Goal: Task Accomplishment & Management: Use online tool/utility

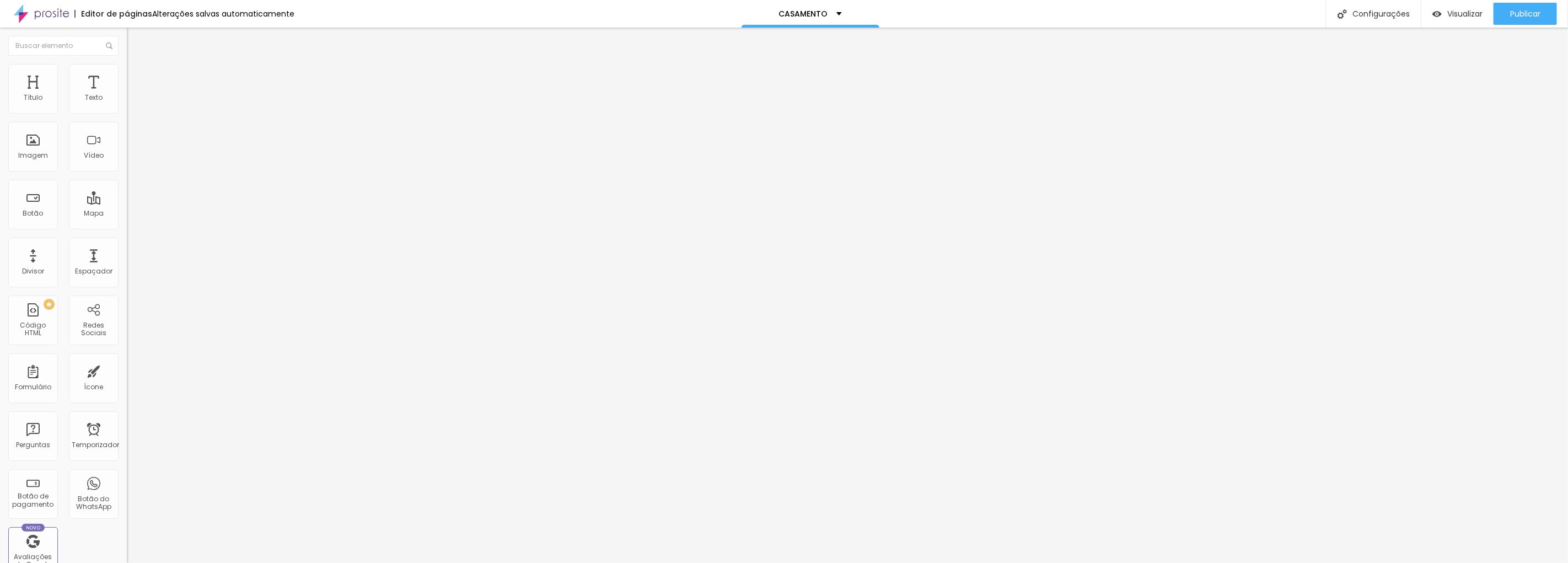
type input "21"
type input "22"
type input "23"
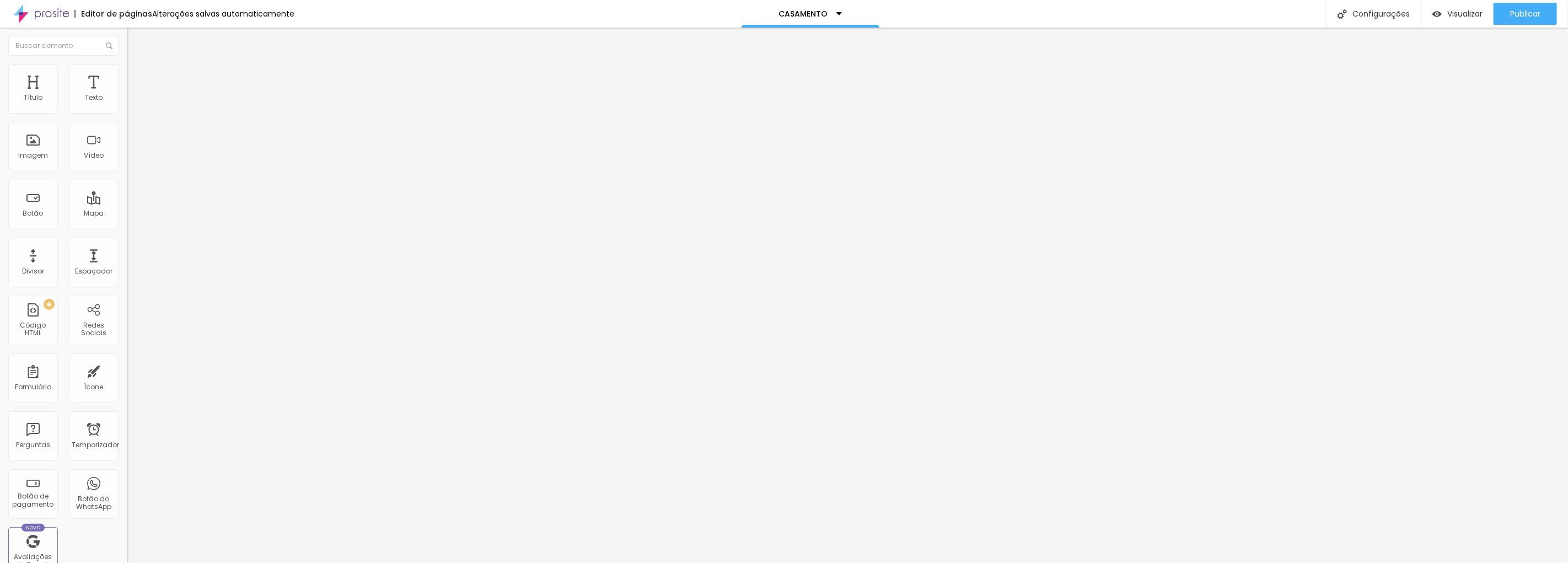
type input "23"
type input "24"
type input "25"
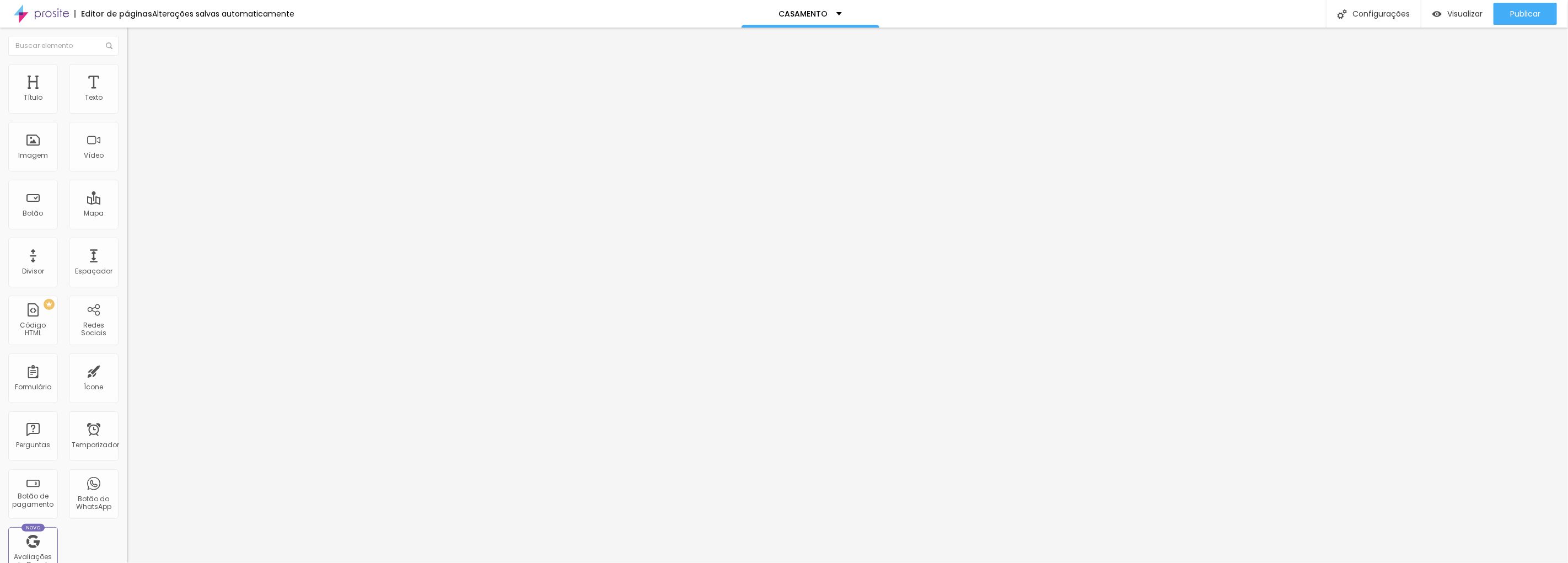
type input "26"
type input "27"
type input "28"
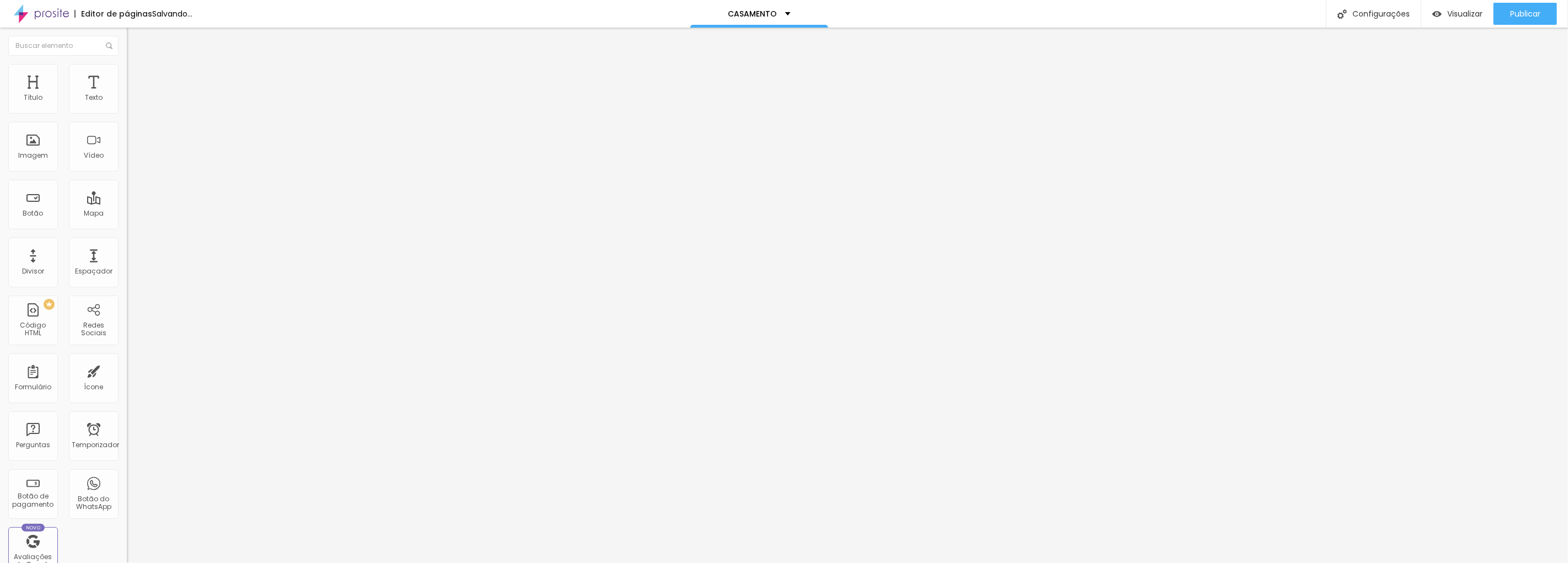
type input "28"
drag, startPoint x: 63, startPoint y: 106, endPoint x: 82, endPoint y: 108, distance: 19.1
type input "28"
click at [127, 203] on input "range" at bounding box center [162, 207] width 71 height 9
click at [38, 151] on font "Imagem" at bounding box center [33, 155] width 30 height 9
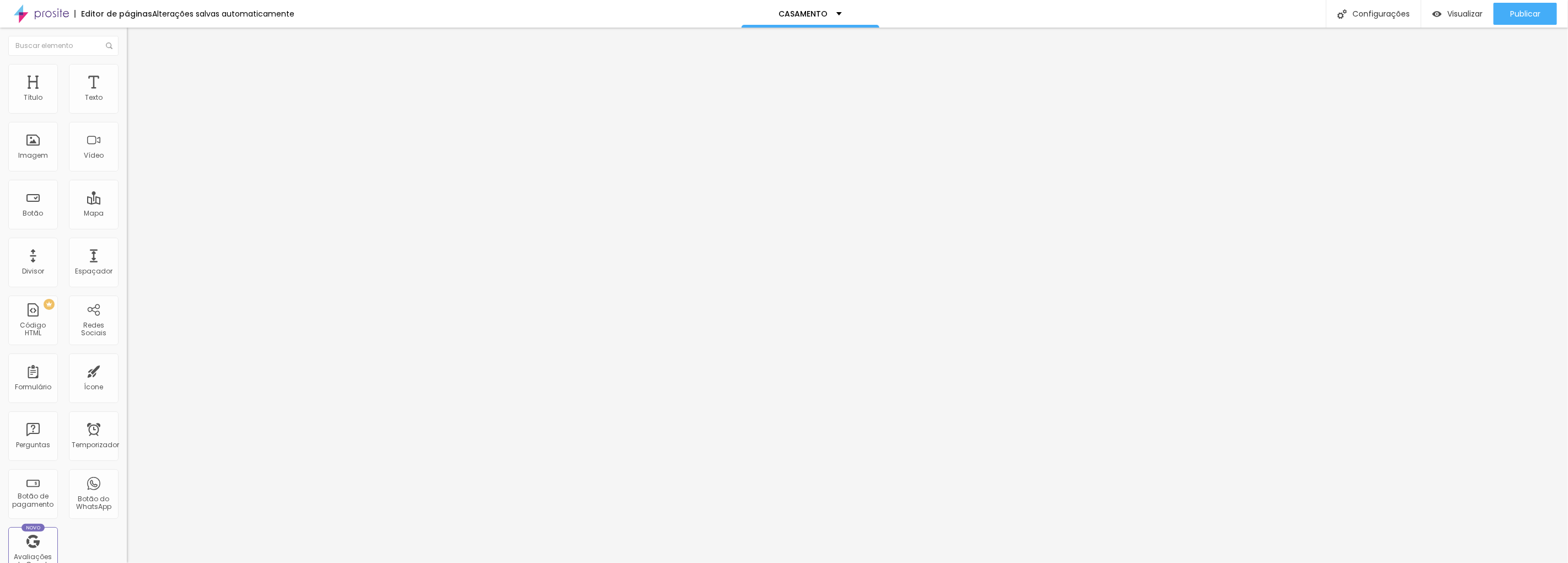
click at [127, 95] on span "Adicionar imagem" at bounding box center [162, 89] width 71 height 9
click at [1519, 15] on font "Publicar" at bounding box center [1525, 14] width 30 height 11
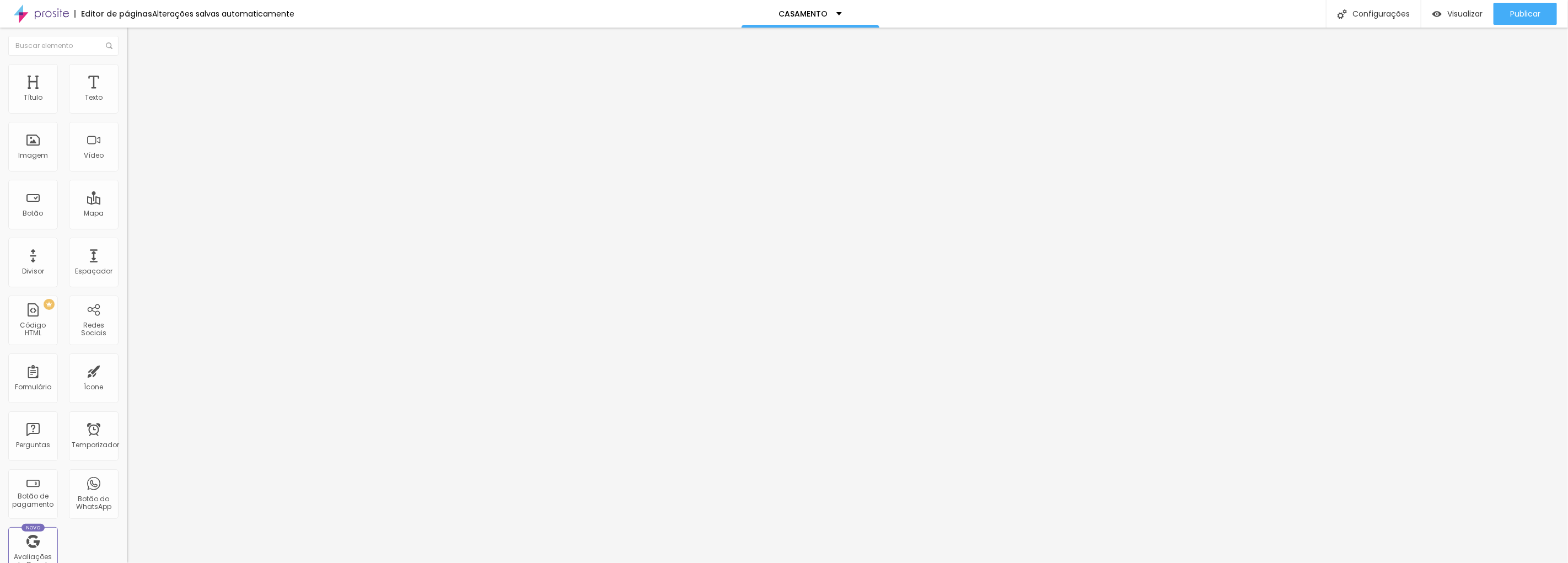
click at [137, 76] on font "Estilo" at bounding box center [145, 71] width 17 height 9
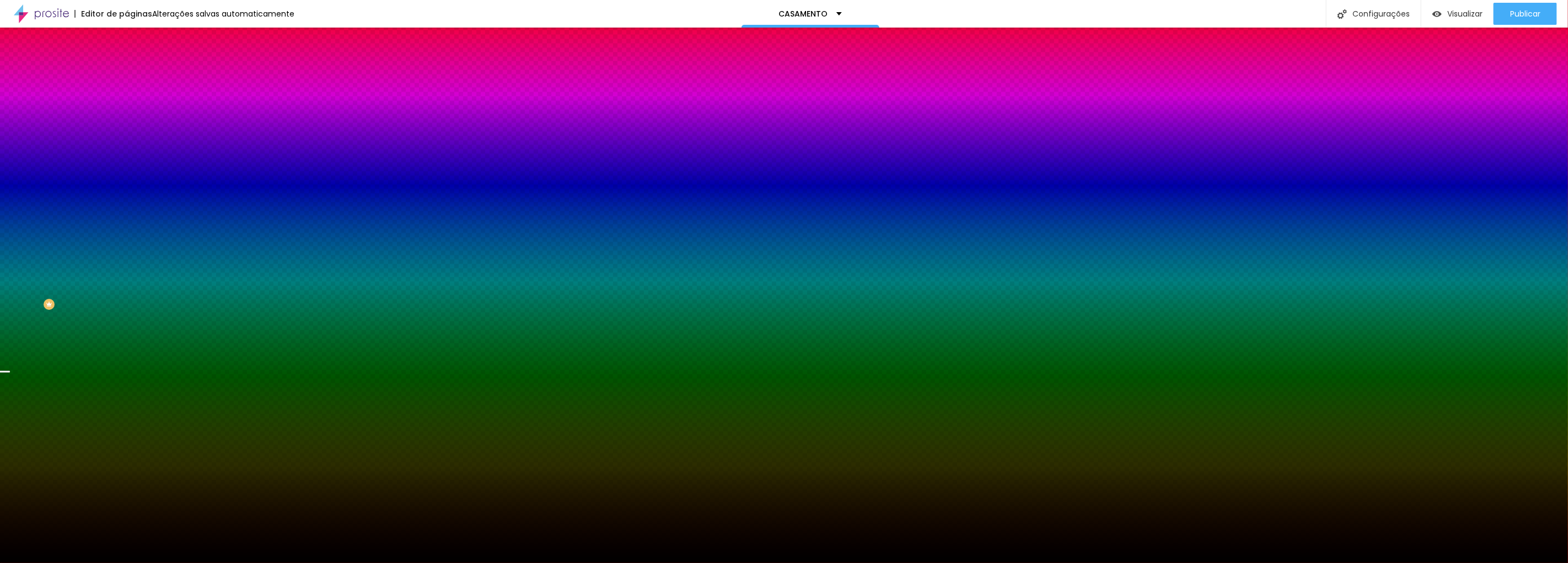
click at [133, 102] on font "Trocar imagem" at bounding box center [160, 96] width 54 height 9
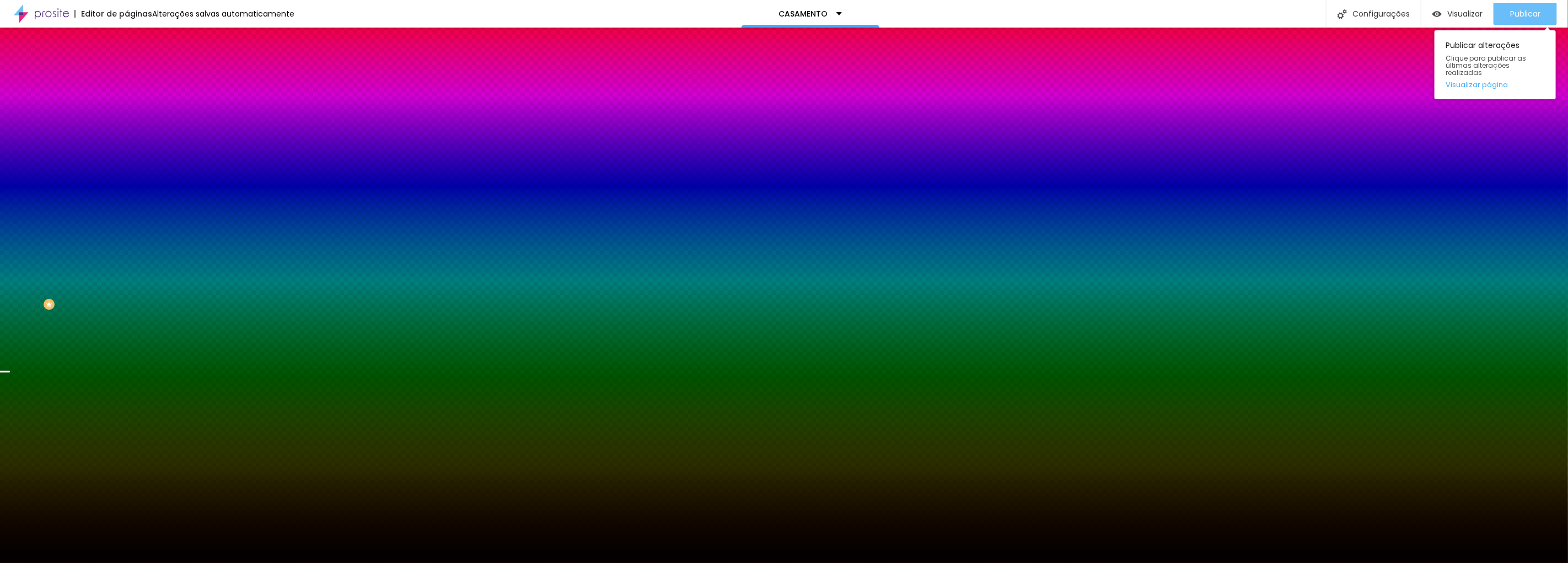
click at [1525, 10] on font "Publicar" at bounding box center [1525, 14] width 30 height 11
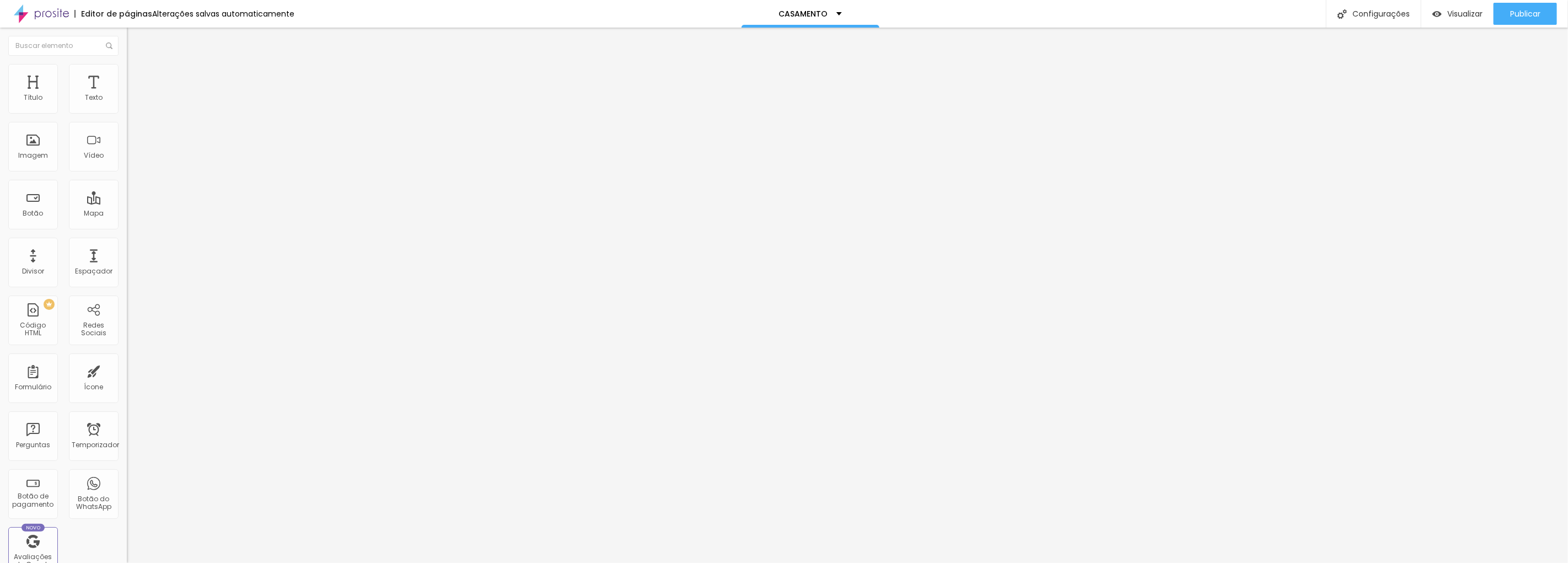
click at [133, 95] on font "Trocar imagem" at bounding box center [160, 89] width 54 height 9
click at [1538, 9] on font "Publicar" at bounding box center [1525, 14] width 30 height 11
click at [133, 95] on font "Adicionar imagem" at bounding box center [166, 89] width 65 height 9
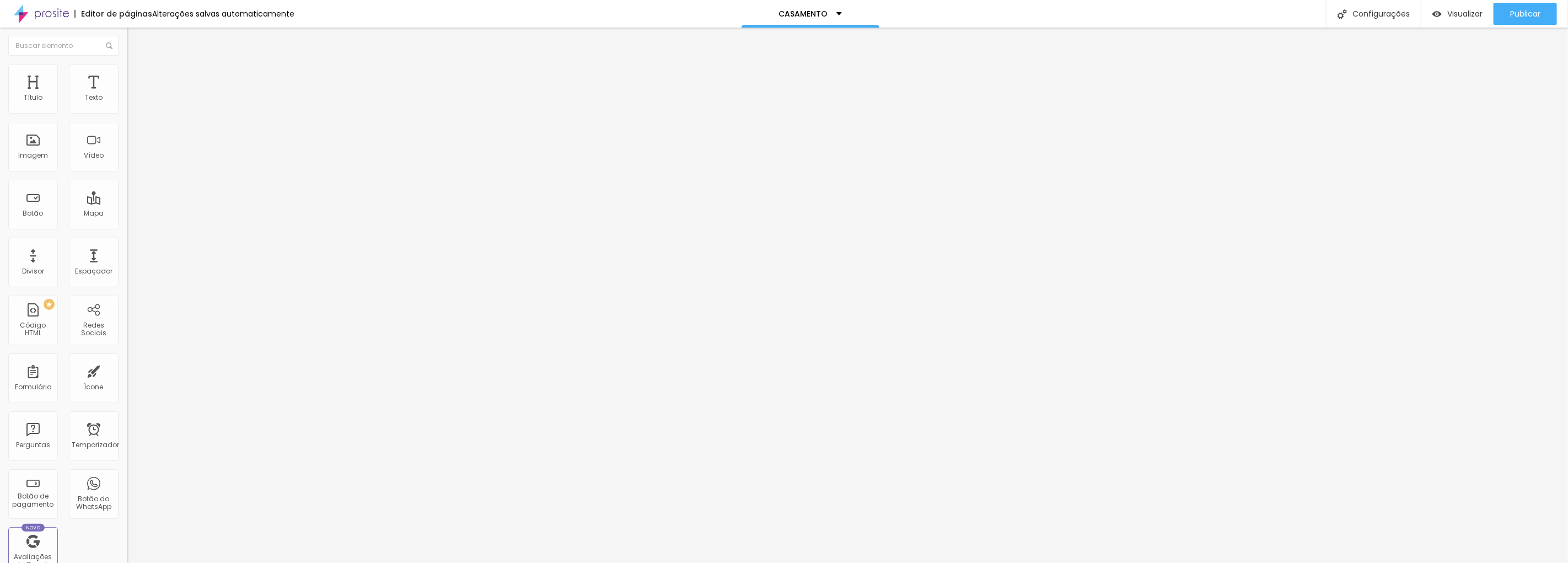
click at [1536, 23] on div "Publicar" at bounding box center [1525, 14] width 30 height 22
click at [27, 153] on font "Imagem" at bounding box center [33, 155] width 30 height 9
click at [133, 95] on font "Adicionar imagem" at bounding box center [166, 89] width 65 height 9
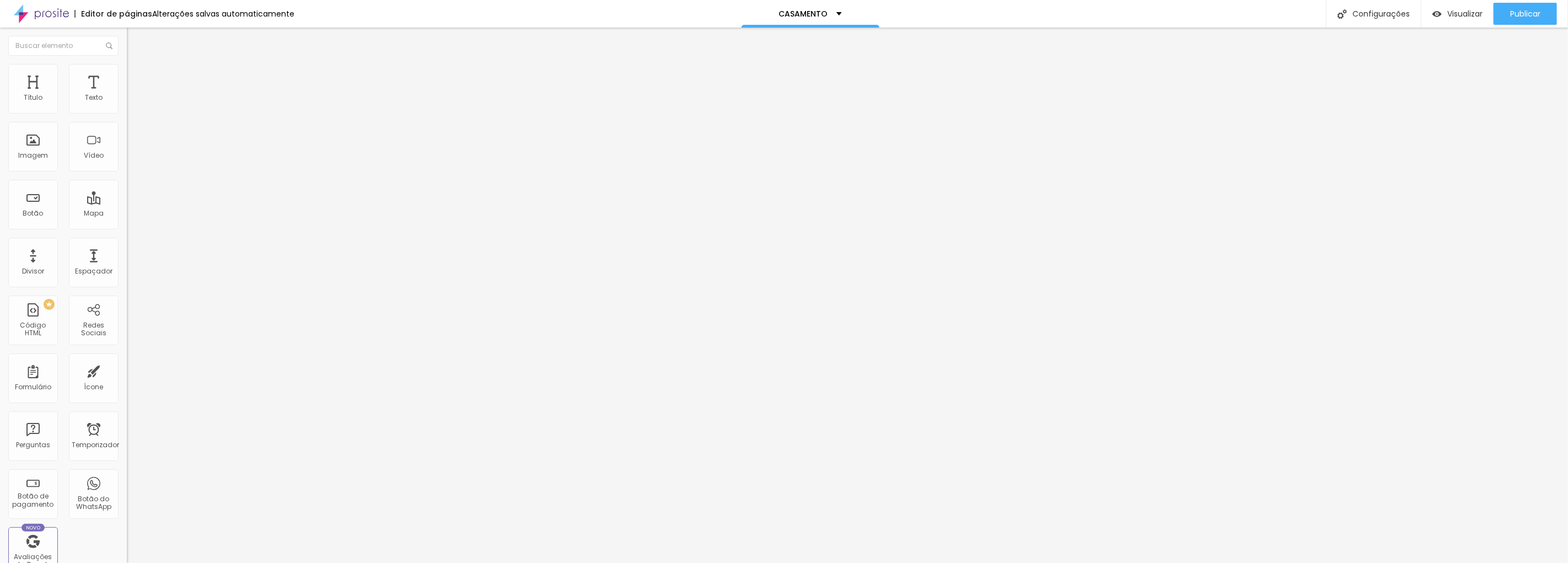
click at [1510, 12] on font "Publicar" at bounding box center [1525, 14] width 30 height 11
click at [137, 76] on font "Estilo" at bounding box center [145, 71] width 17 height 9
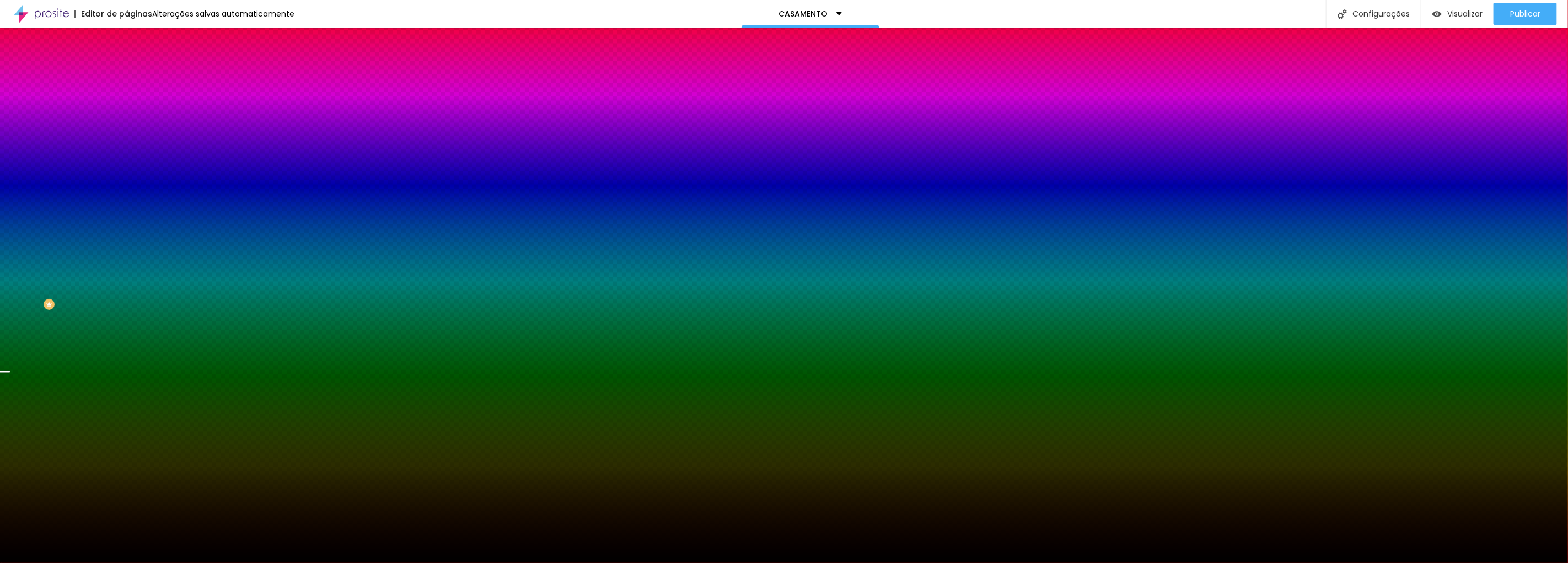
click at [127, 150] on div at bounding box center [190, 150] width 127 height 0
drag, startPoint x: 111, startPoint y: 271, endPoint x: 109, endPoint y: 213, distance: 58.0
click at [109, 213] on div at bounding box center [784, 281] width 1568 height 563
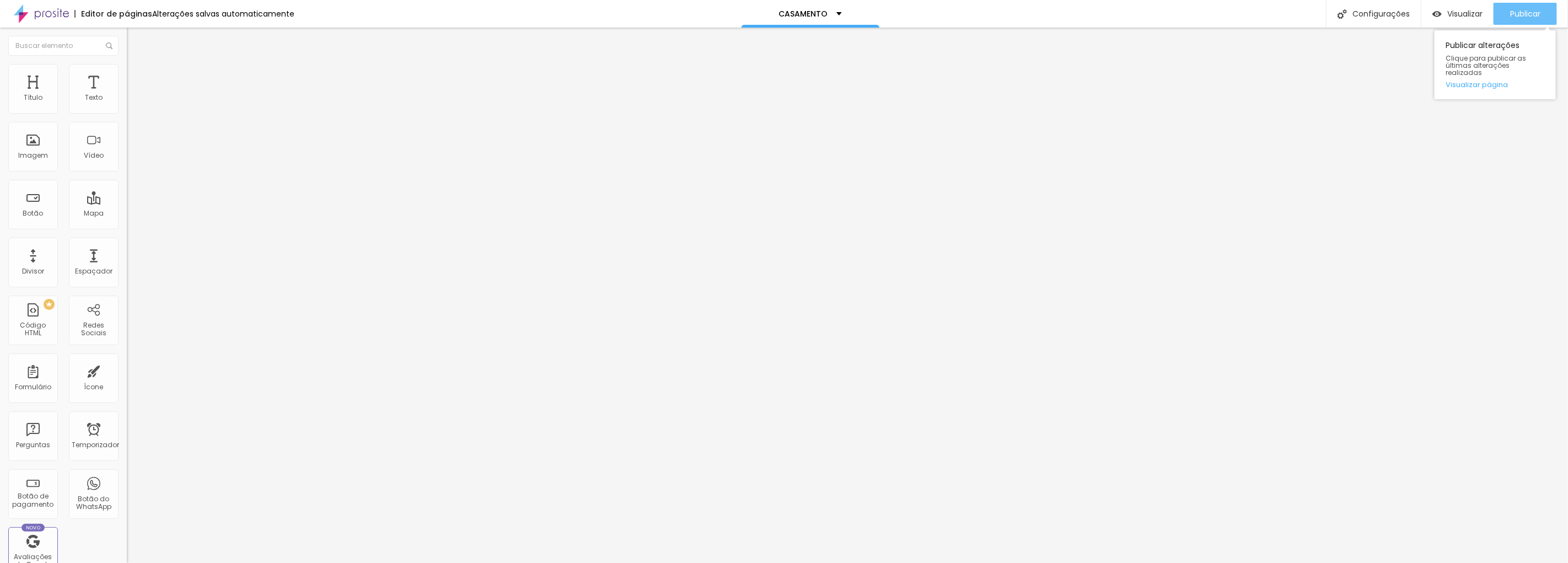
click at [1545, 13] on button "Publicar" at bounding box center [1525, 14] width 63 height 22
click at [127, 67] on img at bounding box center [131, 69] width 10 height 10
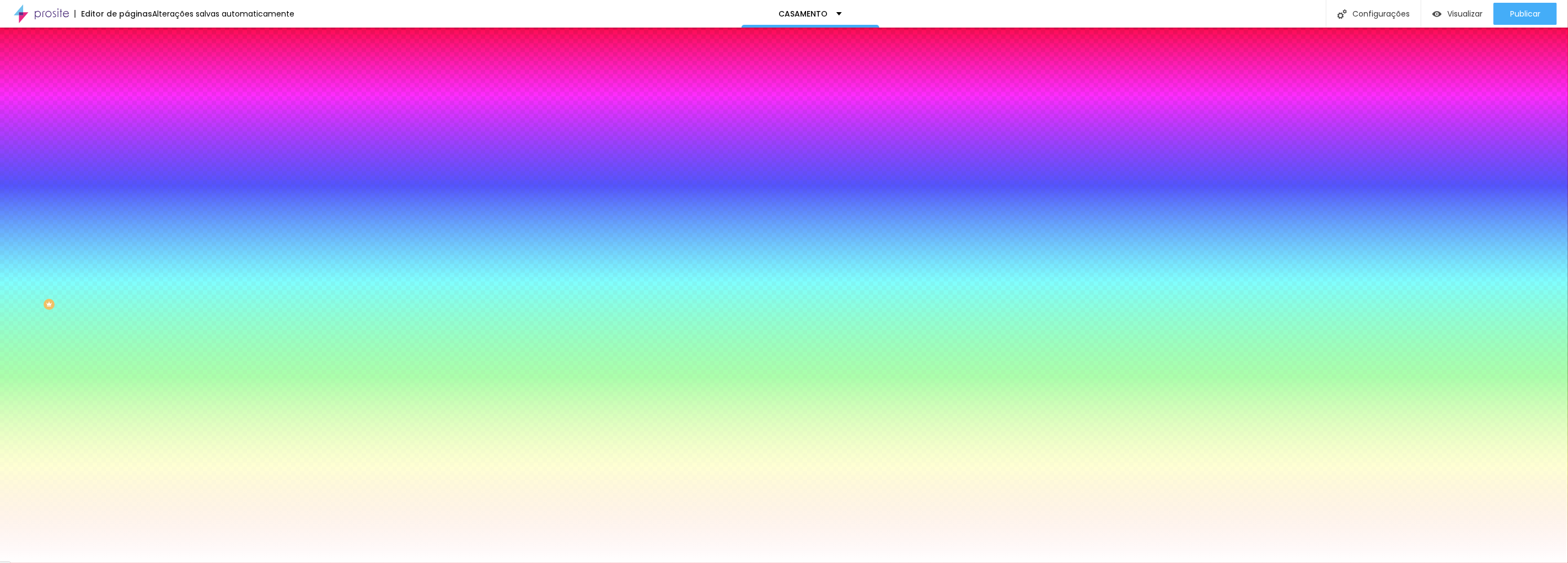
click at [127, 75] on li "Avançado" at bounding box center [190, 80] width 127 height 11
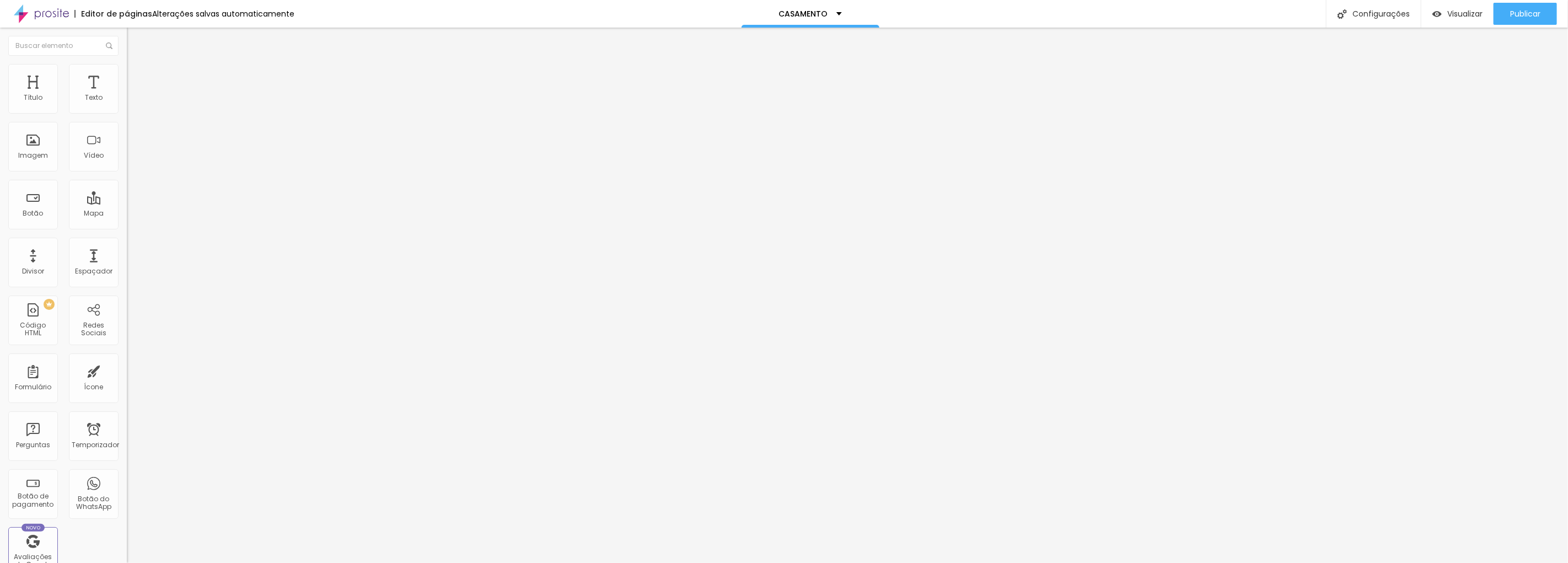
type input "15"
type input "10"
type input "5"
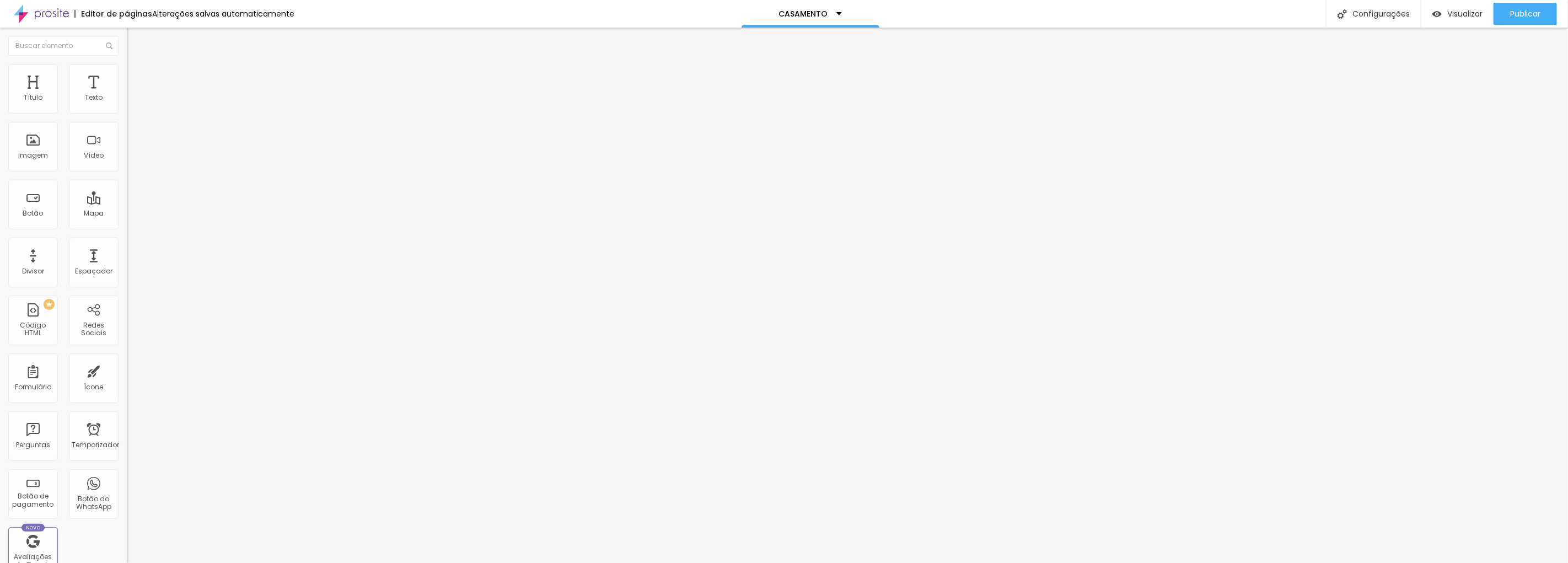
type input "5"
type input "0"
type input "5"
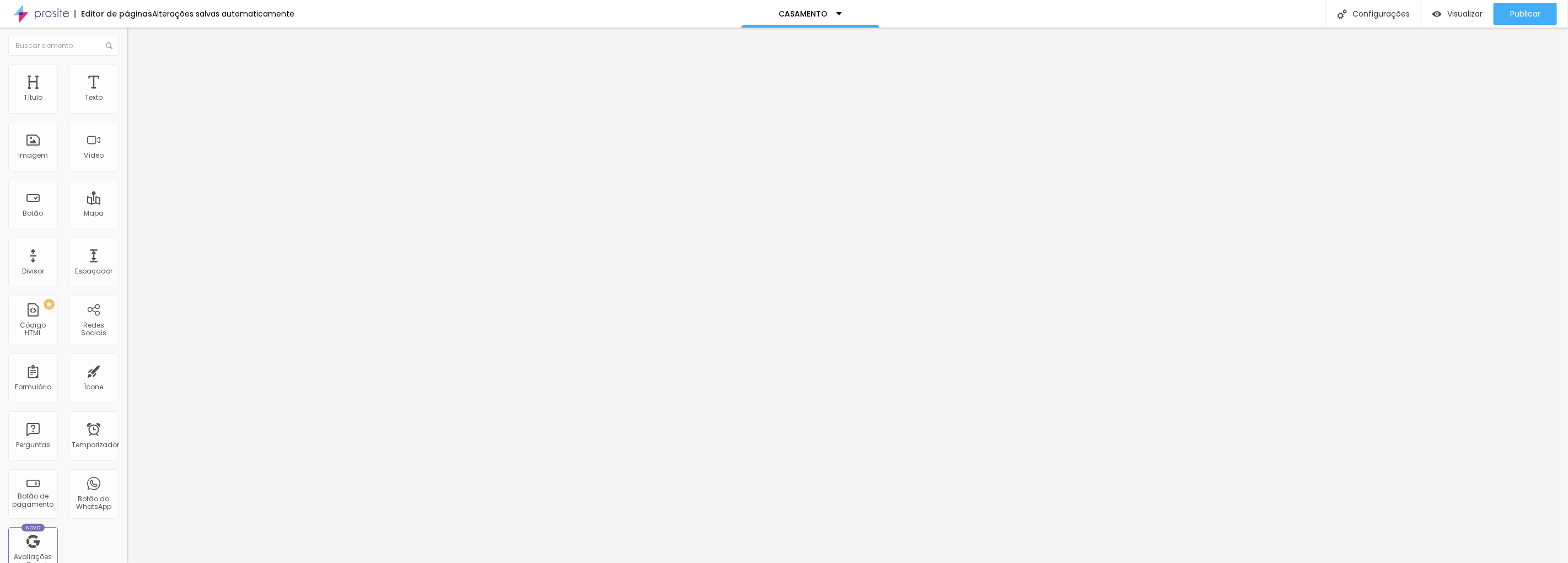
type input "30"
type input "35"
type input "40"
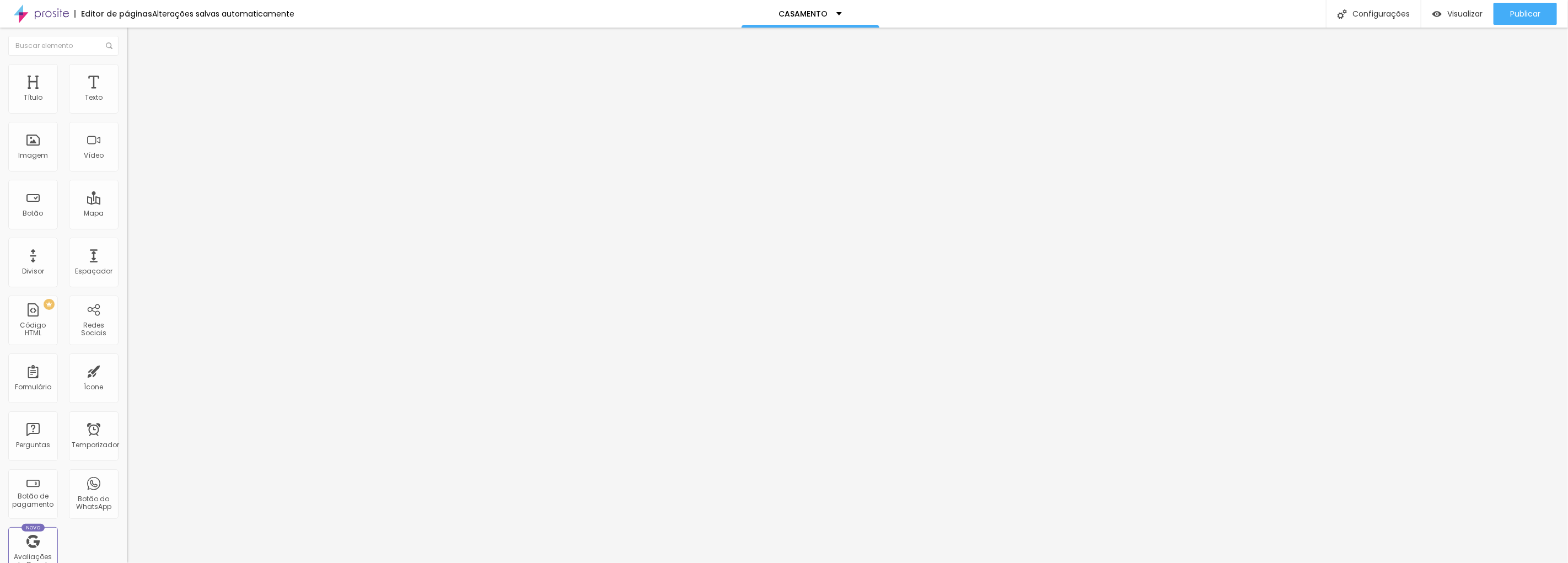
type input "40"
type input "45"
type input "50"
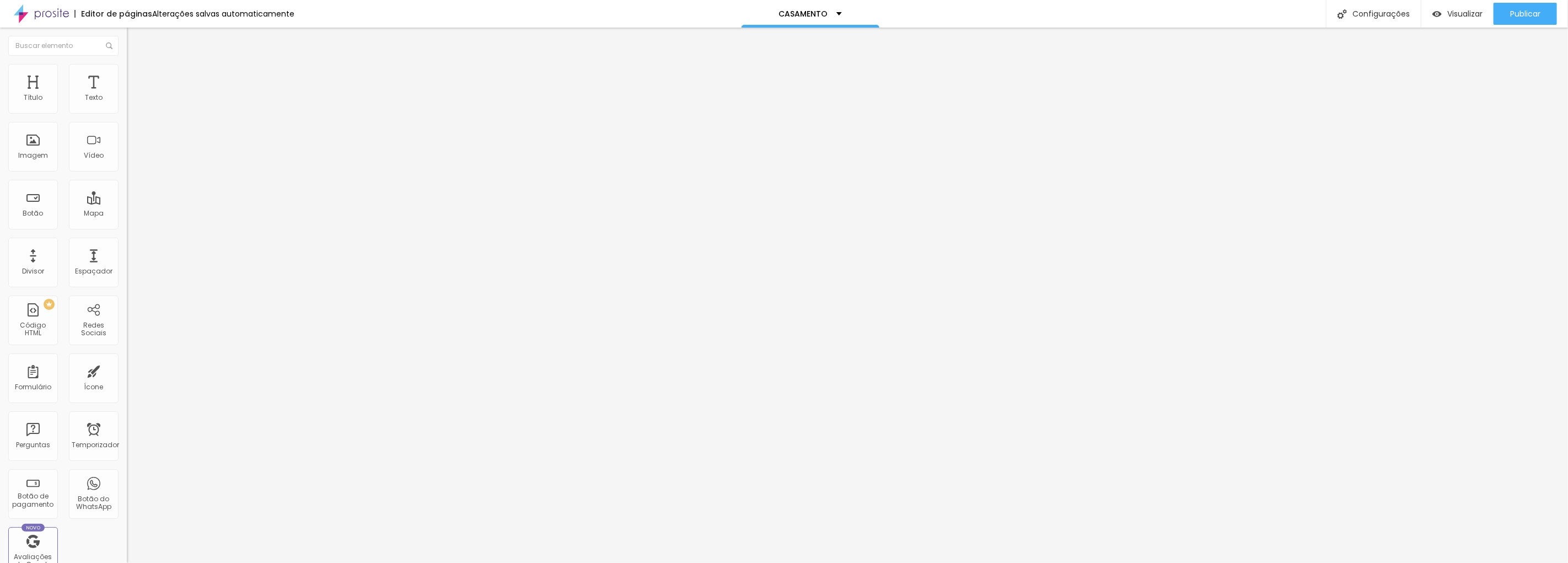
drag, startPoint x: 43, startPoint y: 108, endPoint x: 101, endPoint y: 108, distance: 58.0
type input "50"
click at [127, 214] on input "range" at bounding box center [162, 218] width 71 height 9
click at [127, 386] on img at bounding box center [130, 390] width 7 height 7
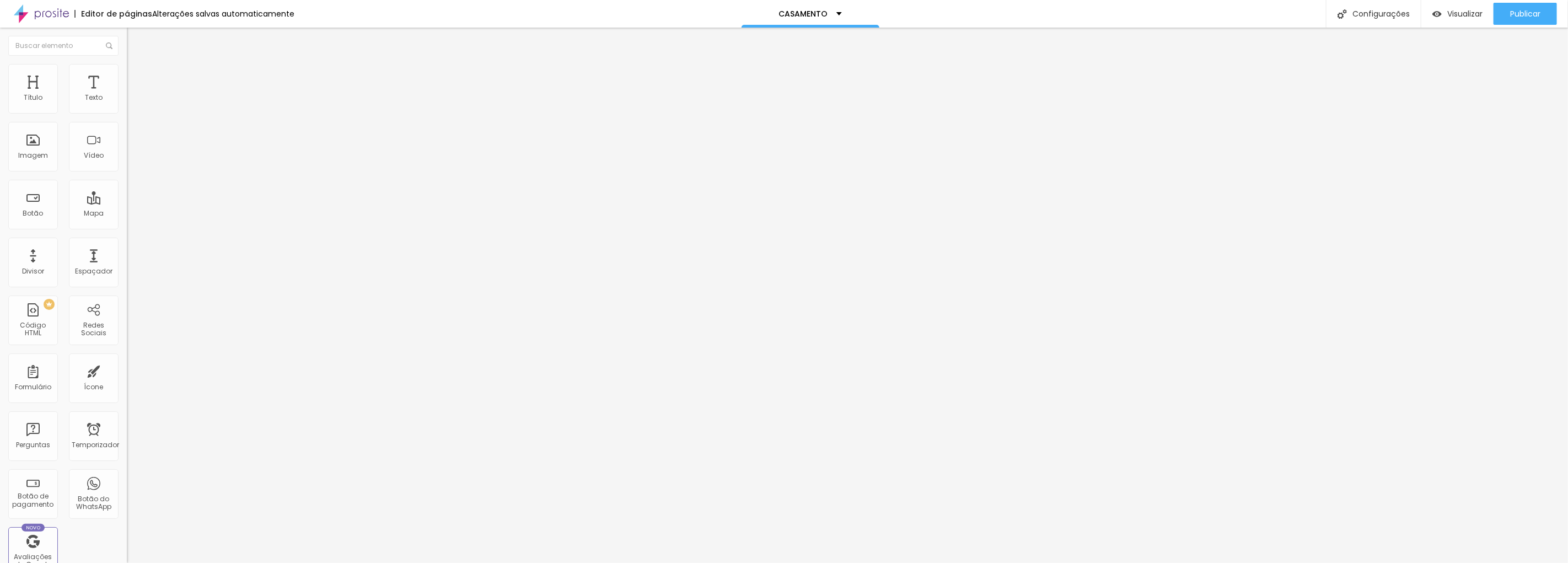
click at [127, 65] on img at bounding box center [131, 69] width 10 height 10
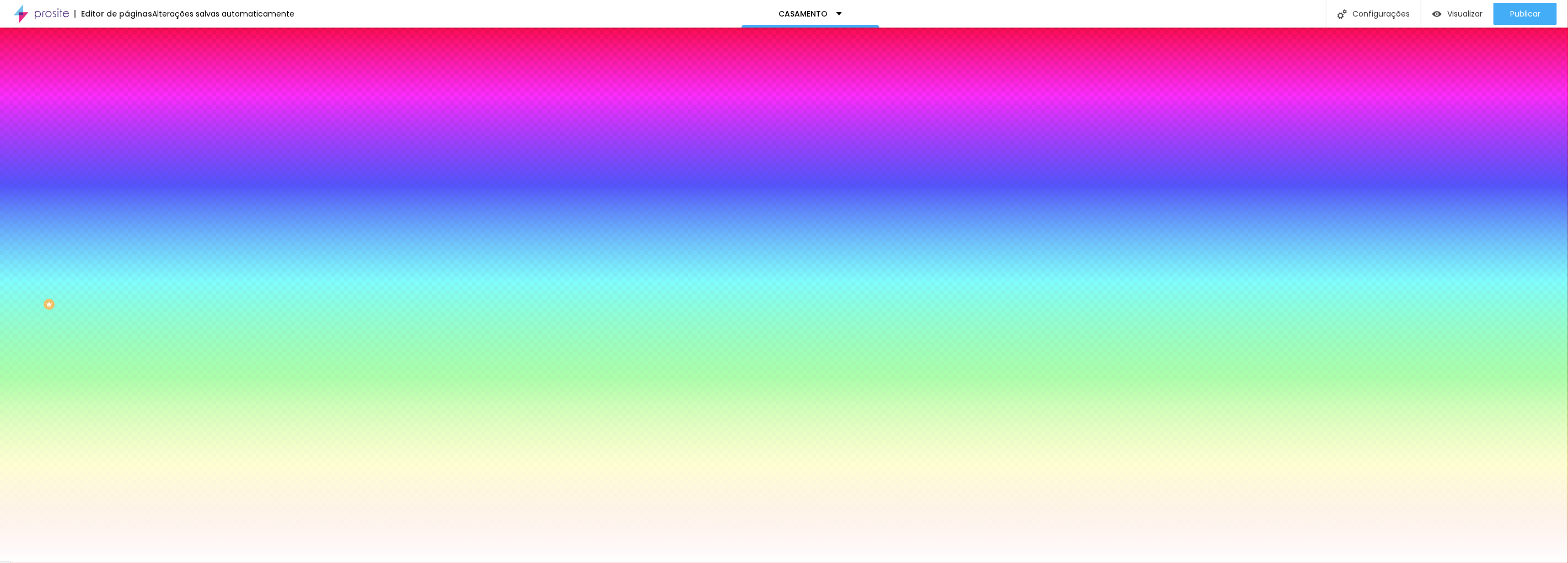
click at [127, 63] on img at bounding box center [131, 58] width 10 height 10
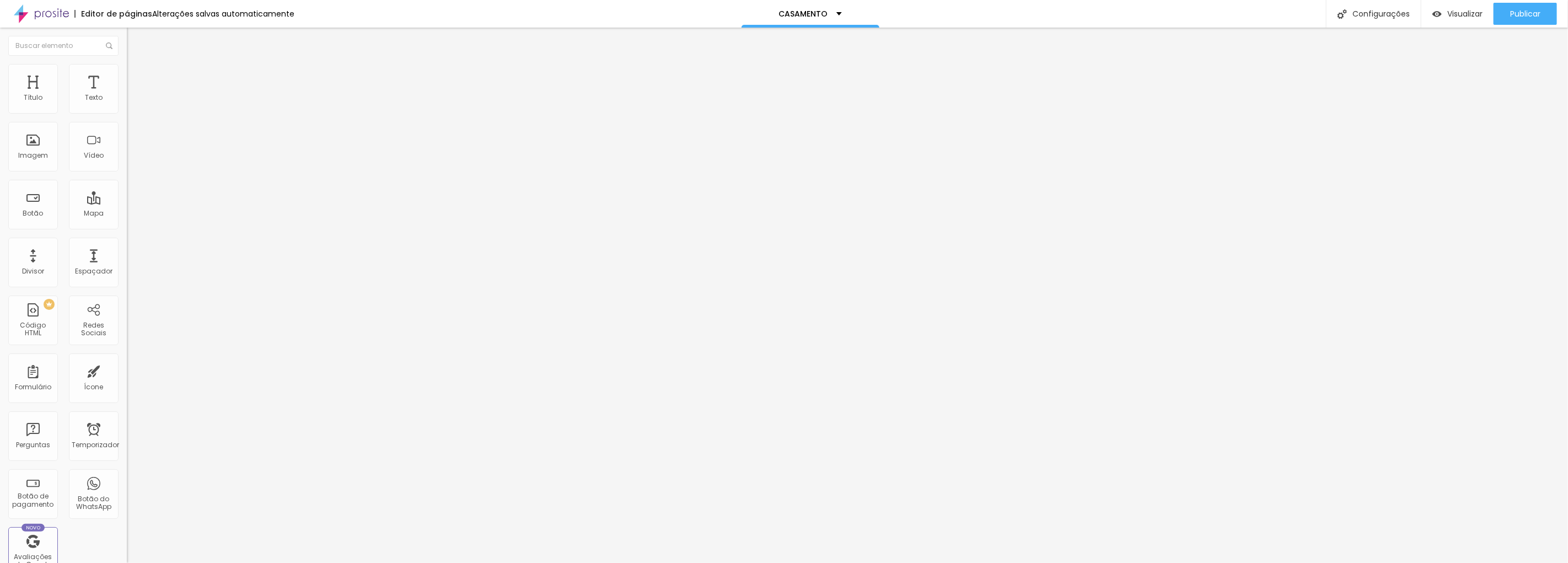
click at [135, 40] on div "Editar nulo" at bounding box center [164, 40] width 57 height 9
click at [135, 39] on img "button" at bounding box center [139, 40] width 9 height 9
click at [127, 106] on button "button" at bounding box center [134, 100] width 15 height 12
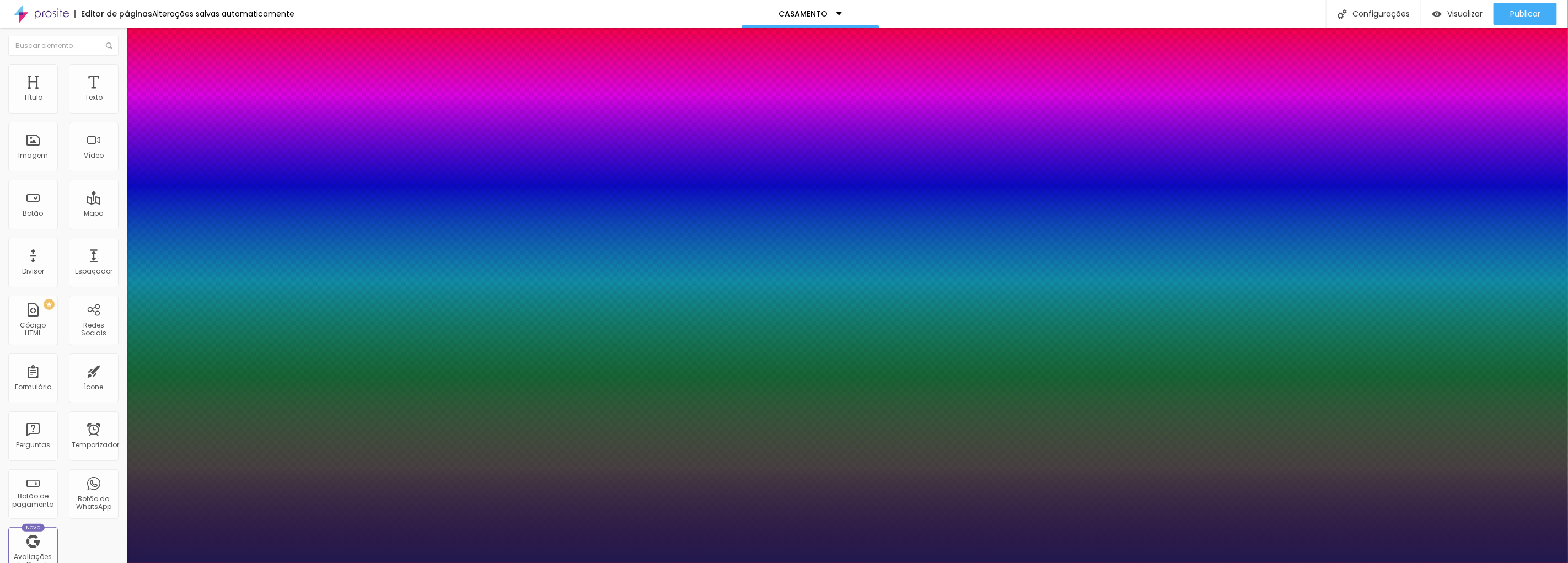
type input "29"
type input "1"
type input "31"
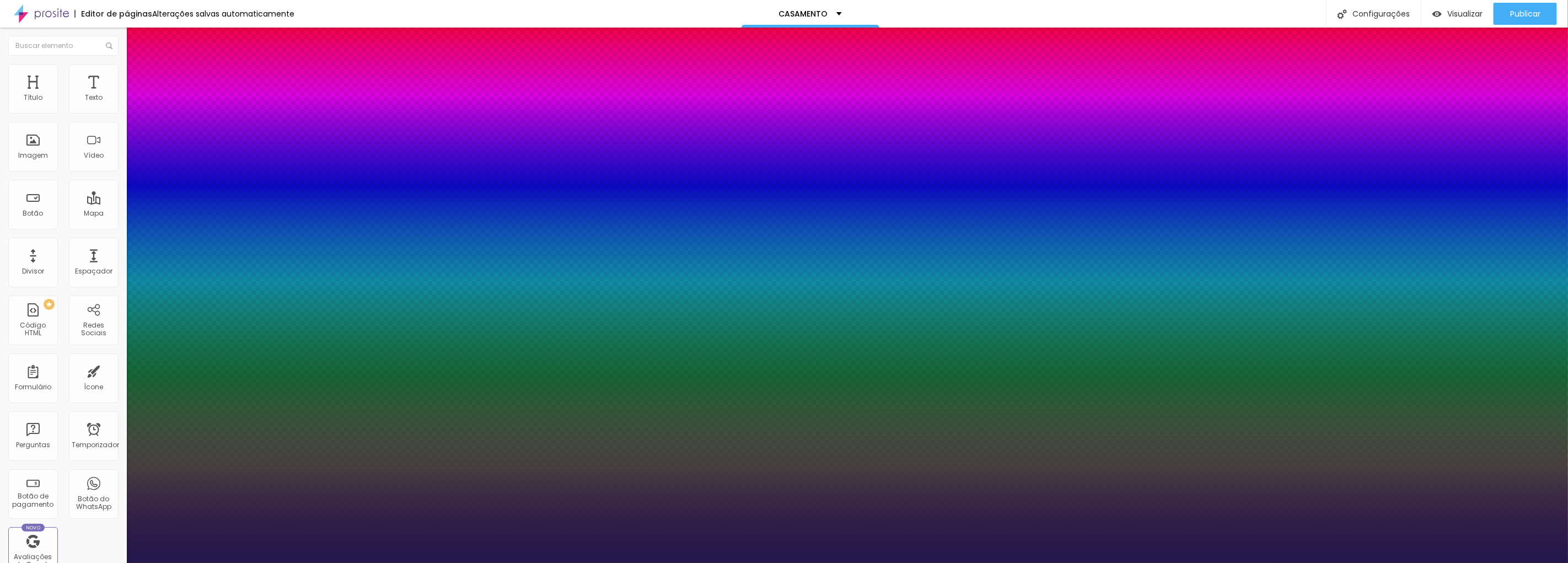
type input "1"
type input "32"
type input "1"
type input "33"
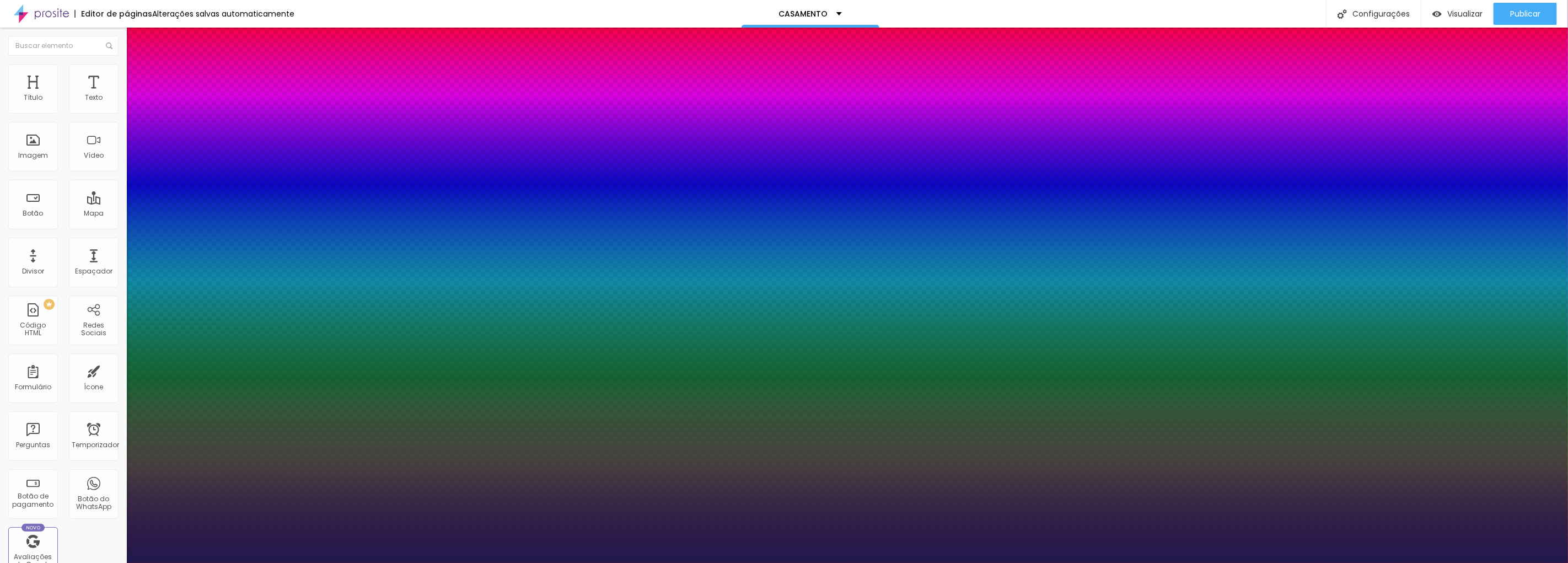
type input "33"
type input "1"
type input "33"
click at [536, 562] on div at bounding box center [784, 563] width 1568 height 0
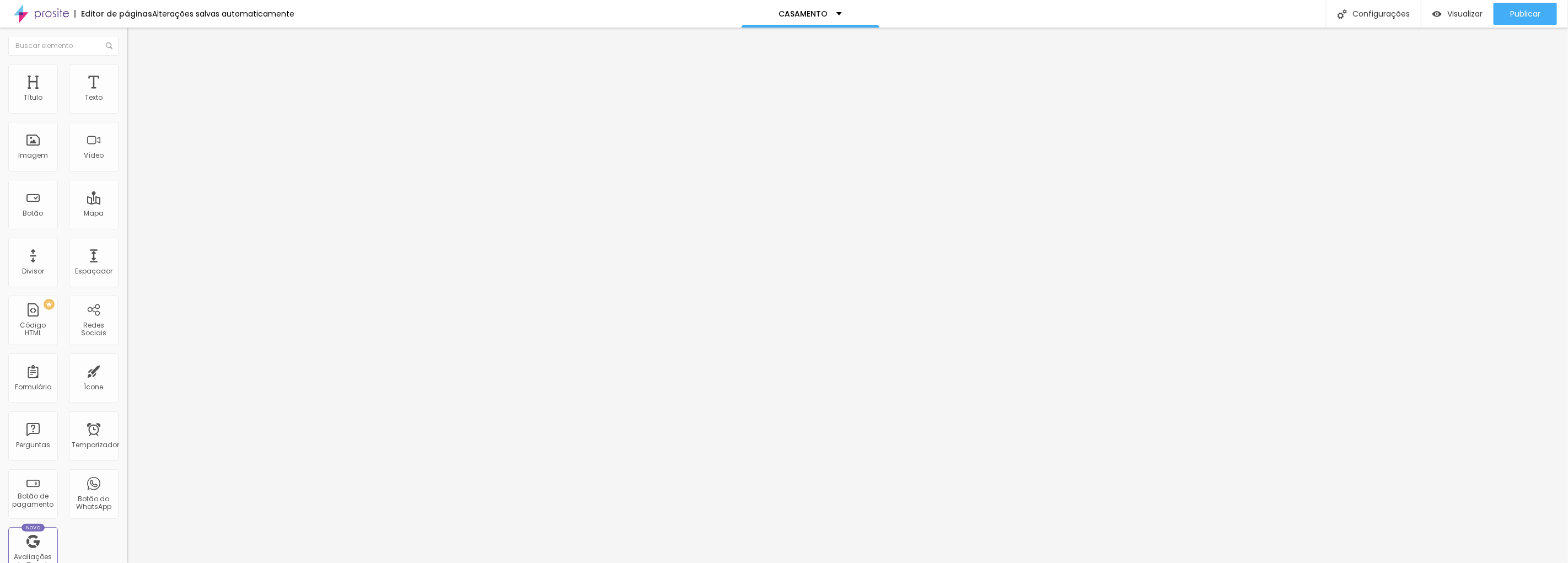
click at [131, 160] on icon "button" at bounding box center [135, 156] width 7 height 7
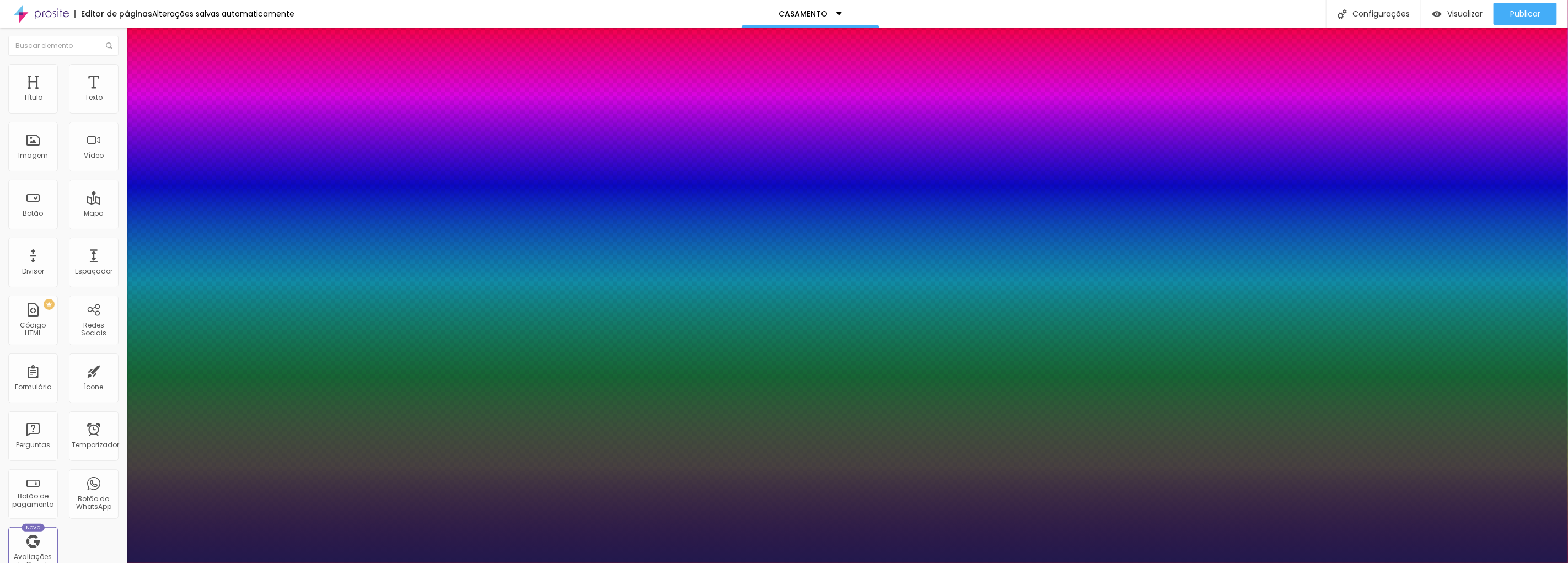
type input "1"
type input "17"
type input "1"
type input "18"
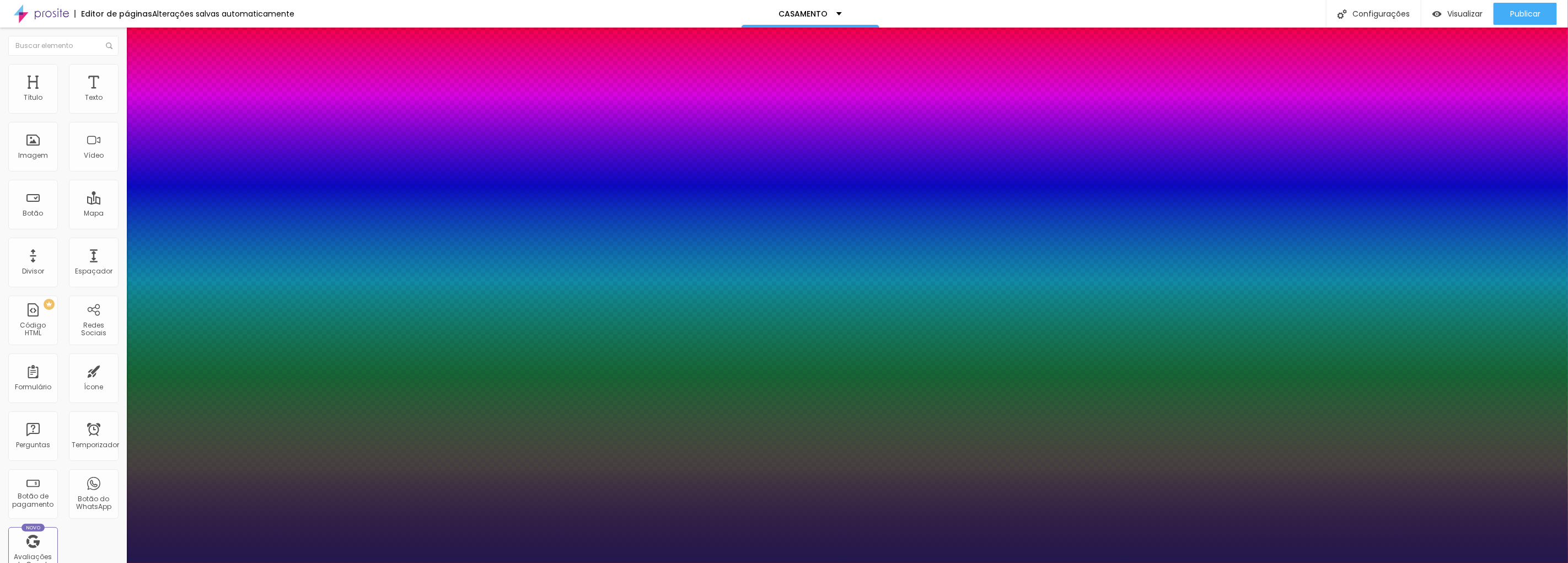
type input "18"
type input "1"
type input "20"
type input "1"
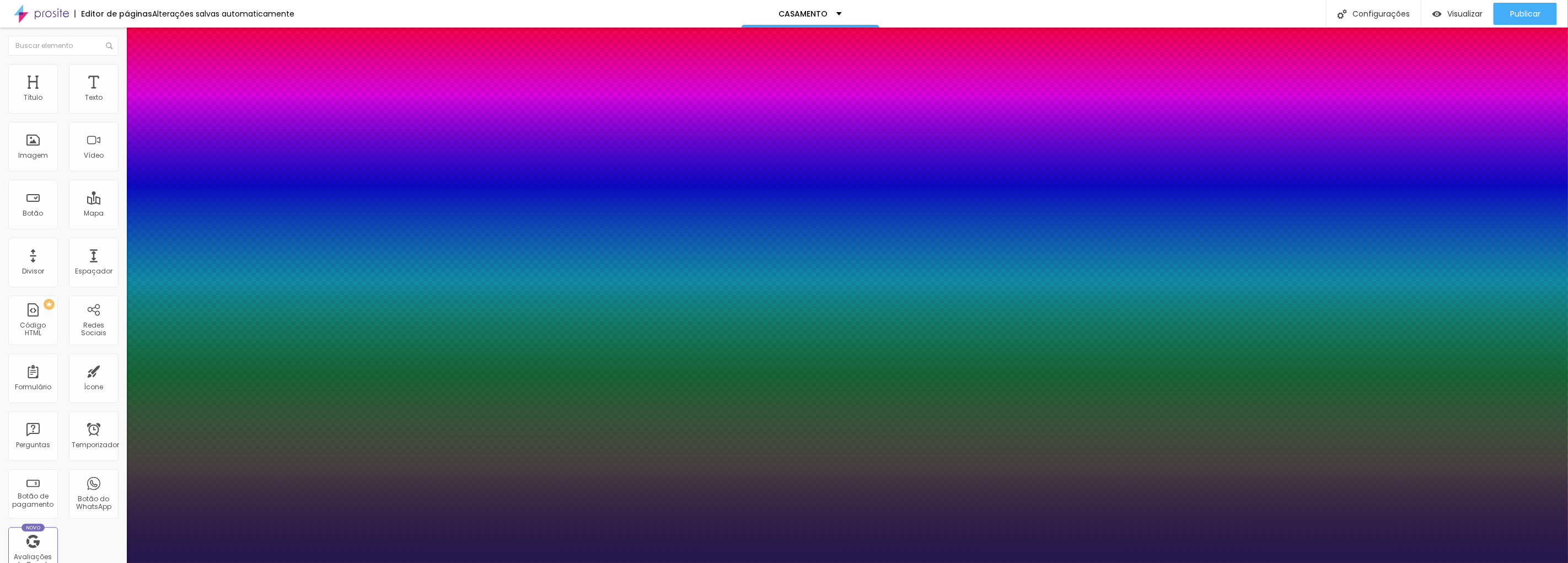
type input "22"
type input "1"
type input "23"
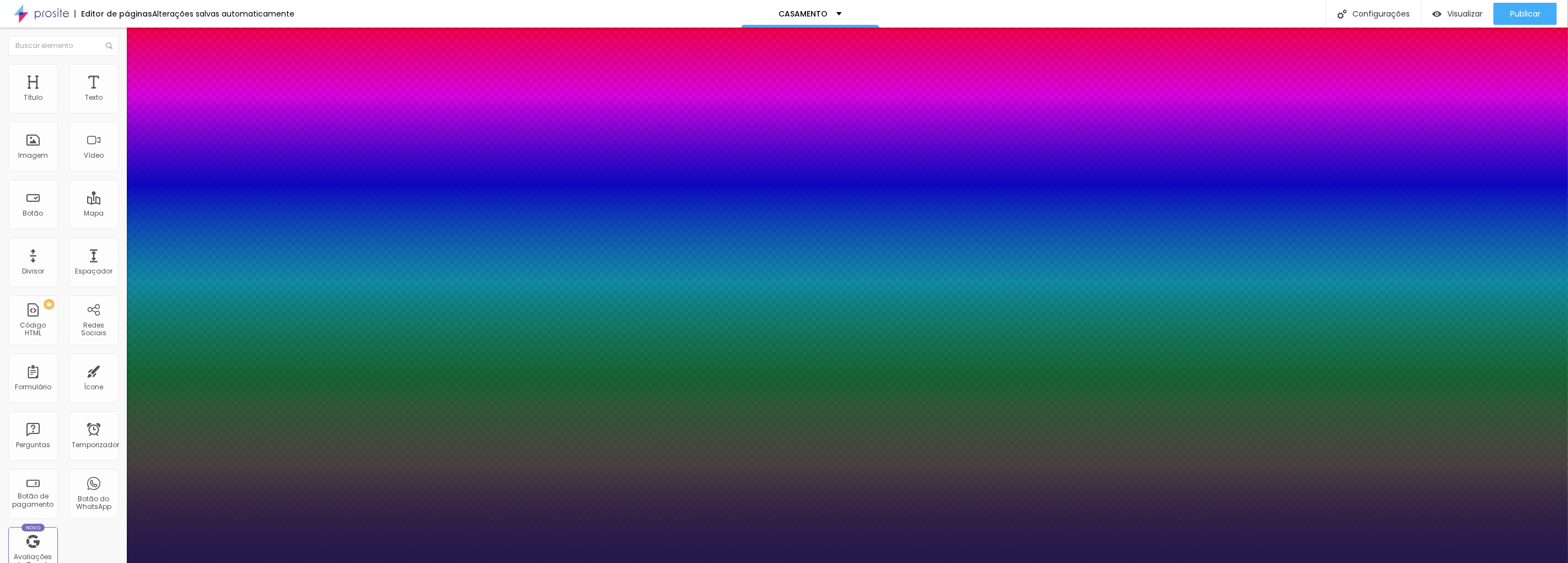
type input "1"
type input "24"
type input "1"
type input "25"
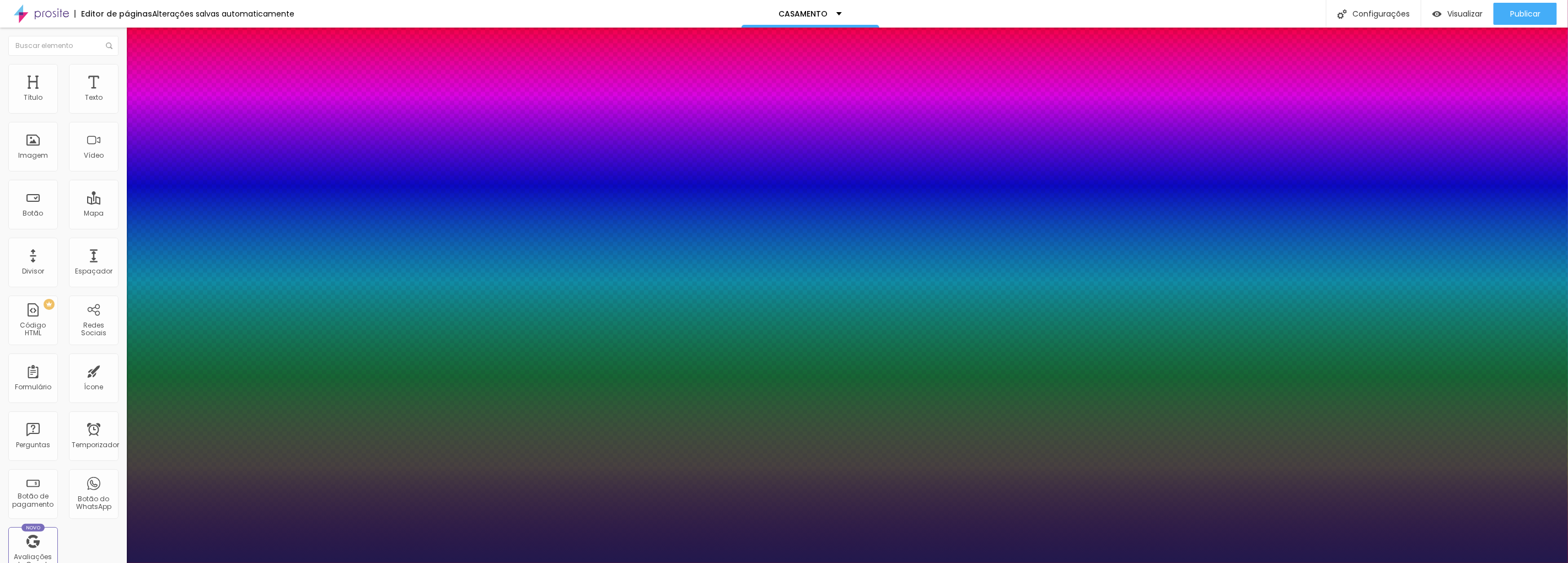
type input "25"
type input "1"
type input "26"
type input "1"
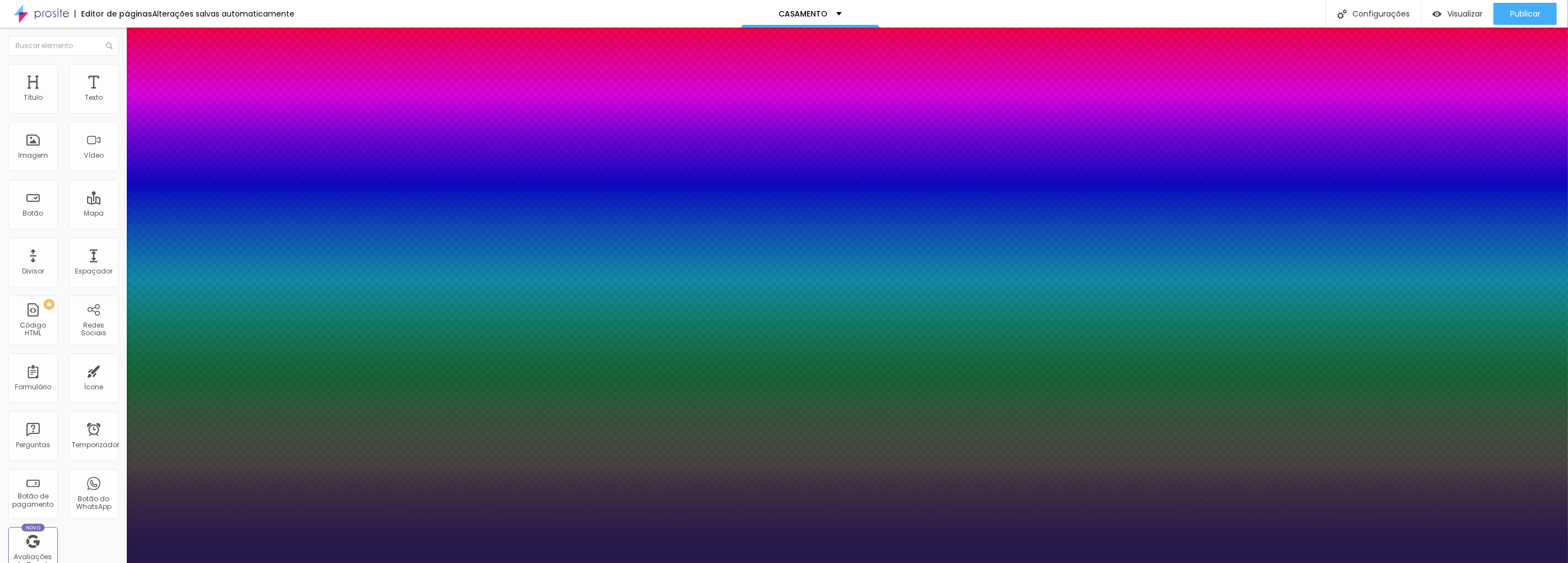
type input "28"
type input "1"
type input "30"
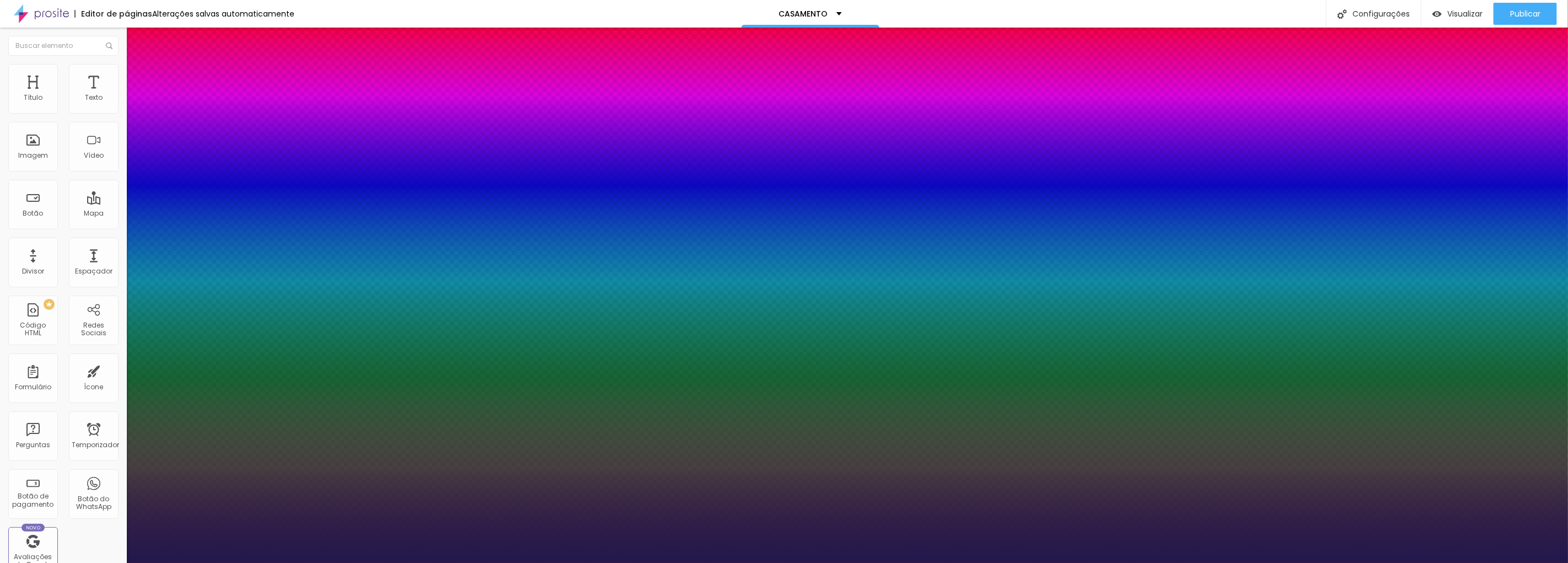
type input "1"
type input "31"
type input "1"
drag, startPoint x: 151, startPoint y: 310, endPoint x: 163, endPoint y: 311, distance: 12.0
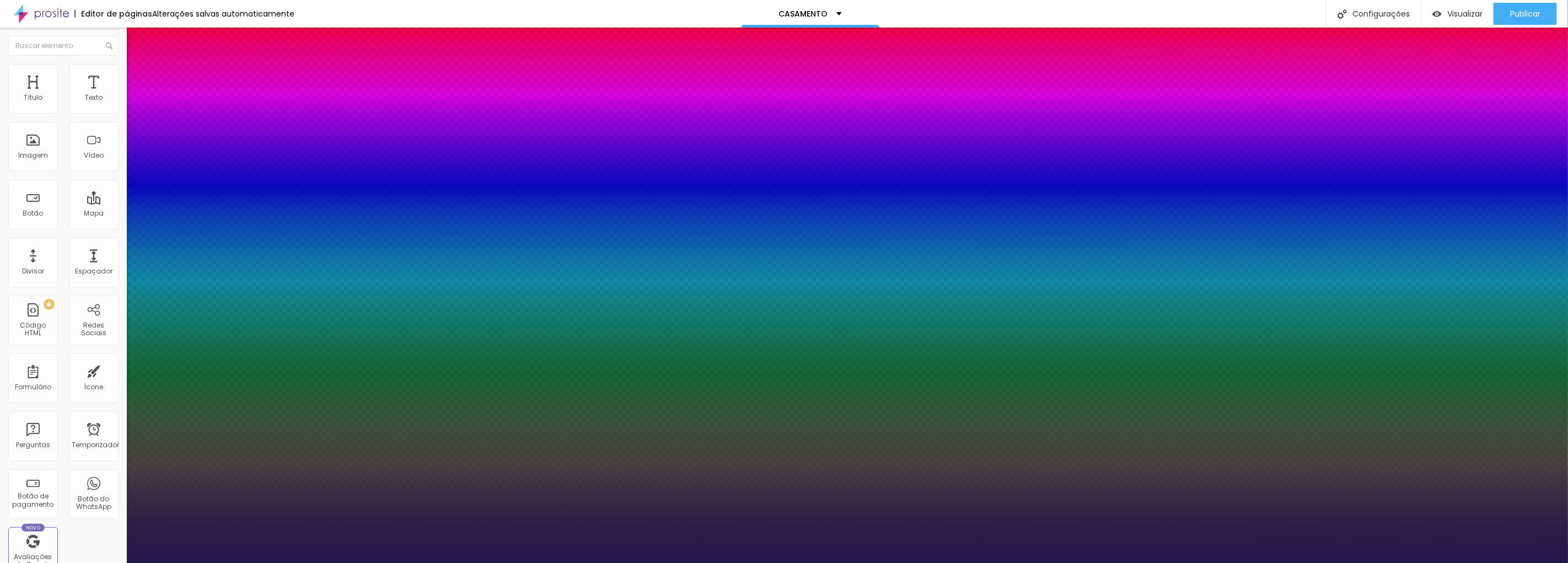
type input "31"
click at [1336, 562] on div at bounding box center [784, 563] width 1568 height 0
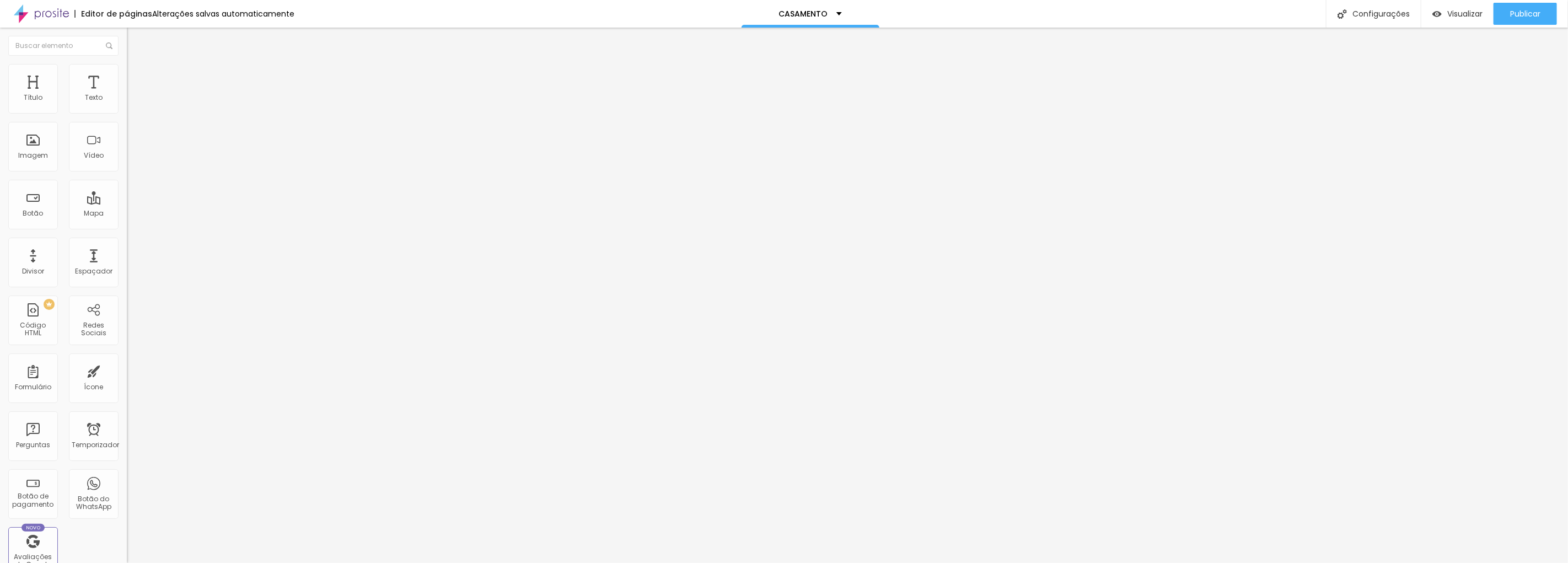
click at [127, 106] on button "button" at bounding box center [134, 100] width 15 height 12
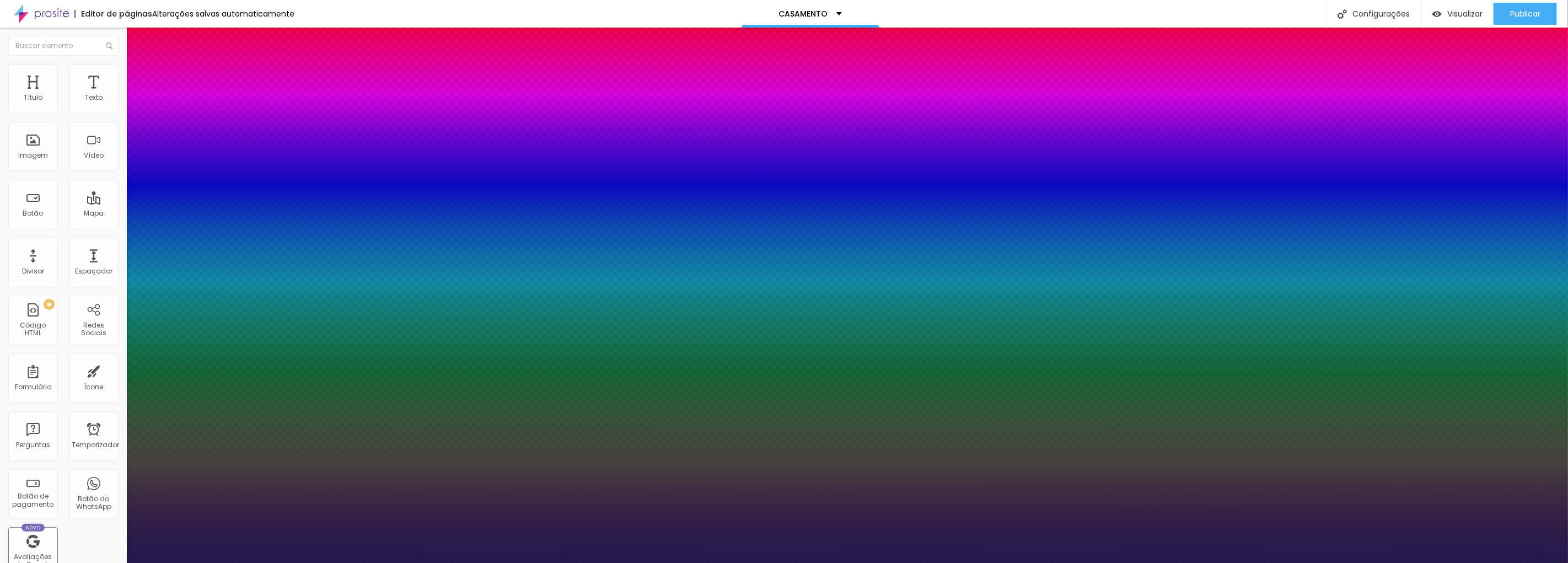
type input "1"
type input "25"
type input "1"
type input "24"
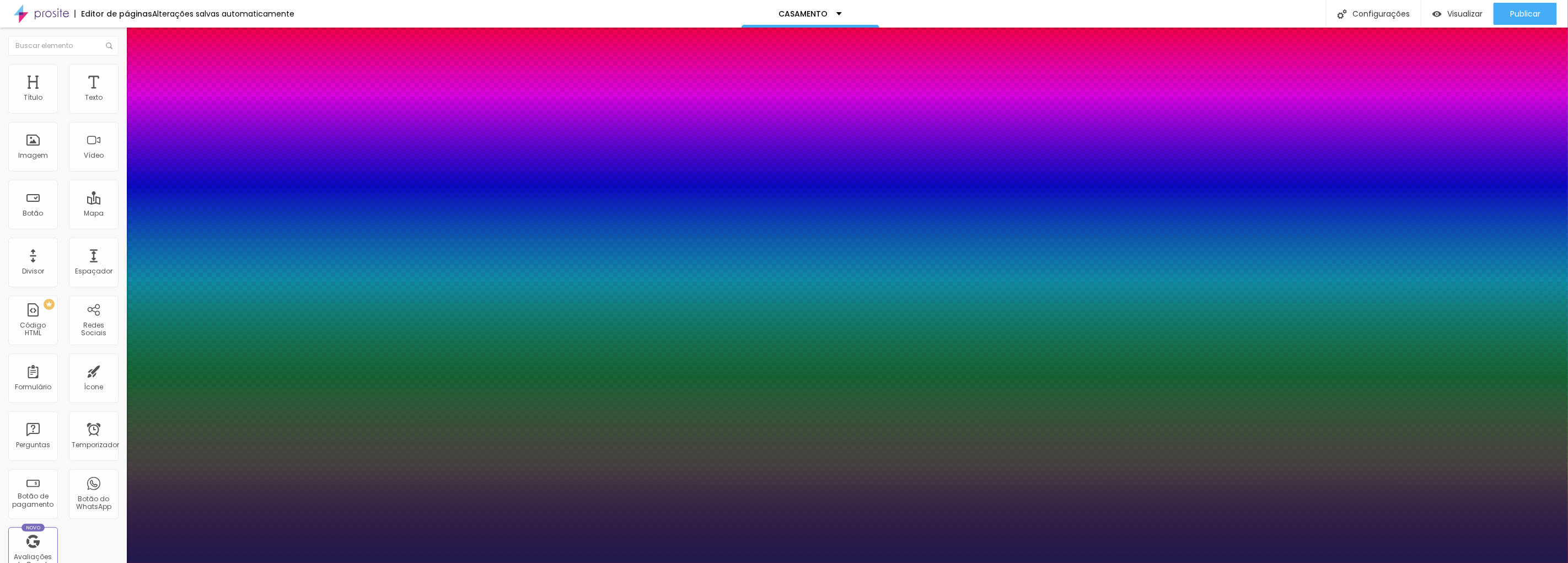
type input "24"
type input "1"
type input "23"
type input "1"
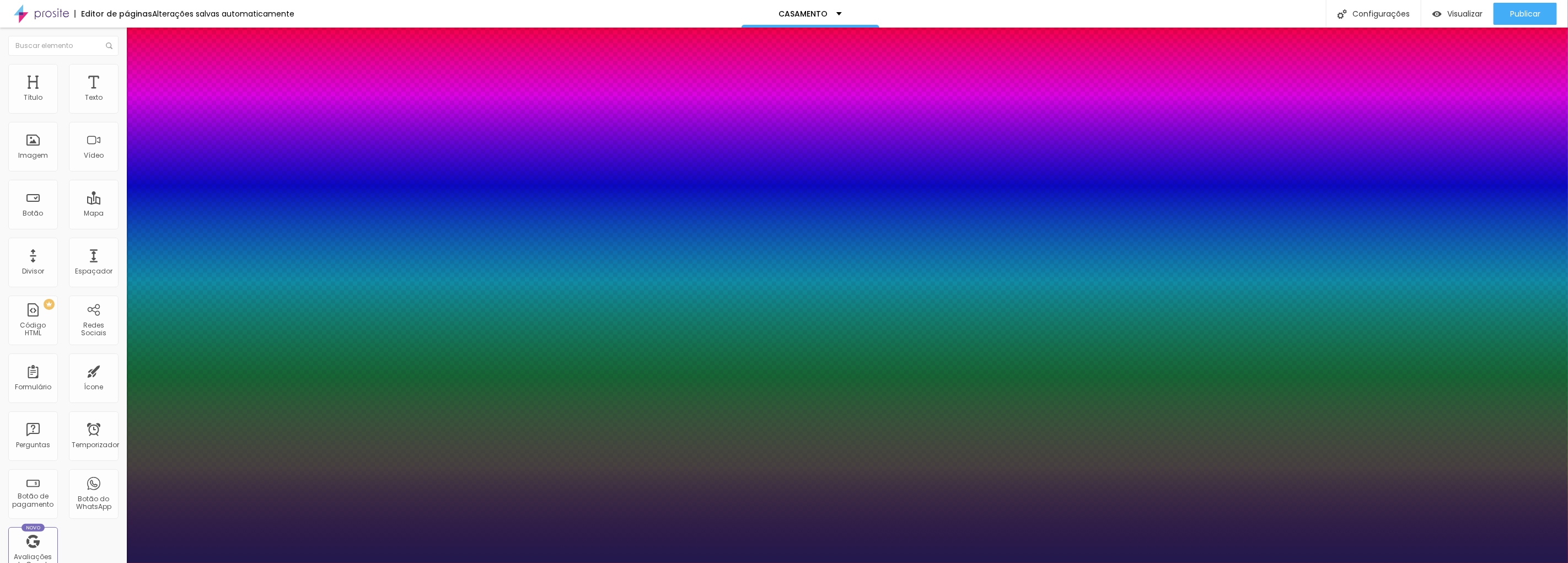
type input "22"
type input "1"
type input "23"
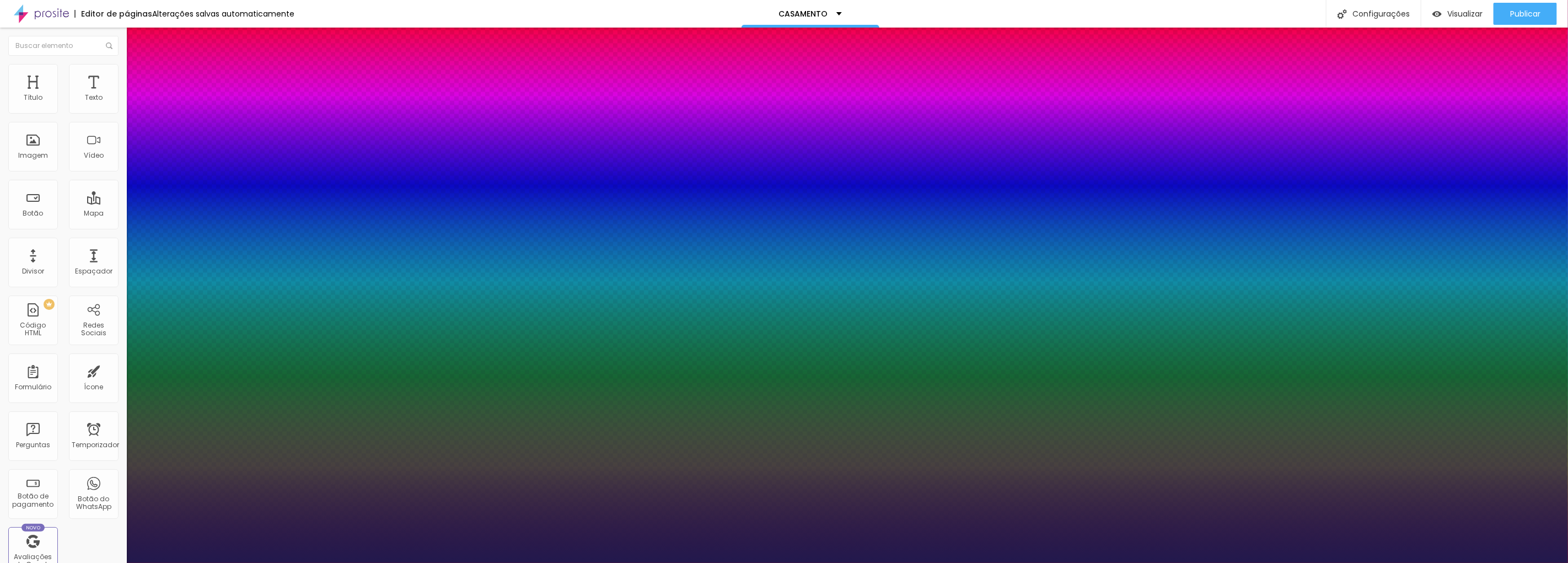
type input "1"
type input "24"
type input "1"
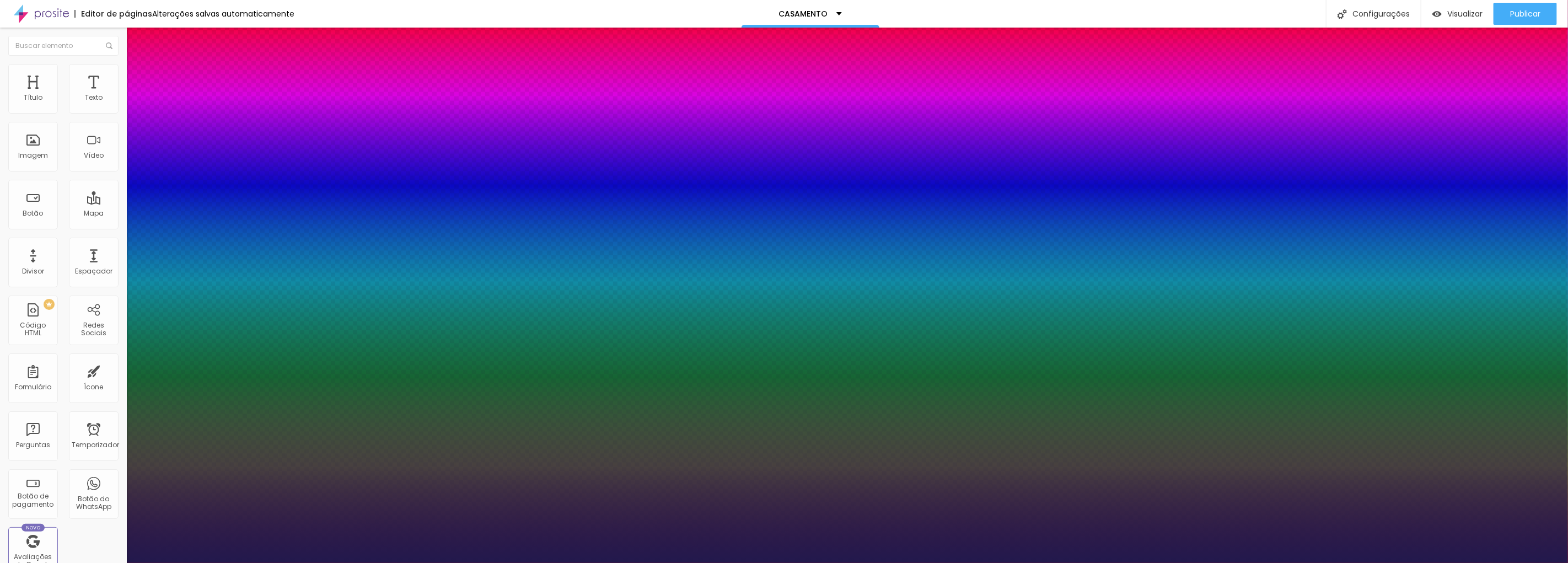
click at [558, 562] on div at bounding box center [784, 563] width 1568 height 0
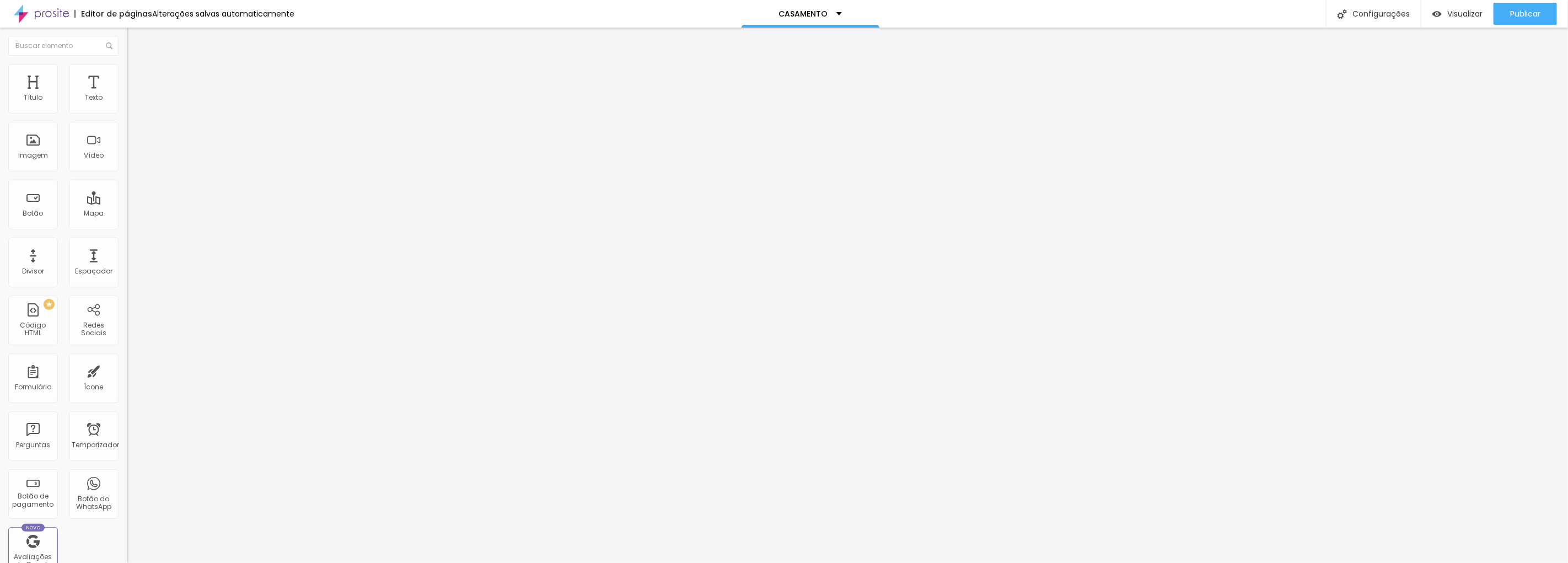
click at [136, 93] on span "Título 1" at bounding box center [155, 88] width 37 height 9
click at [127, 163] on button "button" at bounding box center [134, 157] width 15 height 12
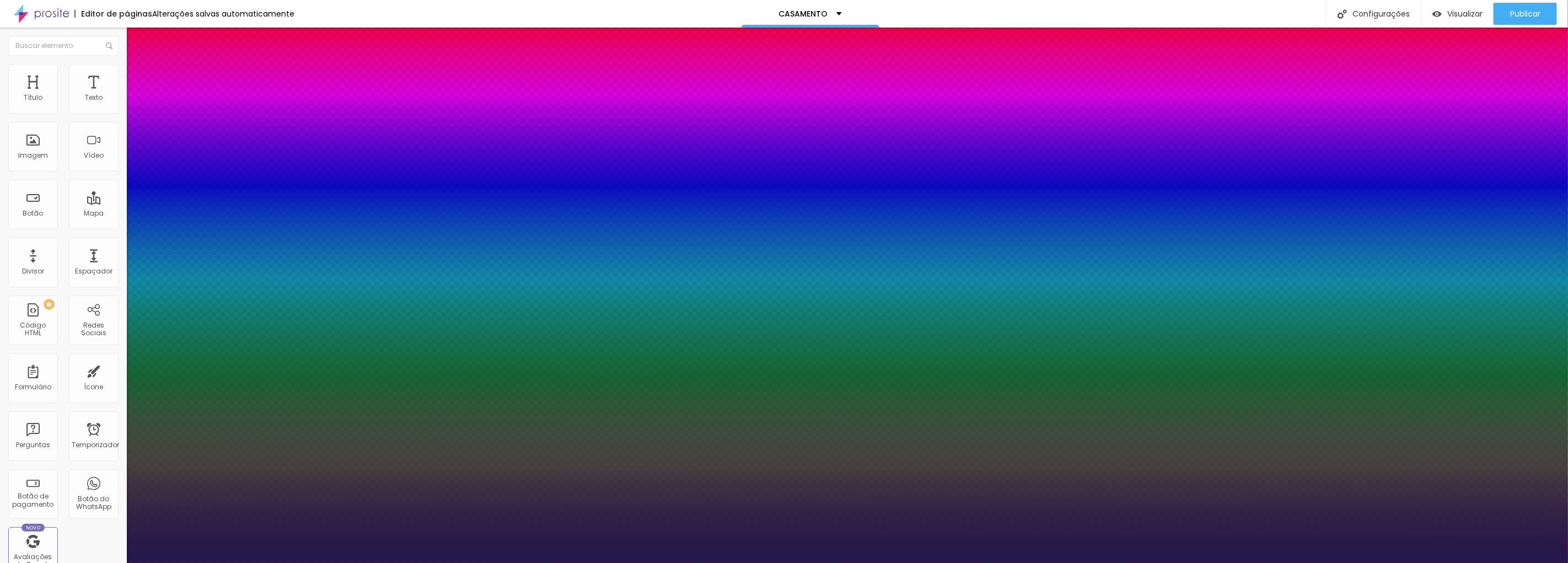
type input "1"
type input "21"
type input "1"
type input "23"
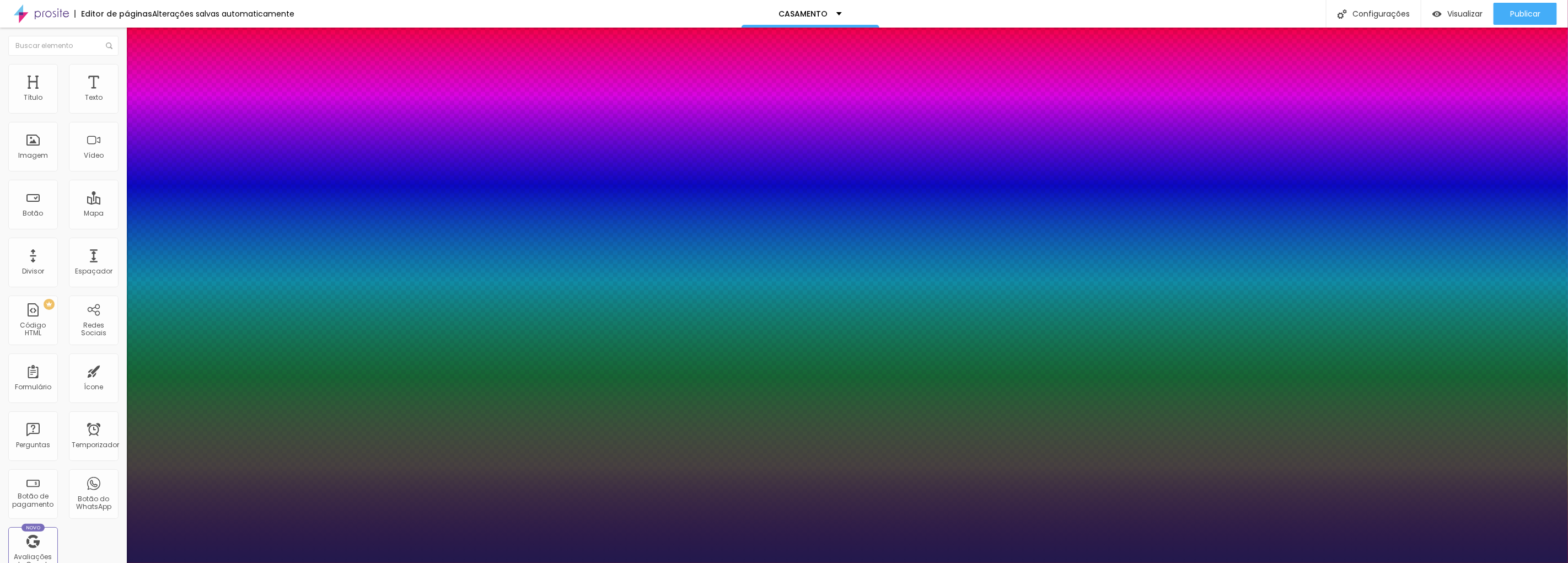
type input "23"
type input "1"
type input "24"
type input "1"
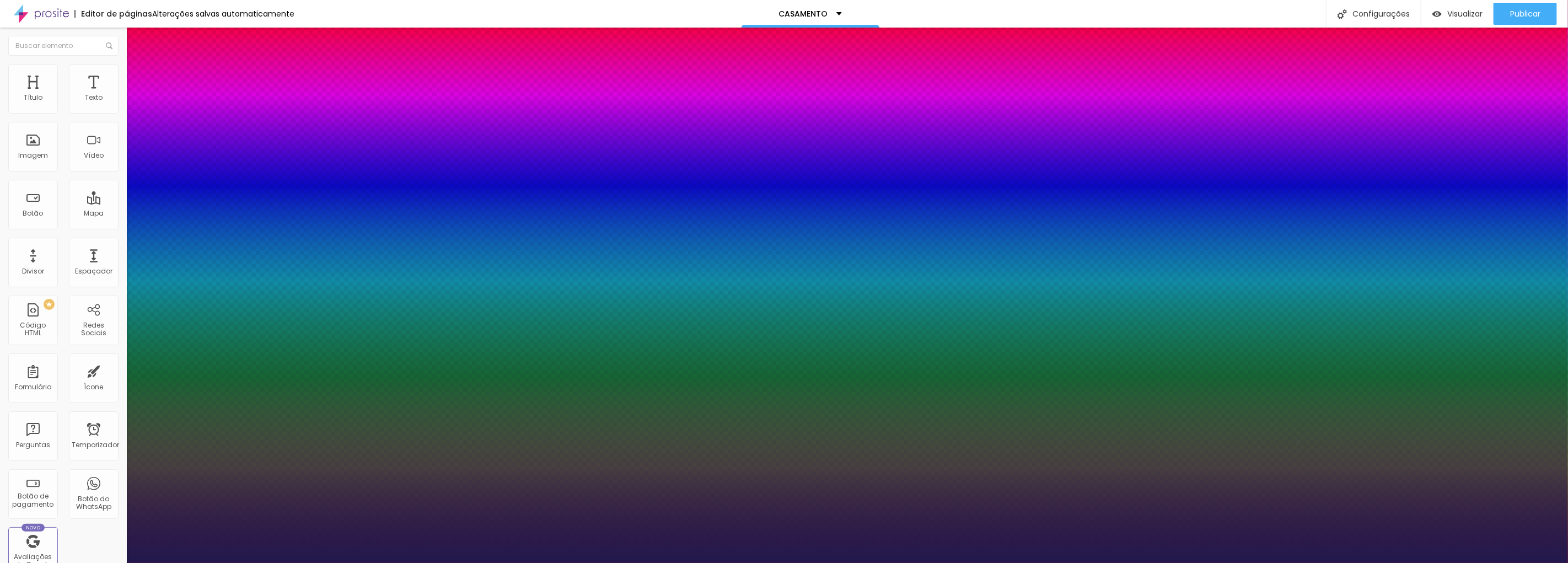
type input "25"
type input "1"
type input "26"
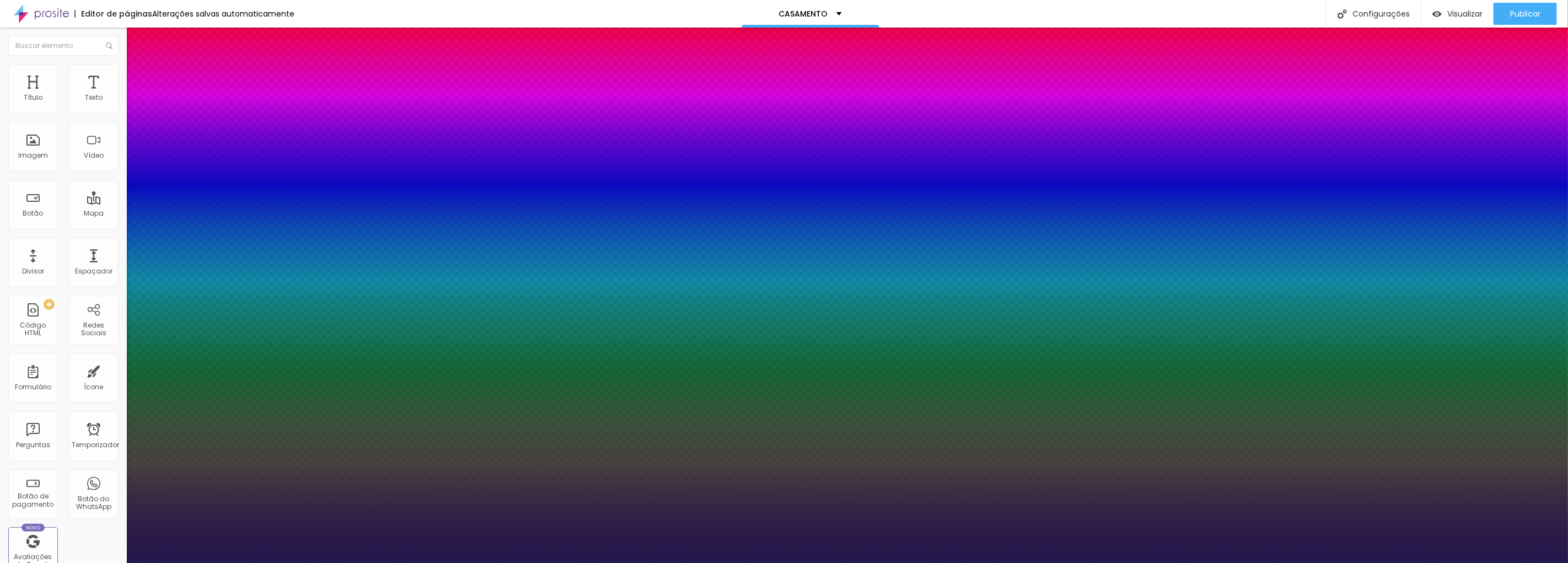
type input "1"
type input "27"
type input "1"
type input "28"
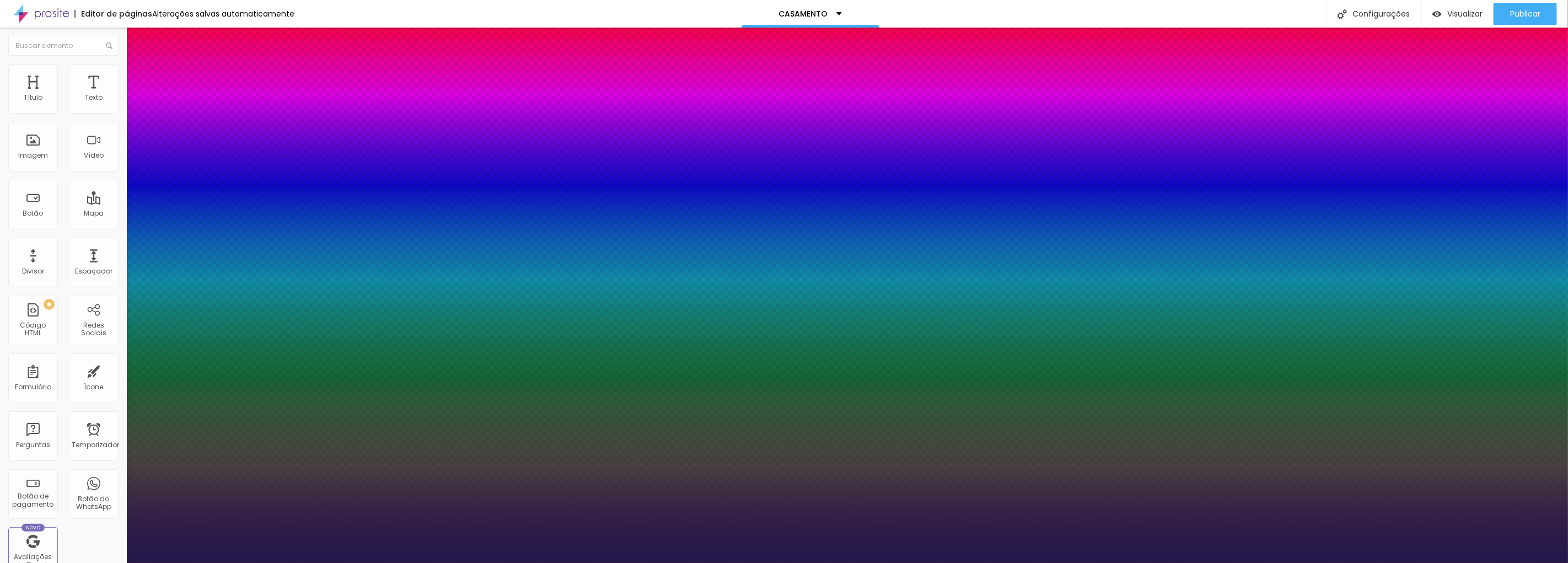
type input "28"
type input "1"
drag, startPoint x: 149, startPoint y: 310, endPoint x: 160, endPoint y: 312, distance: 11.2
type input "28"
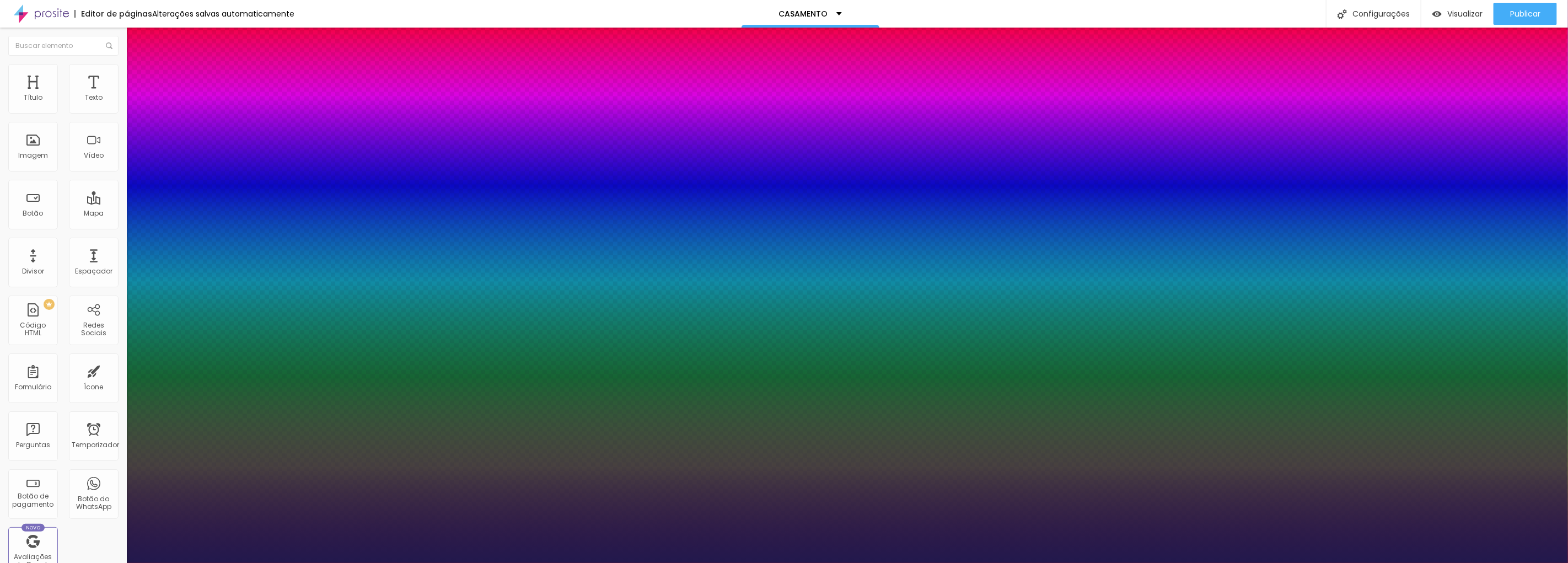
click at [572, 562] on div at bounding box center [784, 563] width 1568 height 0
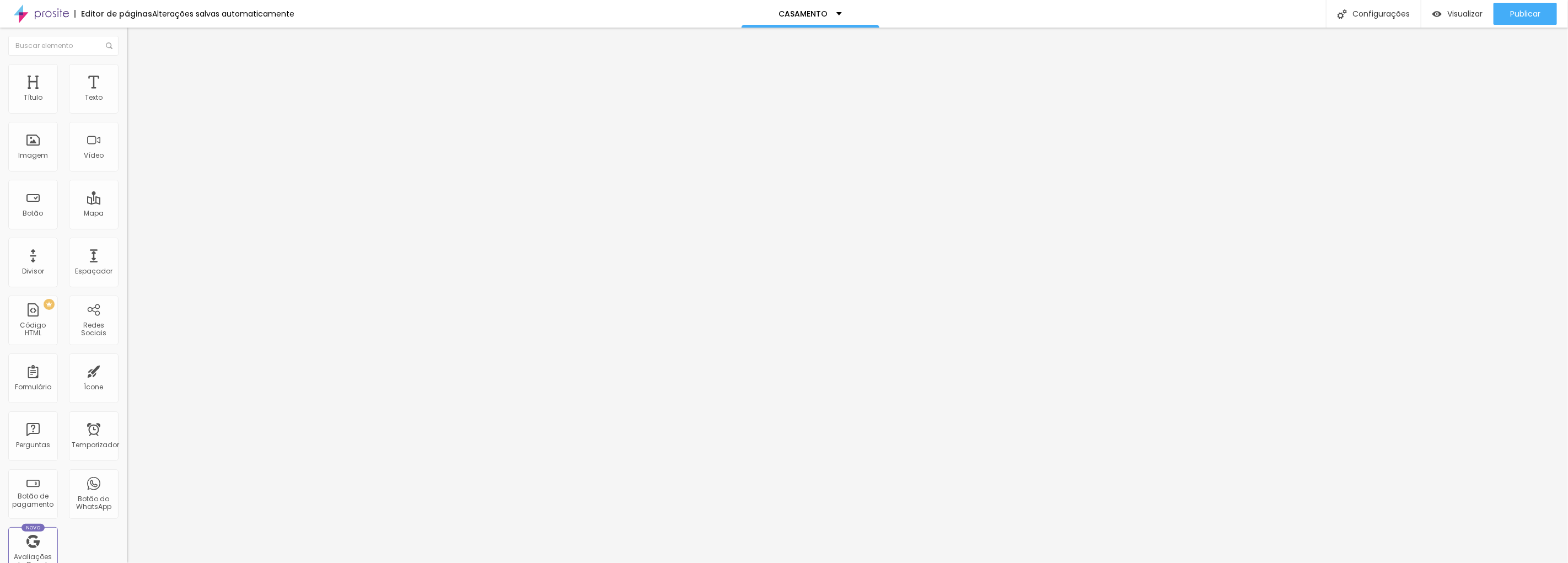
click at [127, 103] on input "text" at bounding box center [192, 98] width 132 height 11
paste input "[URL][DOMAIN_NAME]"
type input "[URL][DOMAIN_NAME]"
click at [1514, 15] on font "Publicar" at bounding box center [1525, 14] width 30 height 11
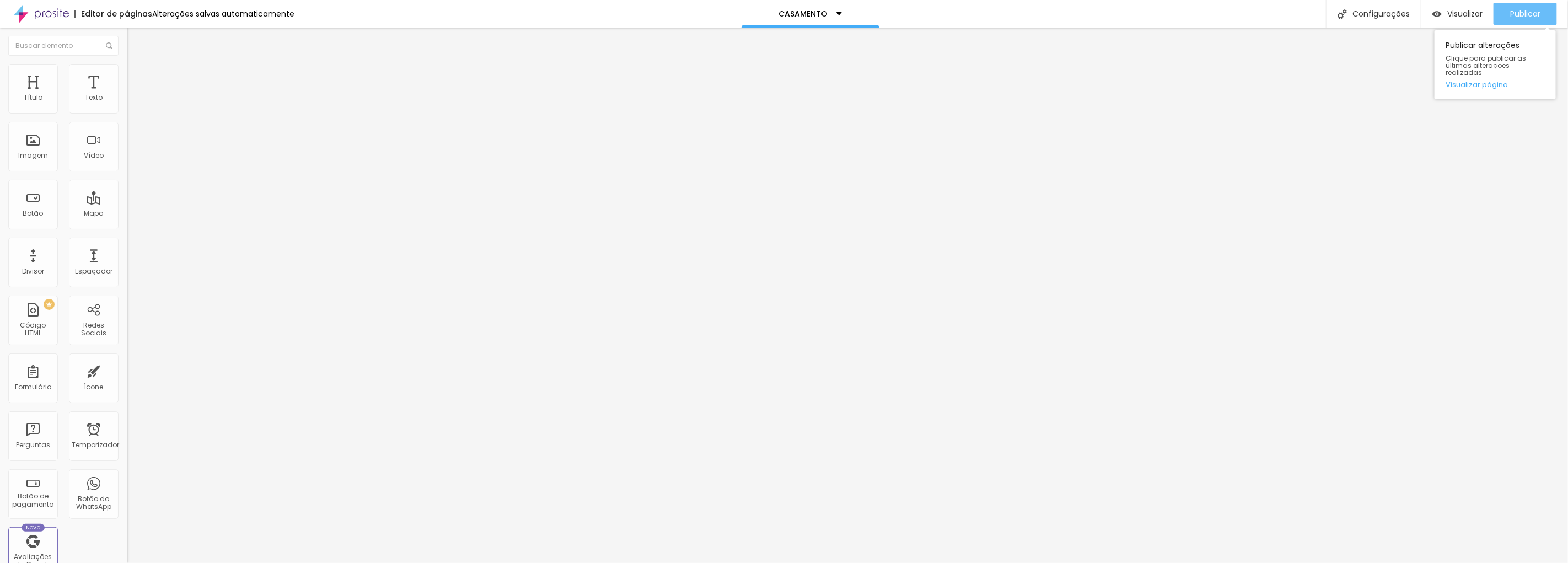
scroll to position [0, 0]
click at [127, 163] on button "button" at bounding box center [134, 157] width 15 height 12
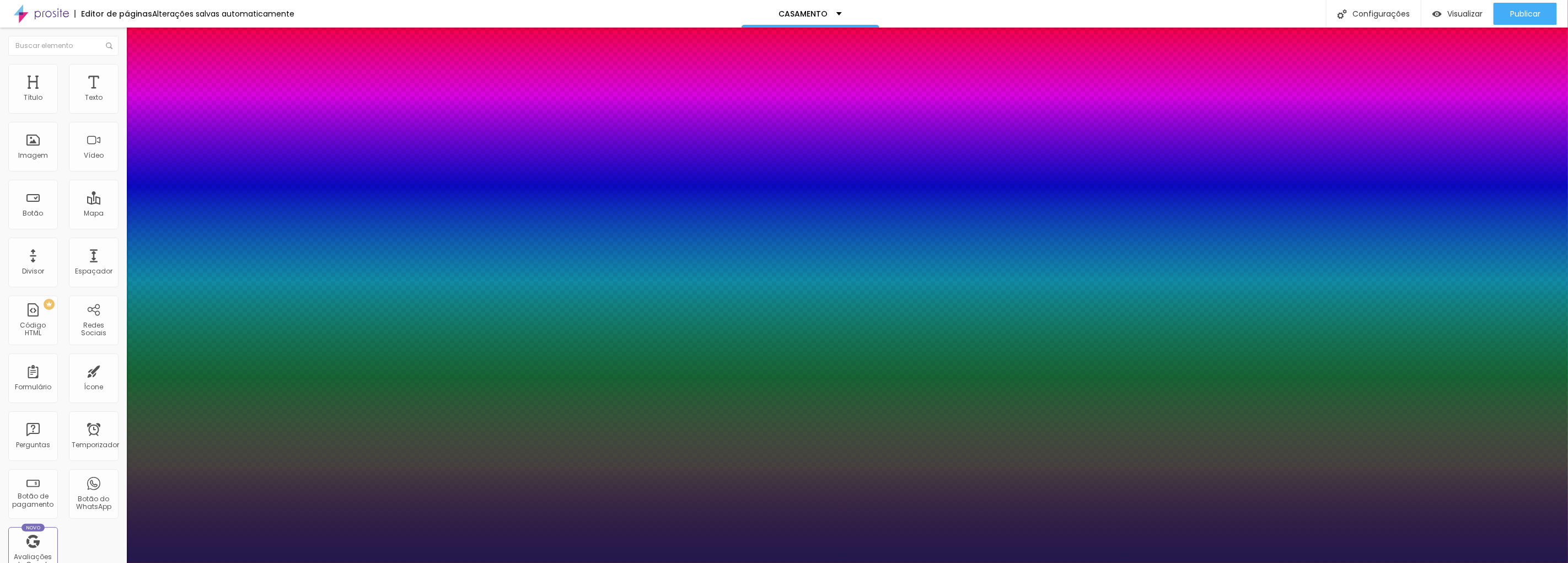
type input "1"
type input "56"
type input "1"
type input "58"
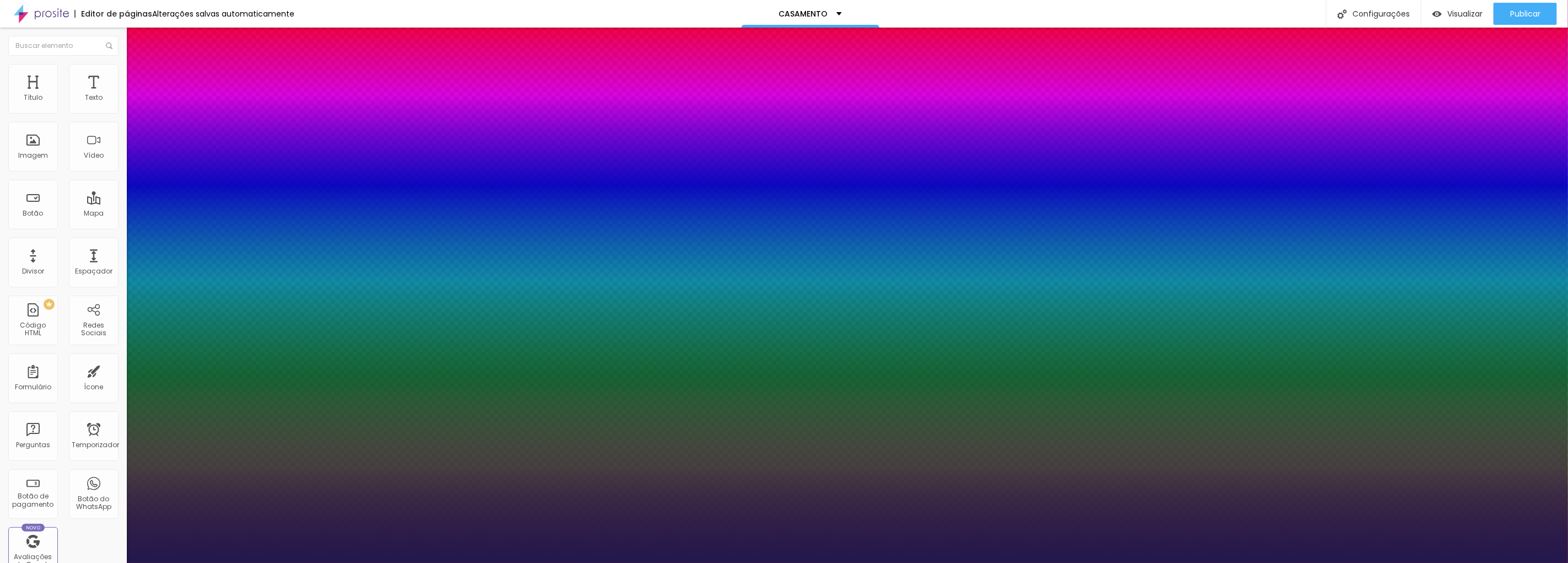
type input "58"
type input "1"
type input "59"
type input "1"
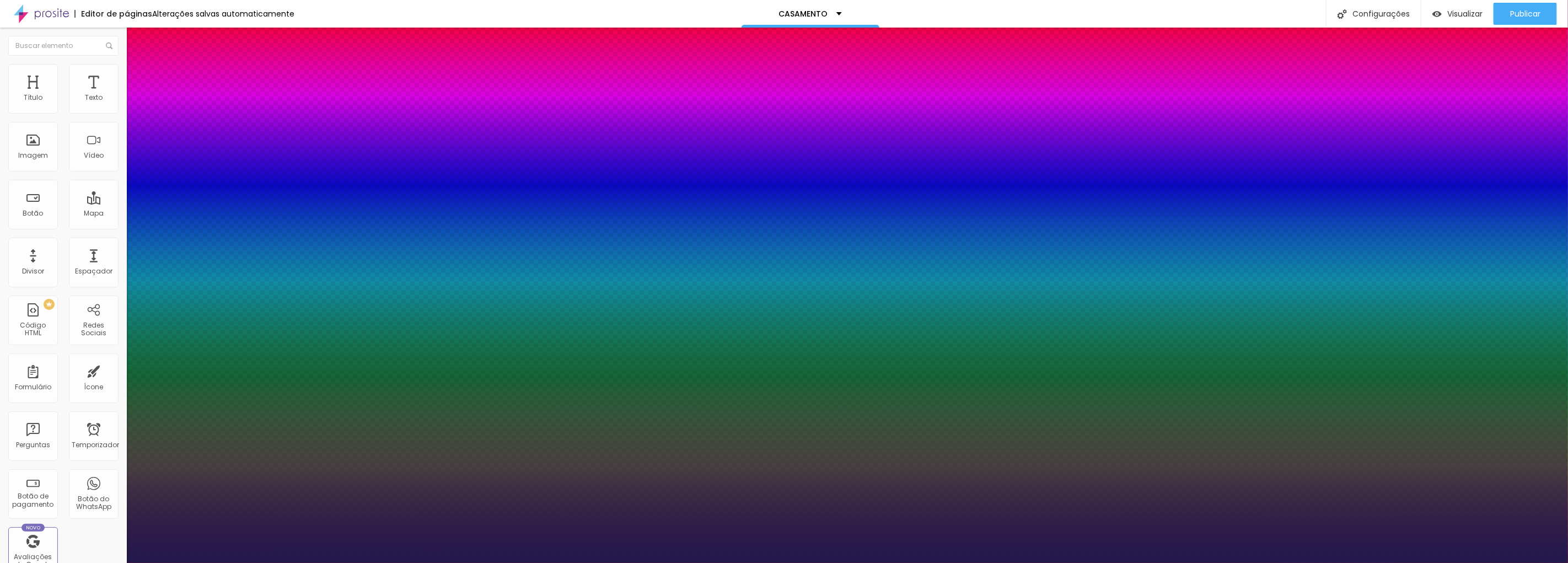
type input "60"
type input "1"
type input "61"
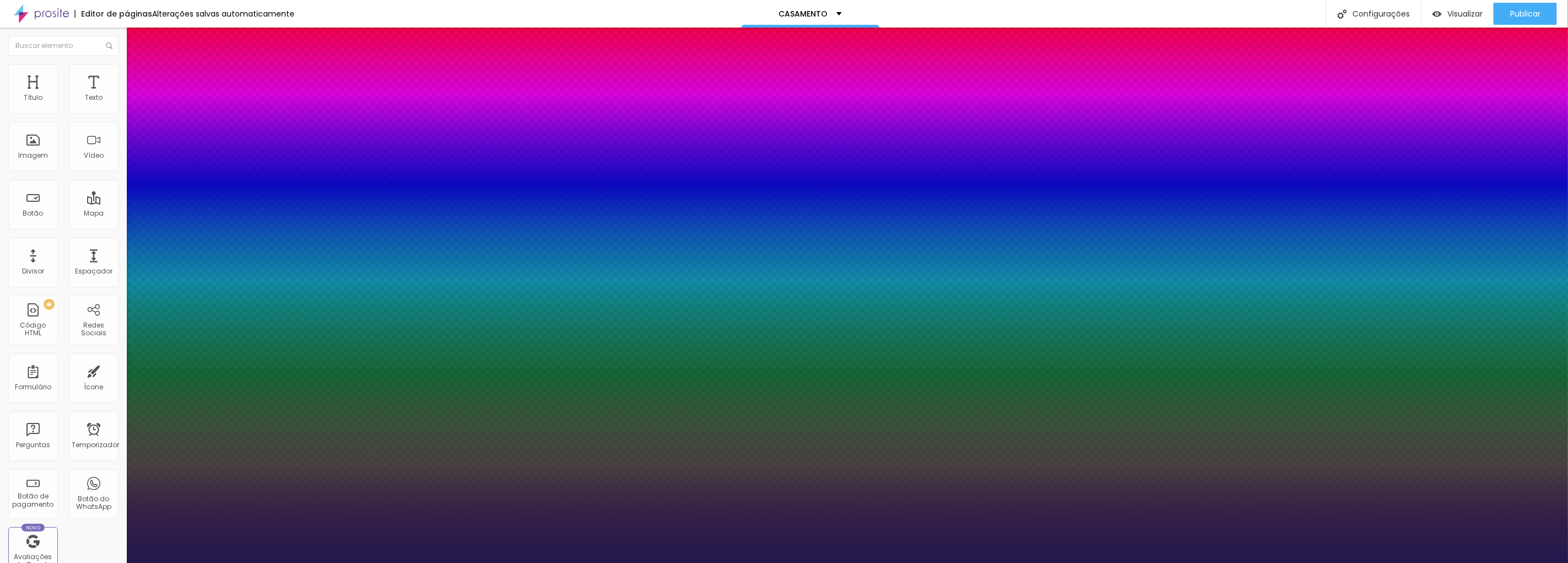
type input "1"
type input "62"
type input "1"
type input "63"
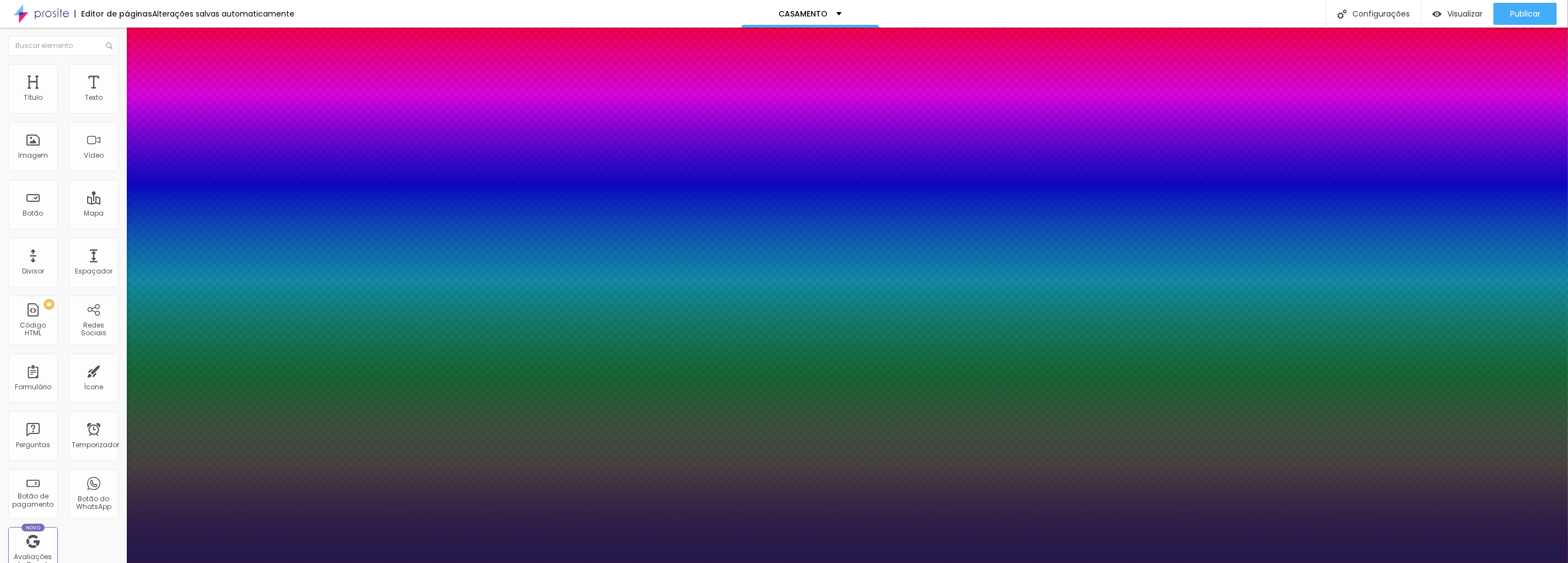
type input "63"
type input "1"
type input "64"
type input "1"
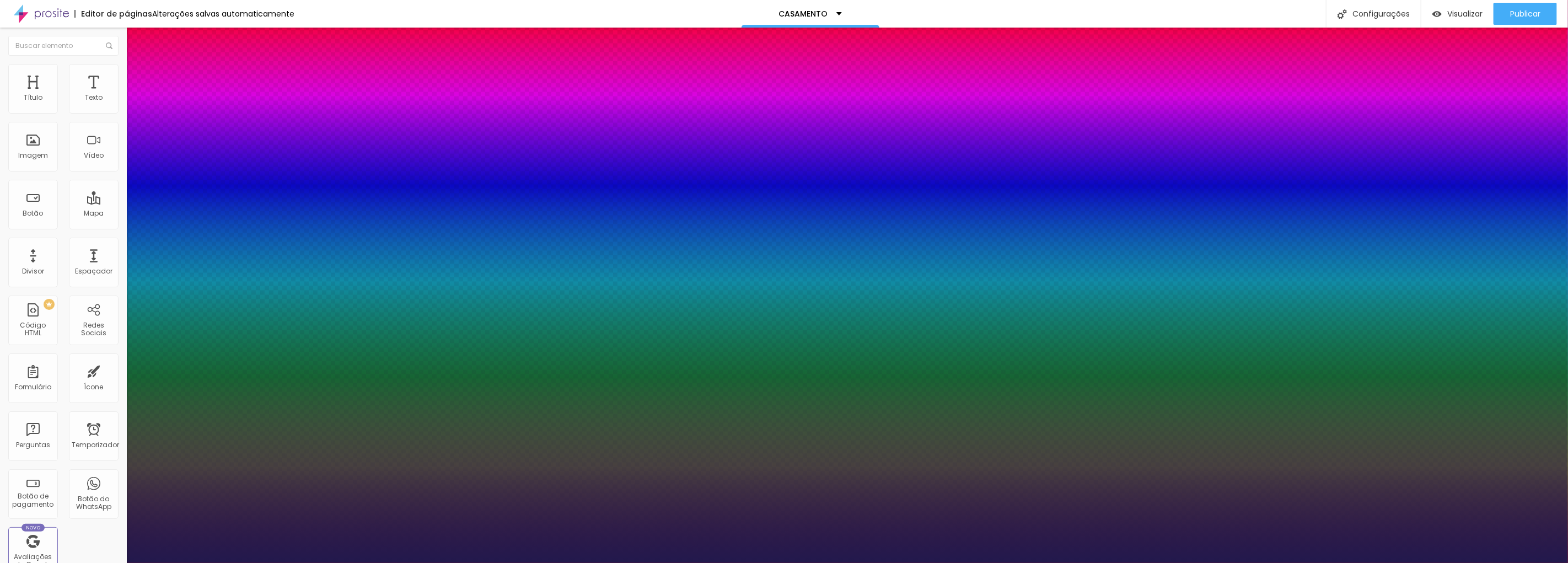
type input "65"
type input "1"
type input "67"
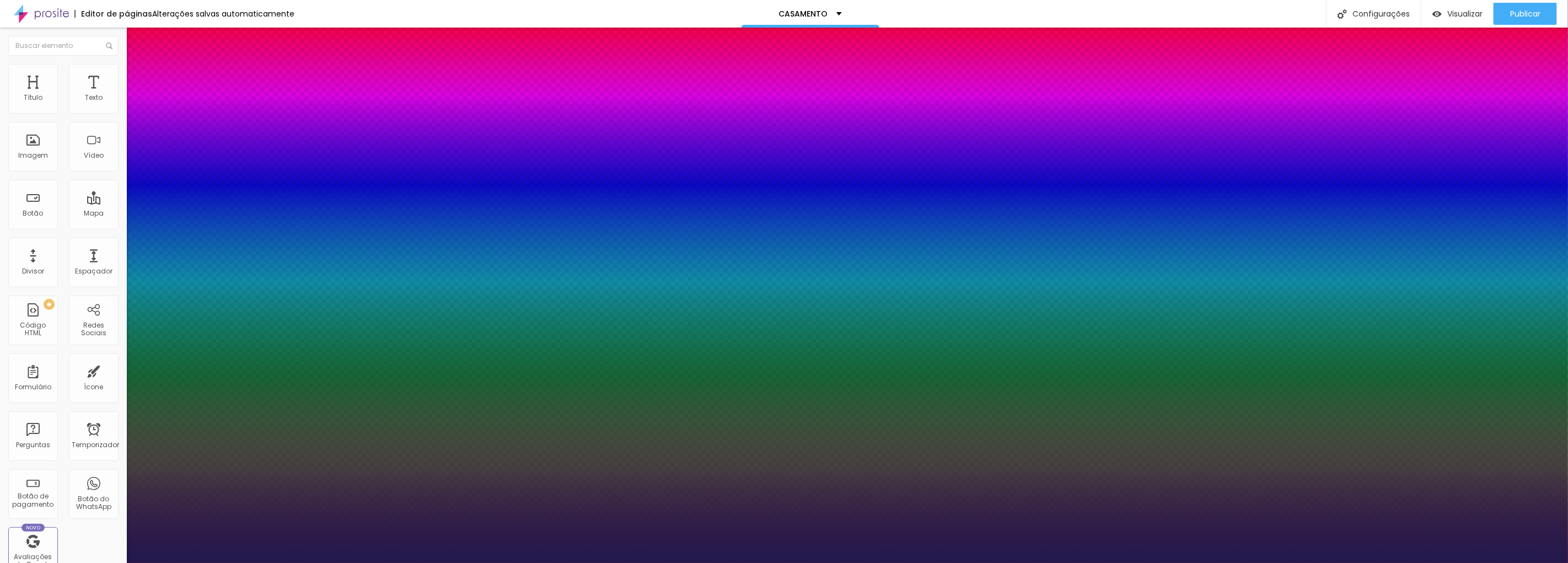
type input "1"
type input "68"
type input "1"
type input "69"
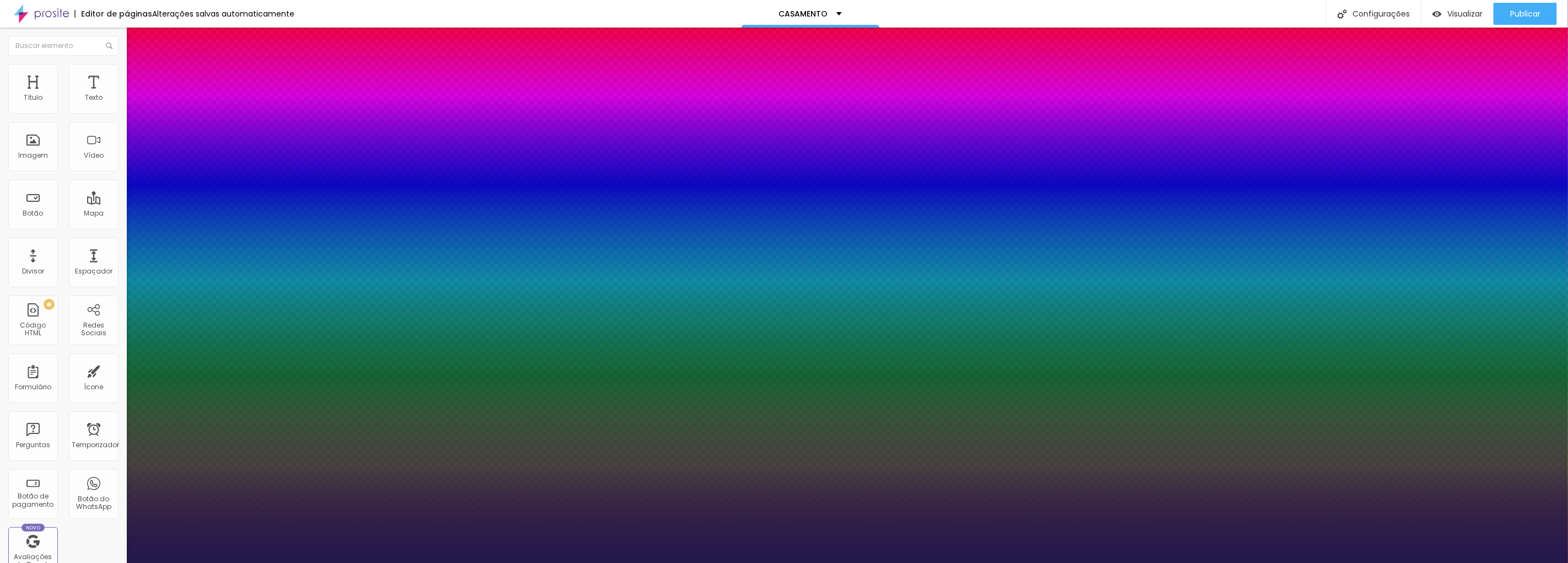
type input "69"
type input "1"
type input "70"
type input "1"
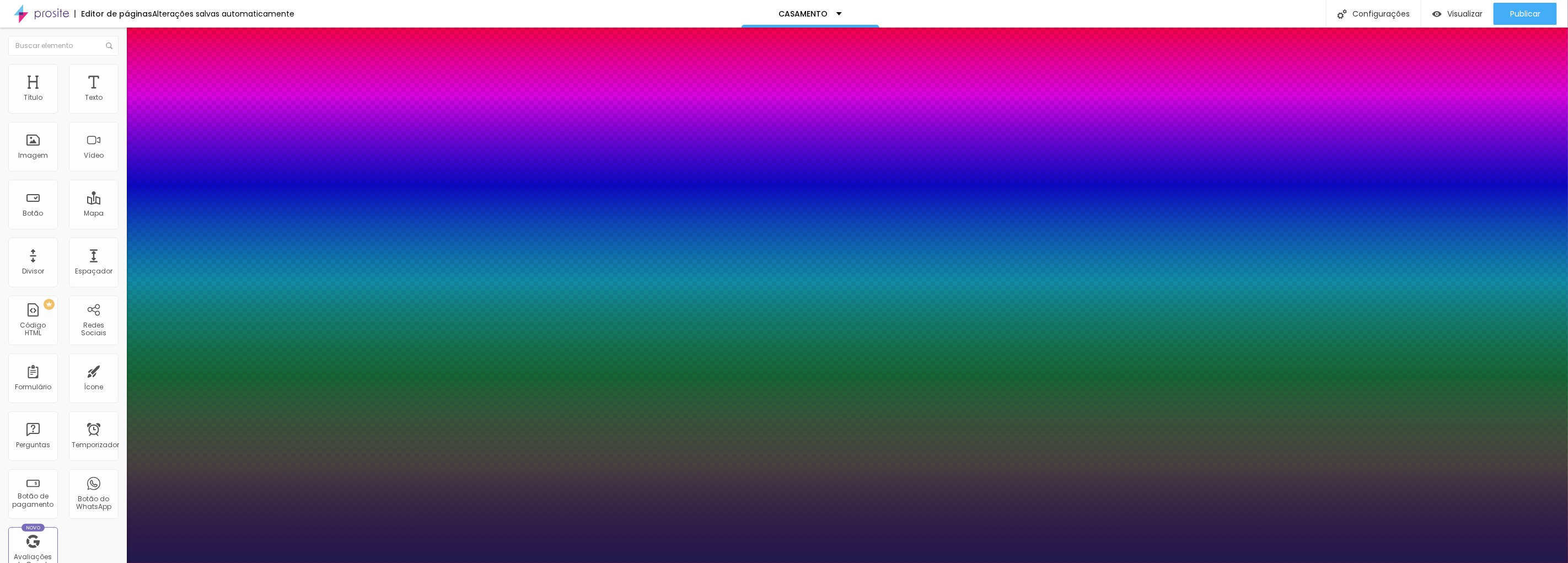
drag, startPoint x: 185, startPoint y: 311, endPoint x: 194, endPoint y: 310, distance: 9.1
type input "69"
type input "1"
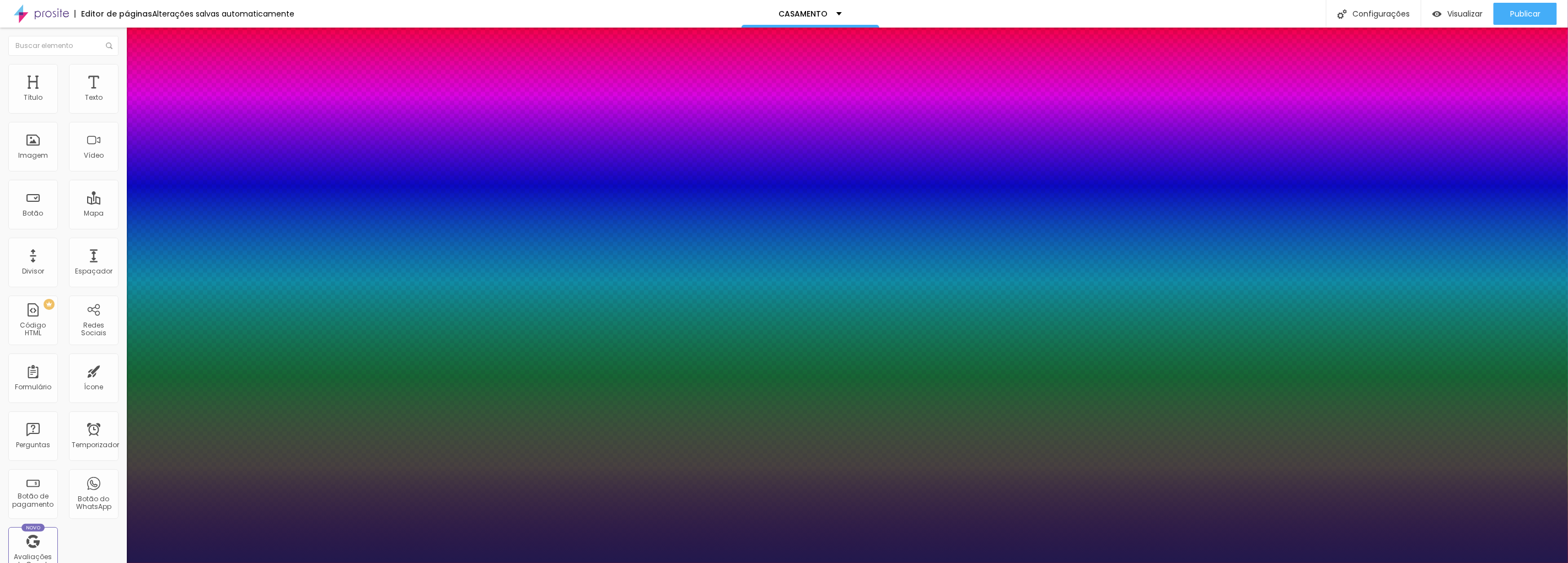
click at [544, 562] on div at bounding box center [784, 563] width 1568 height 0
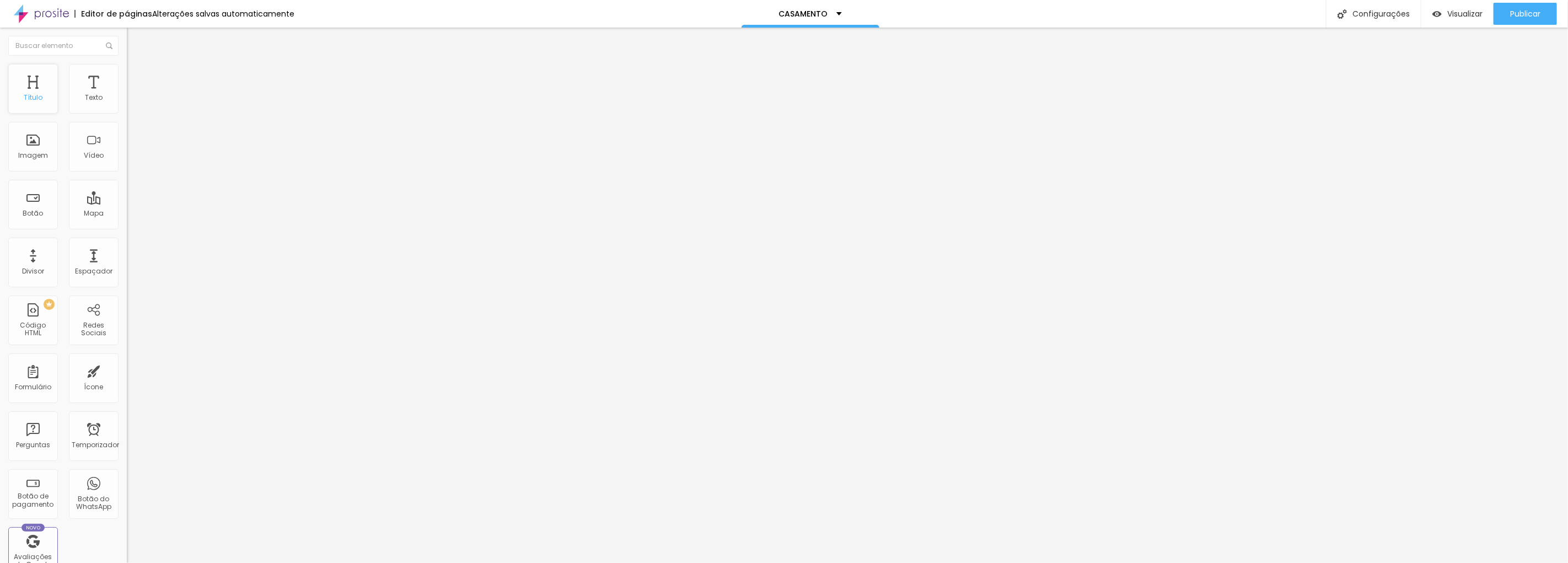
click at [35, 99] on font "Título" at bounding box center [33, 97] width 19 height 9
click at [127, 163] on button "button" at bounding box center [134, 157] width 15 height 12
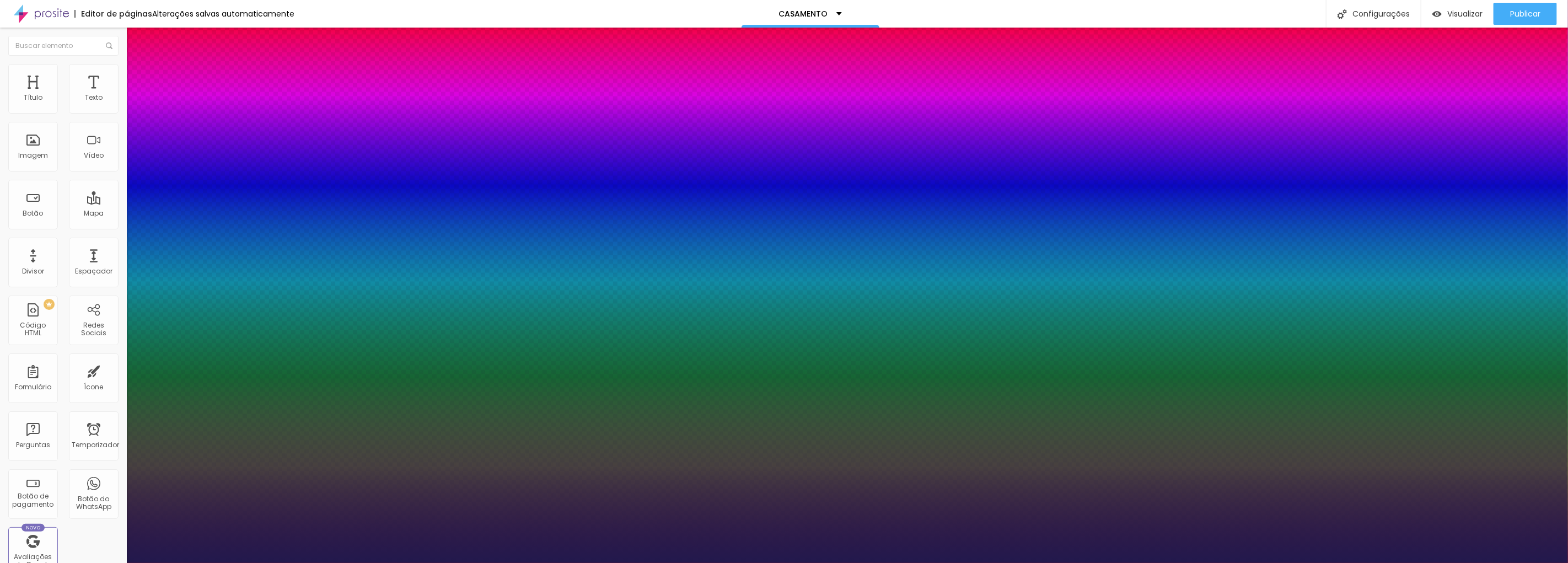
type input "23"
type input "1"
type input "21"
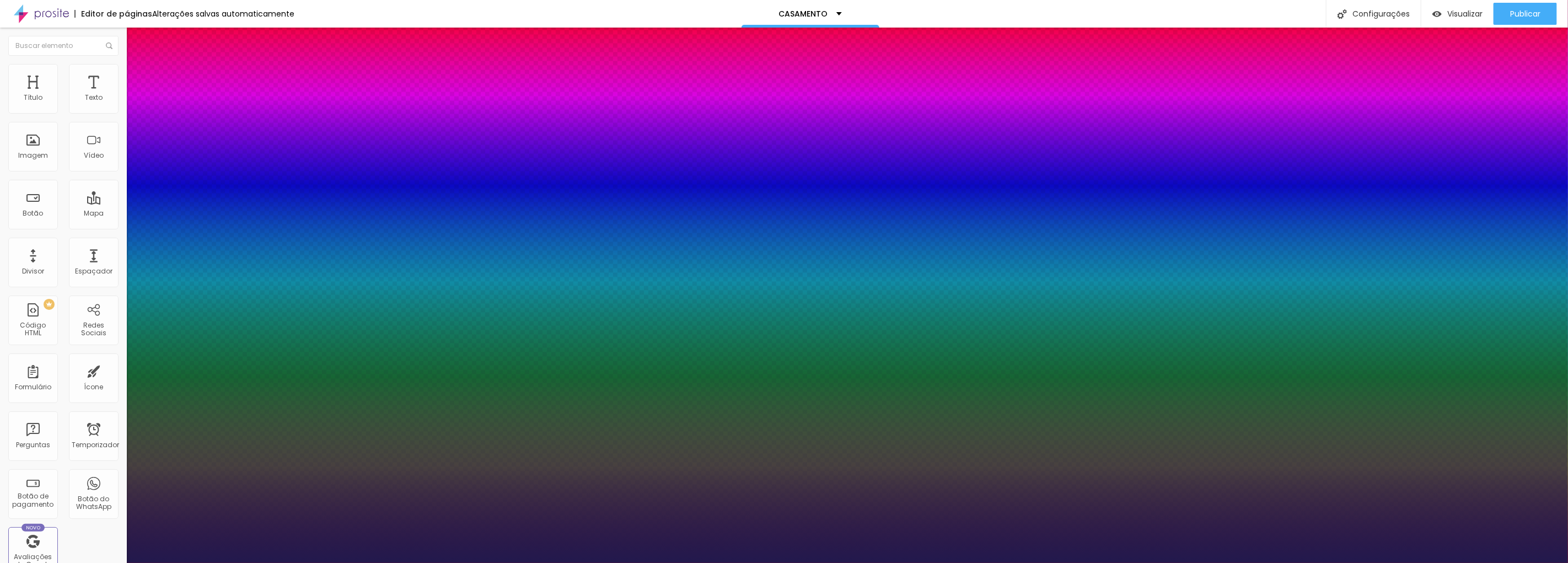
type input "1"
type input "20"
type input "1"
type input "21"
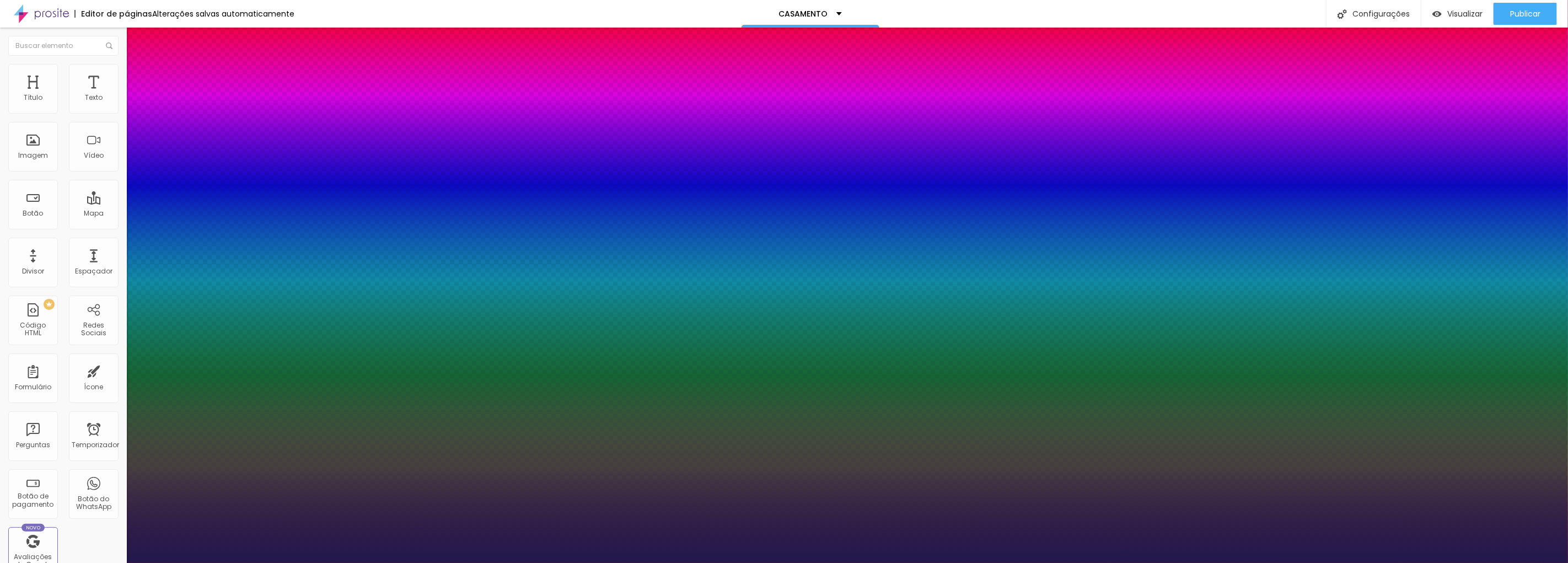
type input "21"
type input "1"
type input "22"
type input "1"
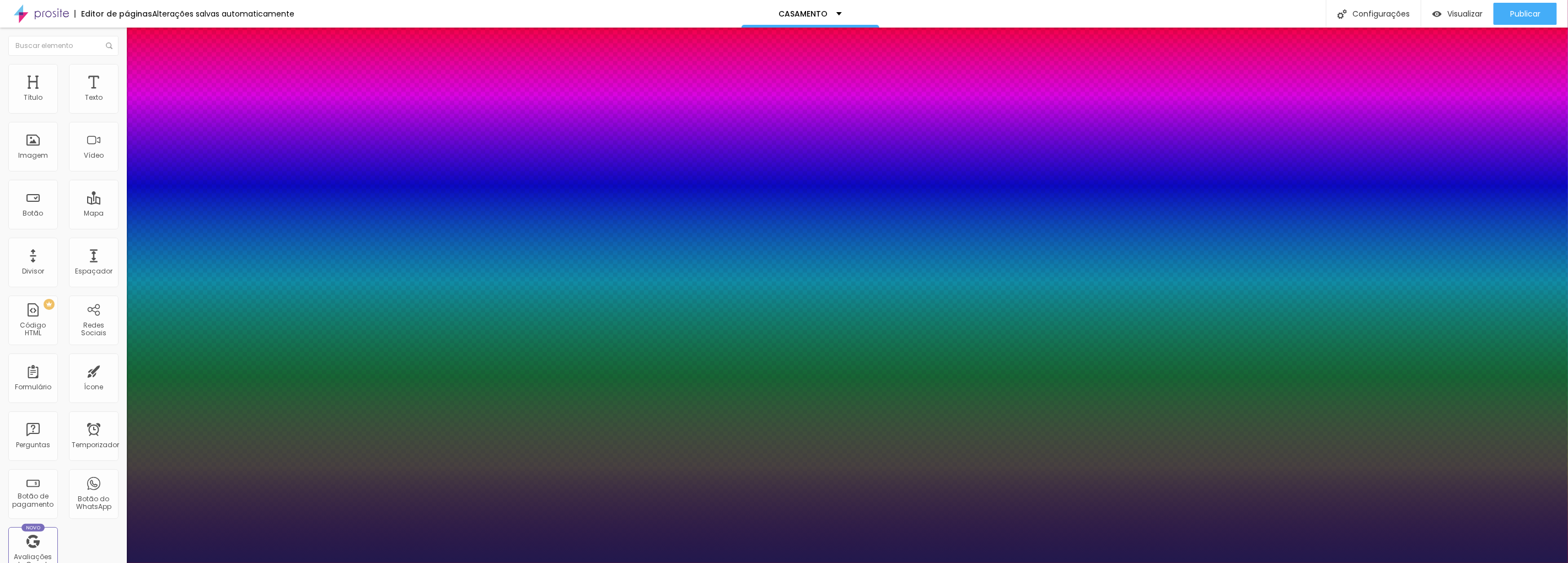
type input "23"
type input "1"
type input "22"
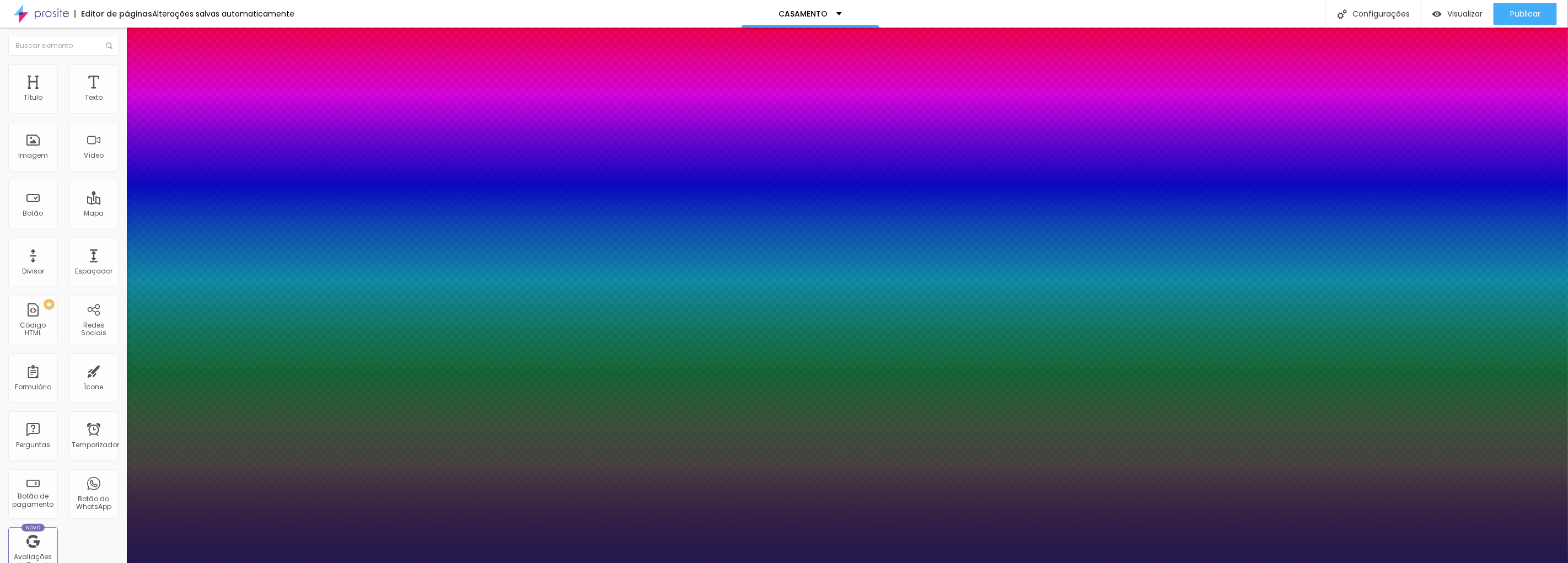
type input "1"
type input "21"
type input "1"
type input "20"
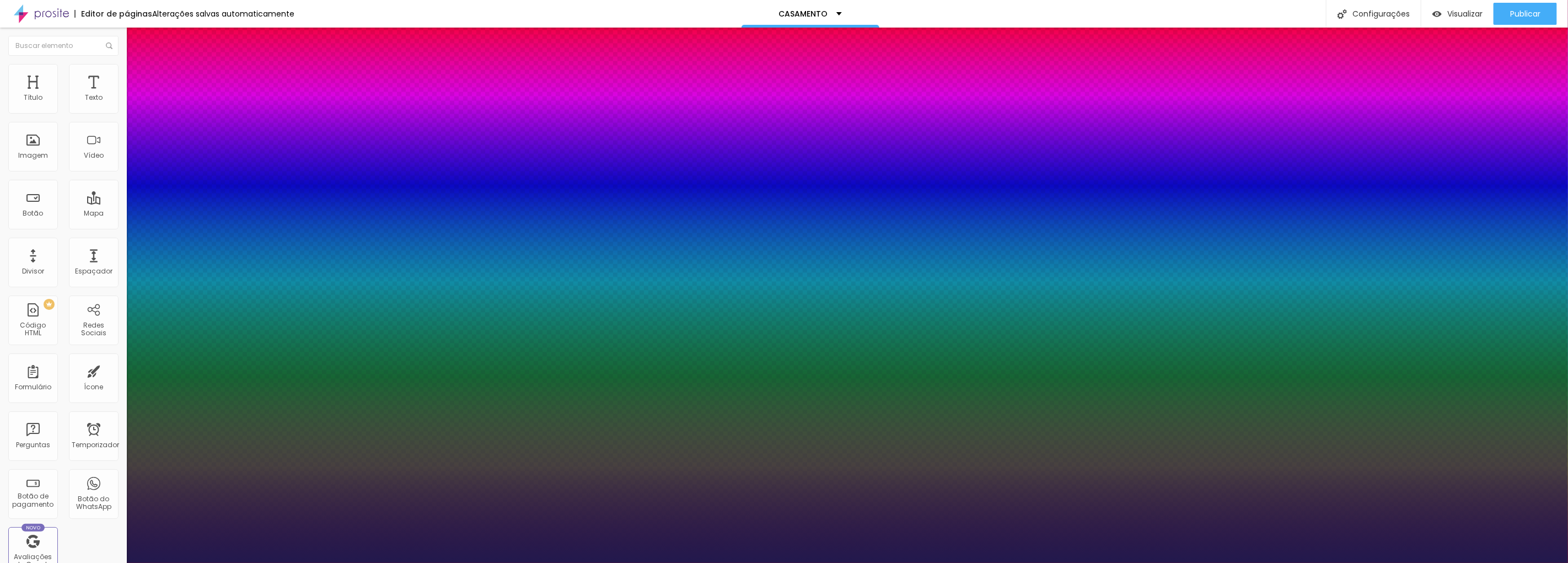
type input "20"
type input "1"
type input "21"
click at [1255, 562] on div at bounding box center [784, 563] width 1568 height 0
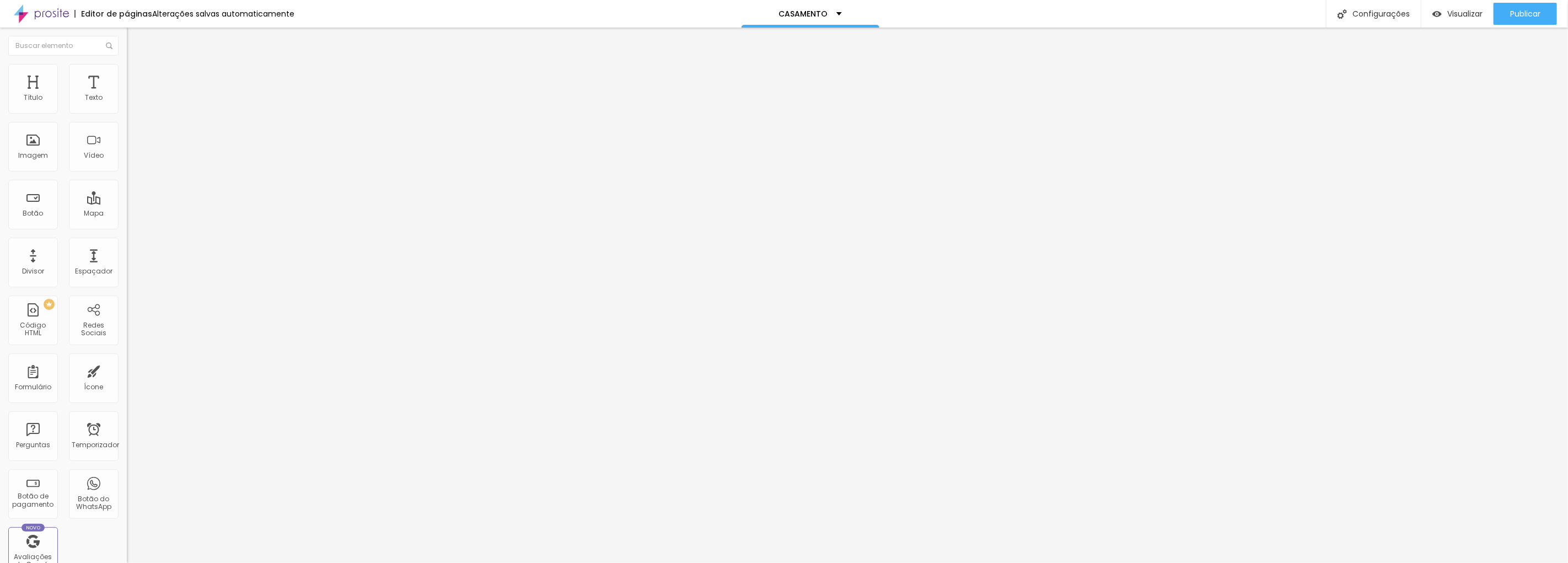
click at [127, 105] on button "button" at bounding box center [134, 100] width 15 height 12
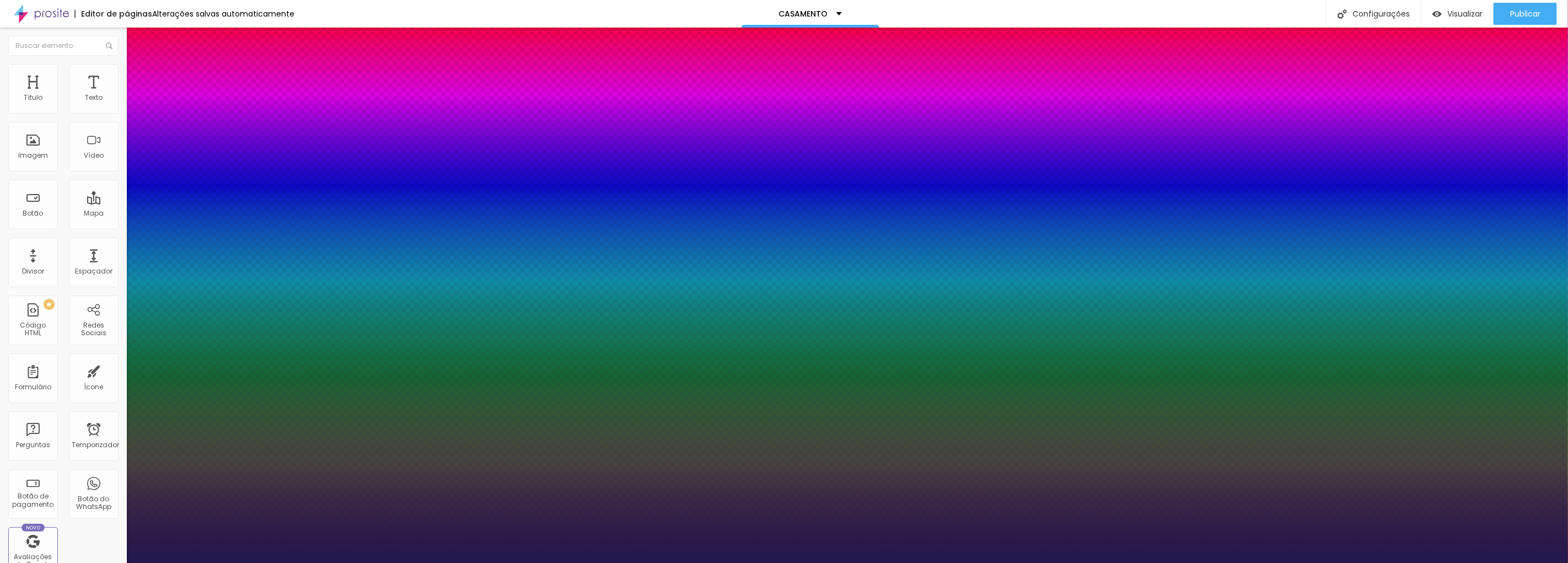
drag, startPoint x: 149, startPoint y: 184, endPoint x: 157, endPoint y: 184, distance: 8.0
click at [503, 562] on div at bounding box center [784, 563] width 1568 height 0
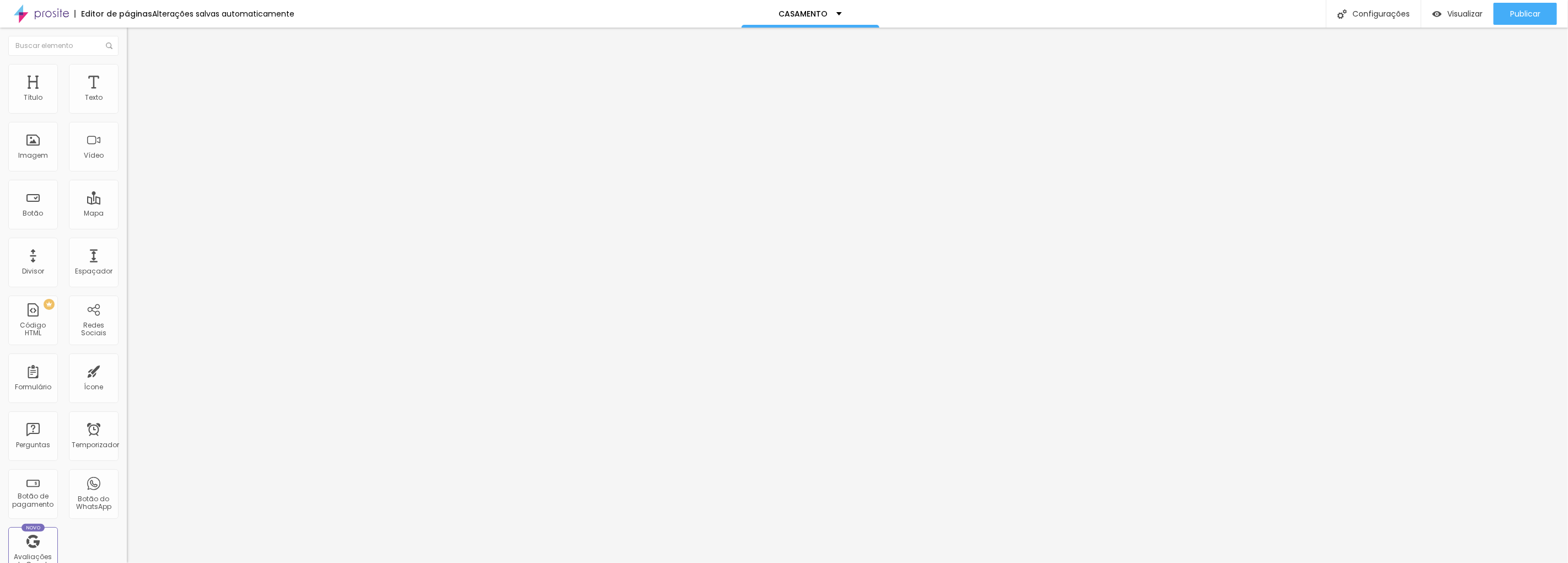
click at [127, 163] on button "button" at bounding box center [134, 157] width 15 height 12
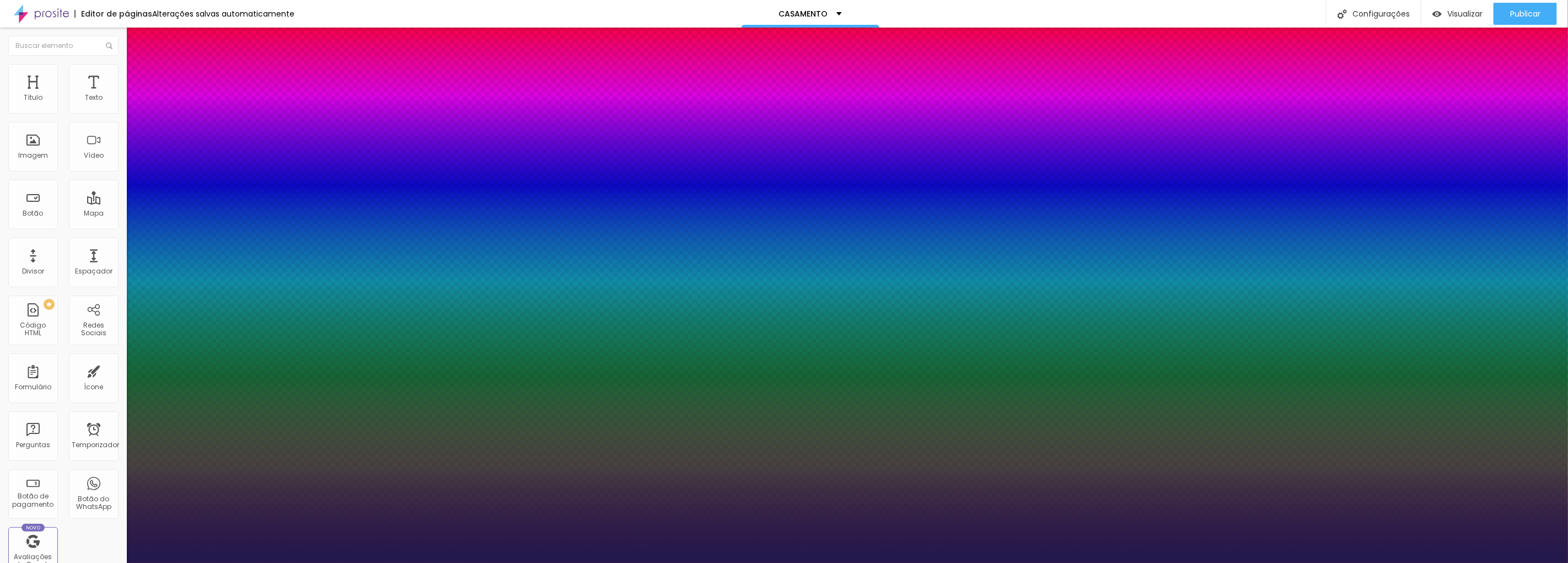
drag, startPoint x: 156, startPoint y: 306, endPoint x: 169, endPoint y: 313, distance: 14.8
drag, startPoint x: 178, startPoint y: 310, endPoint x: 186, endPoint y: 311, distance: 8.1
click at [547, 562] on div at bounding box center [784, 563] width 1568 height 0
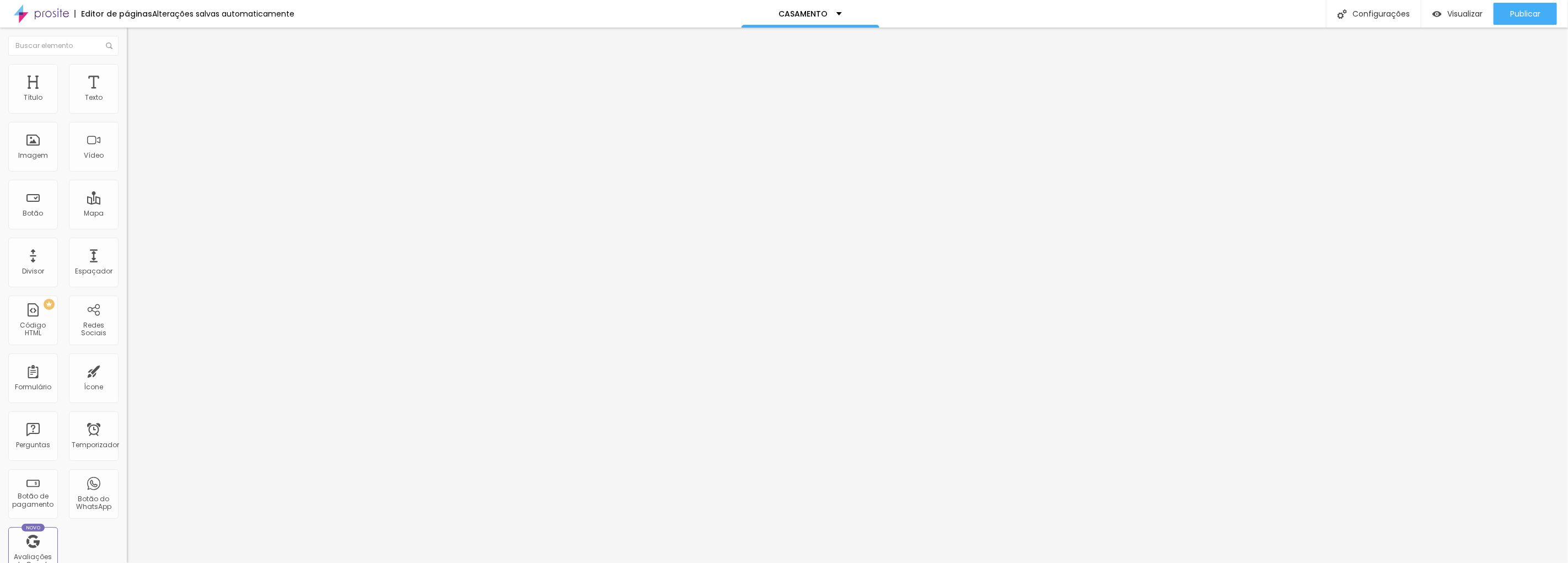
click at [127, 163] on button "button" at bounding box center [134, 157] width 15 height 12
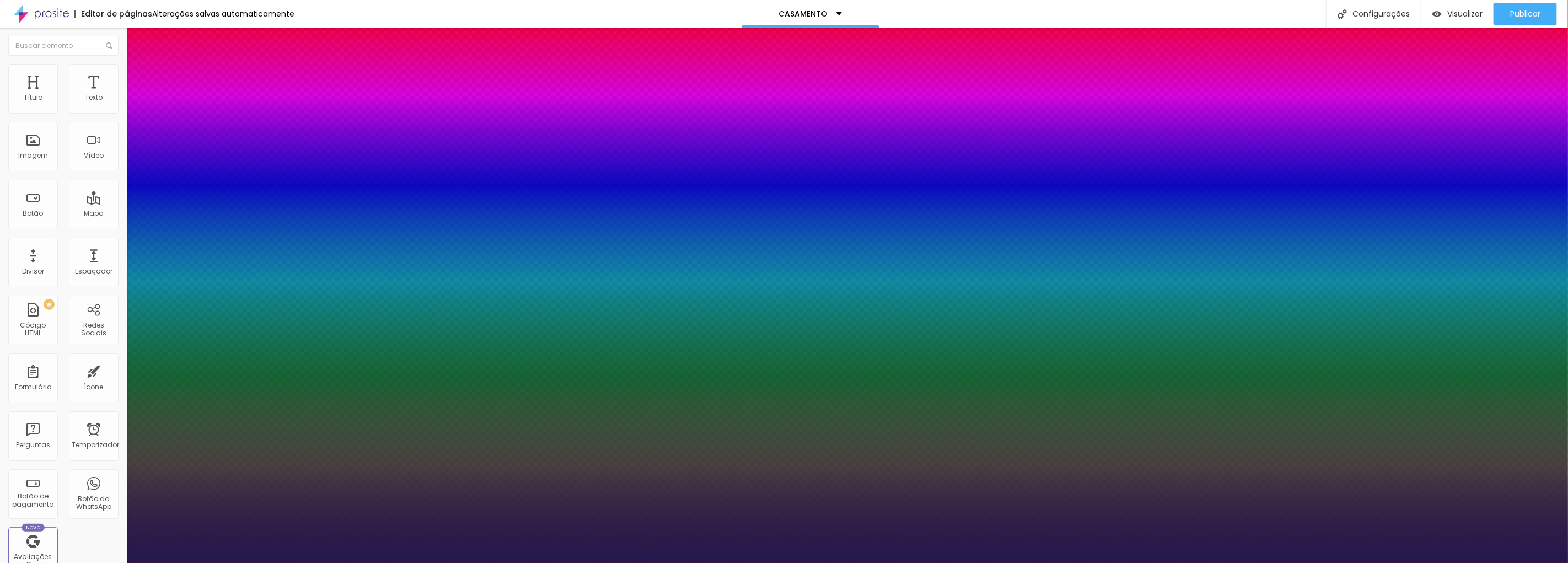
click at [557, 562] on div at bounding box center [784, 563] width 1568 height 0
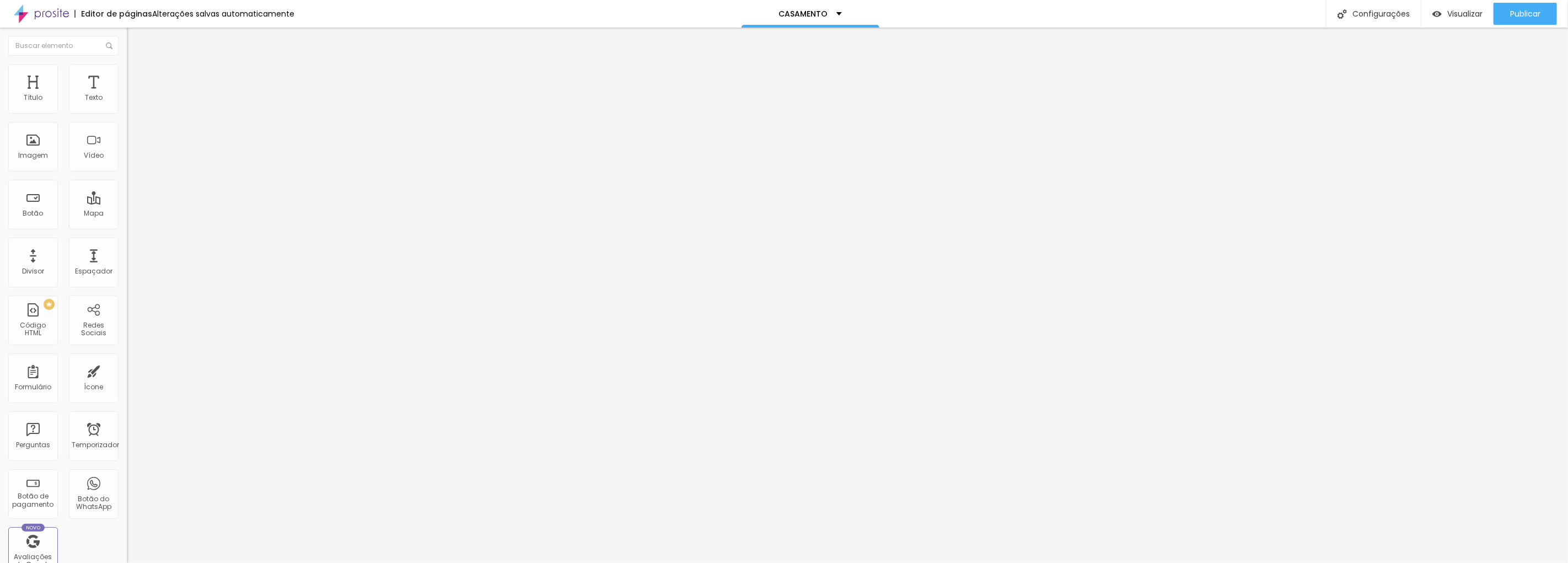
click at [131, 102] on icon "button" at bounding box center [133, 102] width 2 height 2
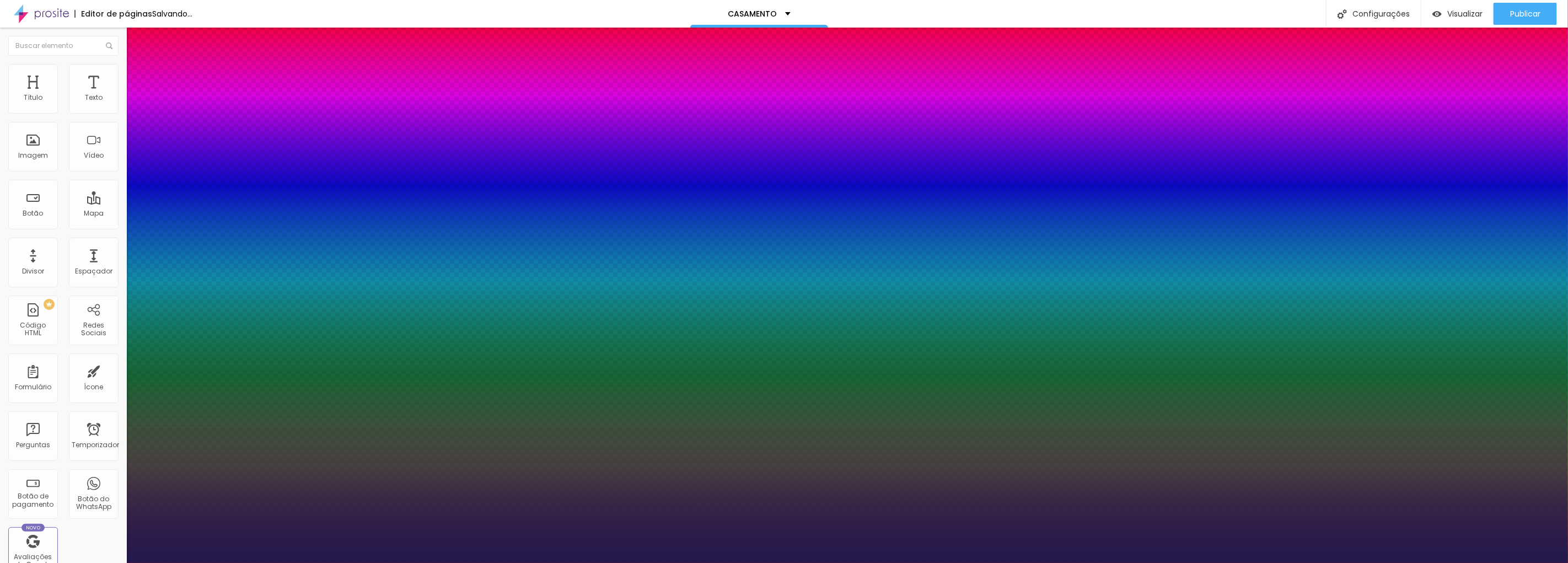
click at [617, 562] on div at bounding box center [784, 563] width 1568 height 0
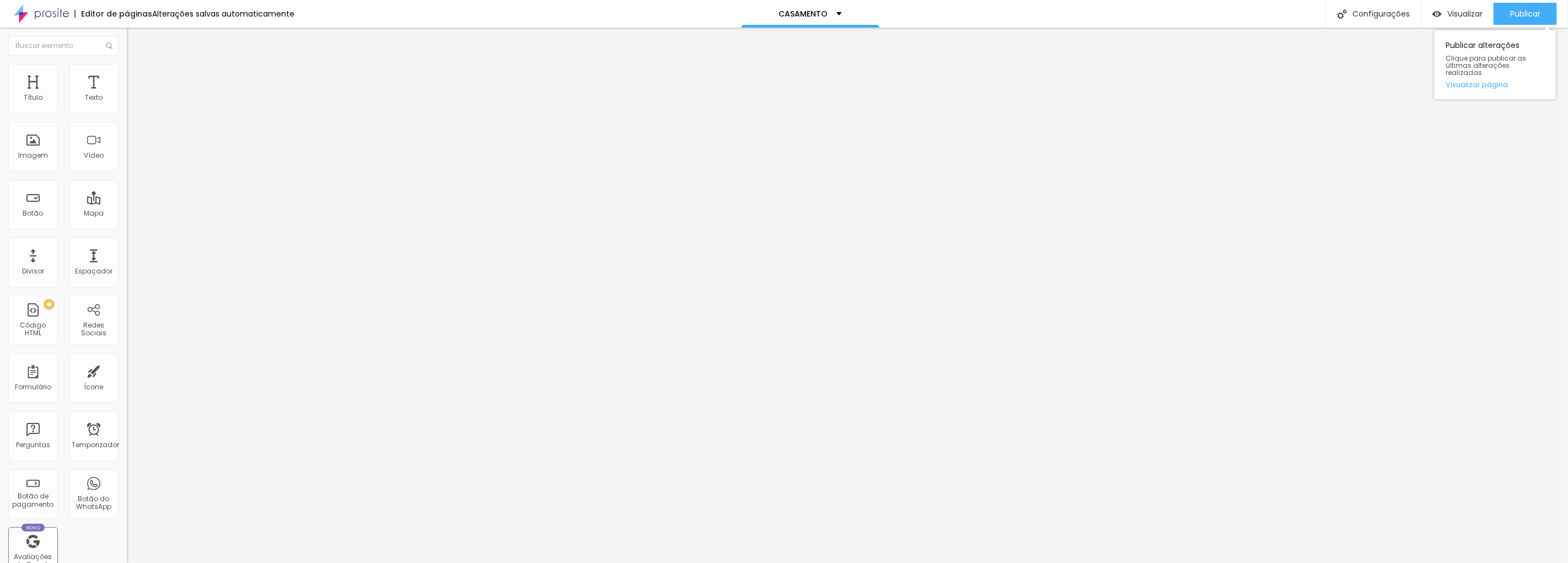
click at [1524, 25] on div "Publicar alterações Clique para publicar as últimas alterações realizadas Visua…" at bounding box center [1495, 62] width 121 height 74
click at [1527, 15] on font "Publicar" at bounding box center [1525, 14] width 30 height 11
click at [127, 76] on ul "Conteúdo Estilo Avançado" at bounding box center [190, 69] width 127 height 33
click at [137, 74] on font "Estilo" at bounding box center [145, 71] width 17 height 9
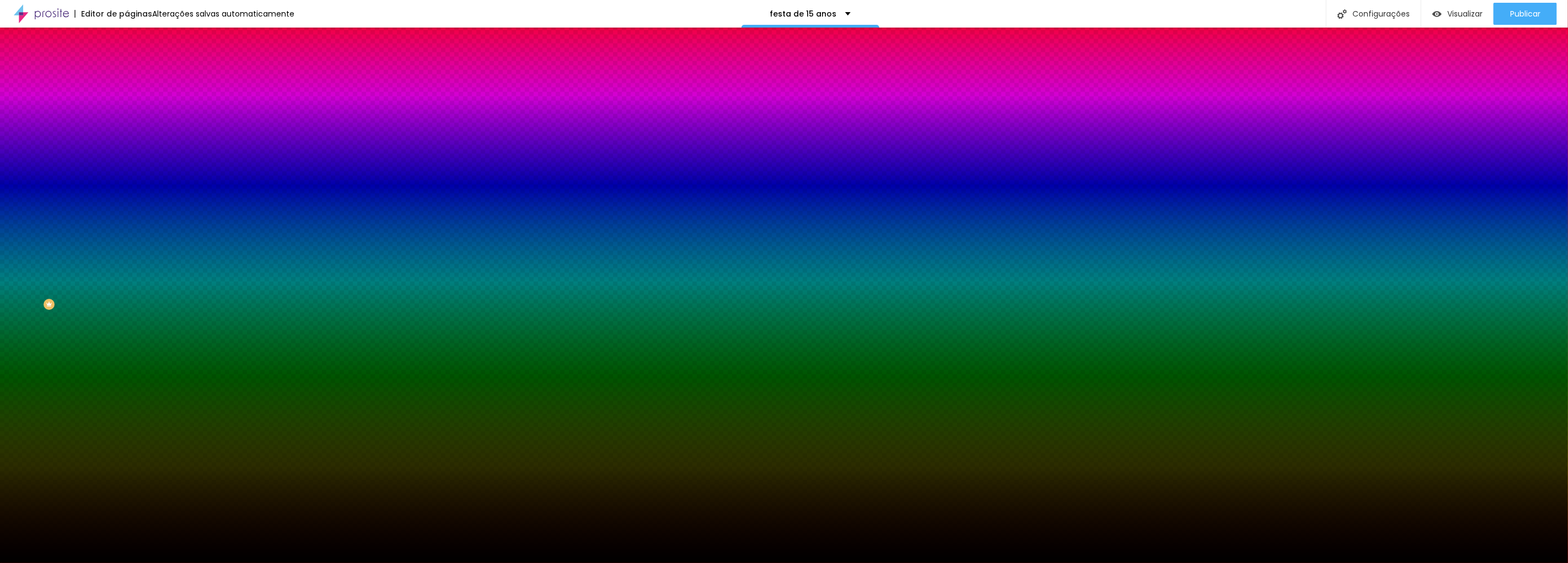
click at [133, 102] on font "Trocar imagem" at bounding box center [160, 96] width 54 height 9
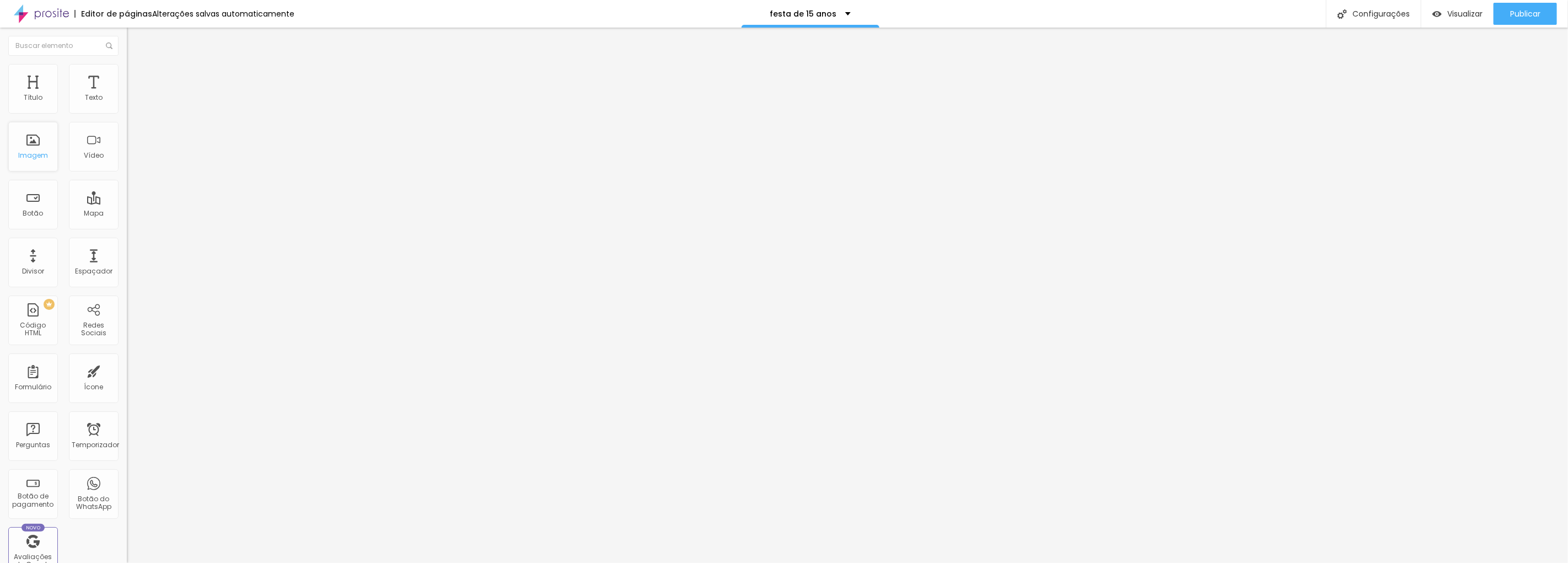
click at [42, 155] on font "Imagem" at bounding box center [33, 155] width 30 height 9
click at [133, 95] on font "Trocar imagem" at bounding box center [160, 89] width 54 height 9
drag, startPoint x: 47, startPoint y: 72, endPoint x: 58, endPoint y: 72, distance: 11.0
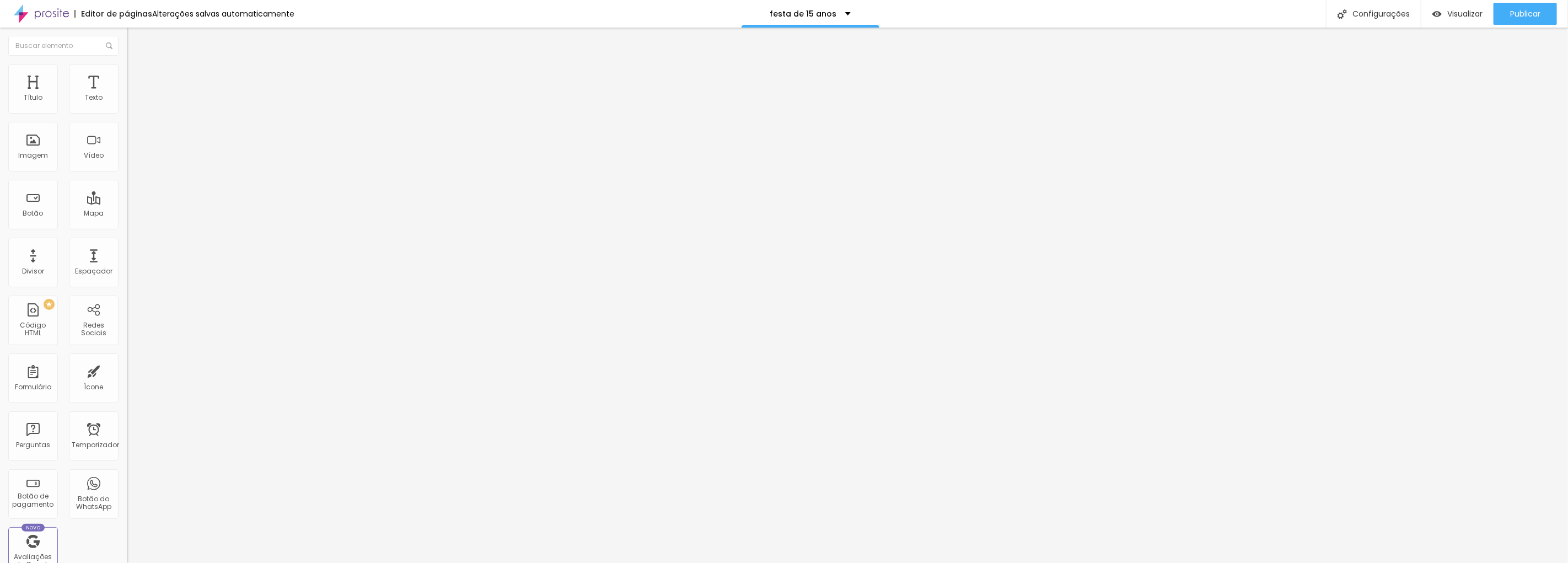
click at [127, 72] on ul "Conteúdo Estilo Avançado" at bounding box center [190, 69] width 127 height 33
click at [127, 72] on li "Estilo" at bounding box center [190, 69] width 127 height 11
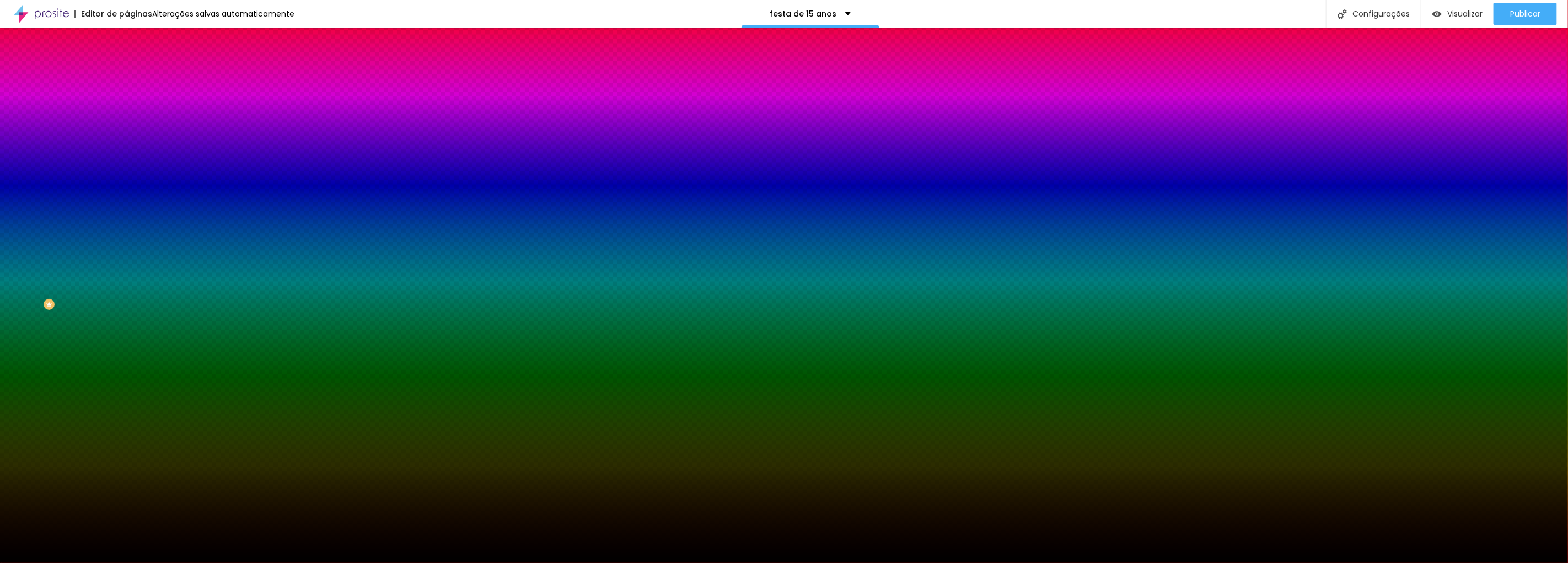
click at [133, 102] on font "Trocar imagem" at bounding box center [160, 96] width 54 height 9
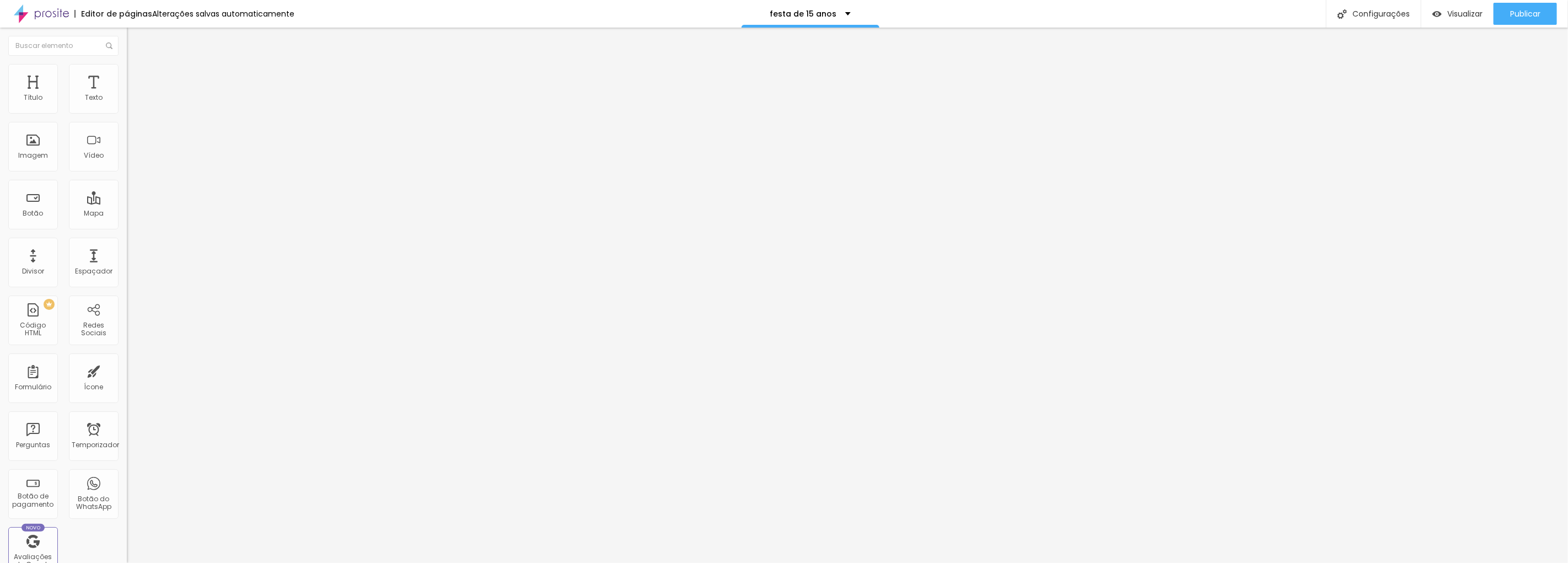
click at [127, 64] on li "Estilo" at bounding box center [190, 69] width 127 height 11
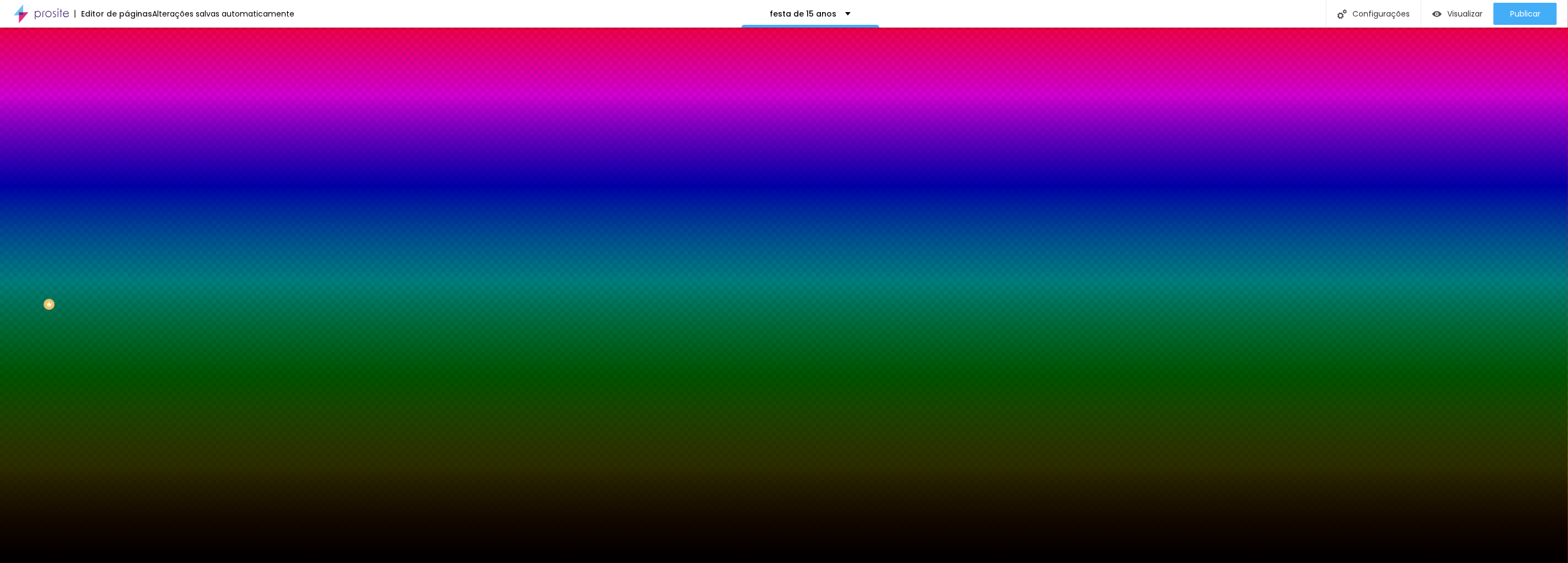
click at [133, 102] on font "Trocar imagem" at bounding box center [160, 96] width 54 height 9
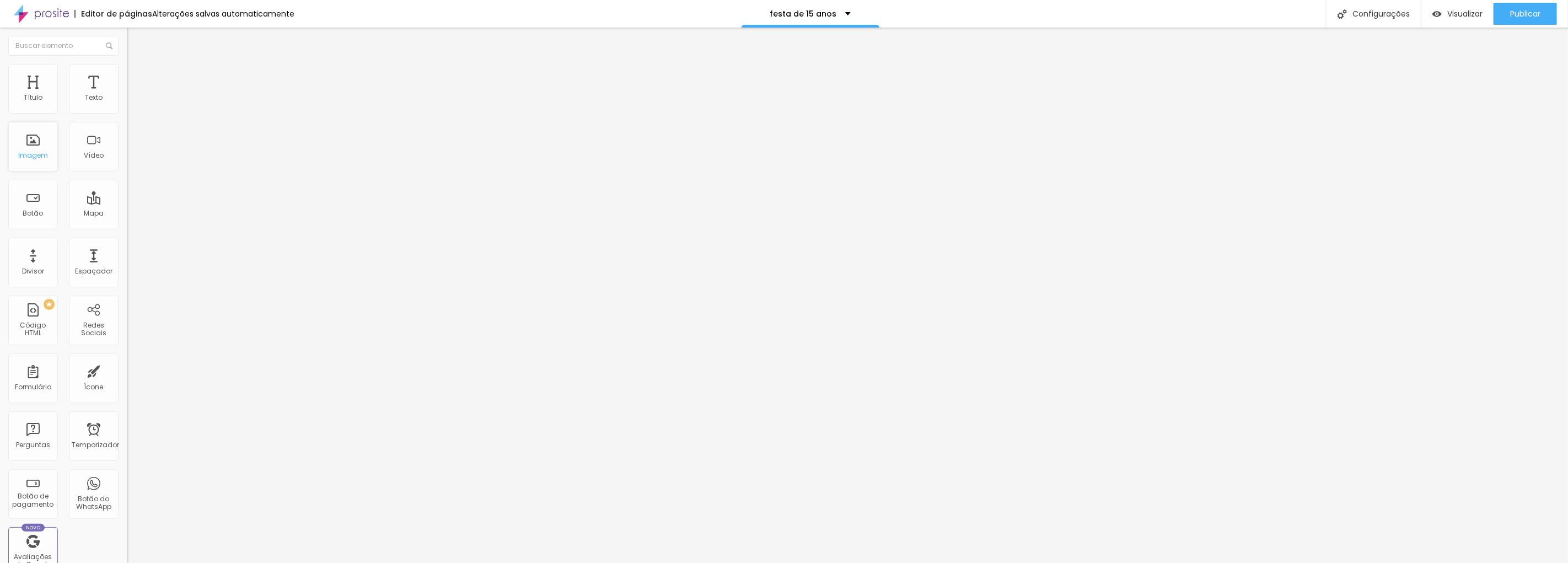
click at [42, 152] on font "Imagem" at bounding box center [33, 155] width 30 height 9
click at [133, 95] on font "Trocar imagem" at bounding box center [160, 89] width 54 height 9
click at [131, 102] on icon "button" at bounding box center [135, 99] width 7 height 7
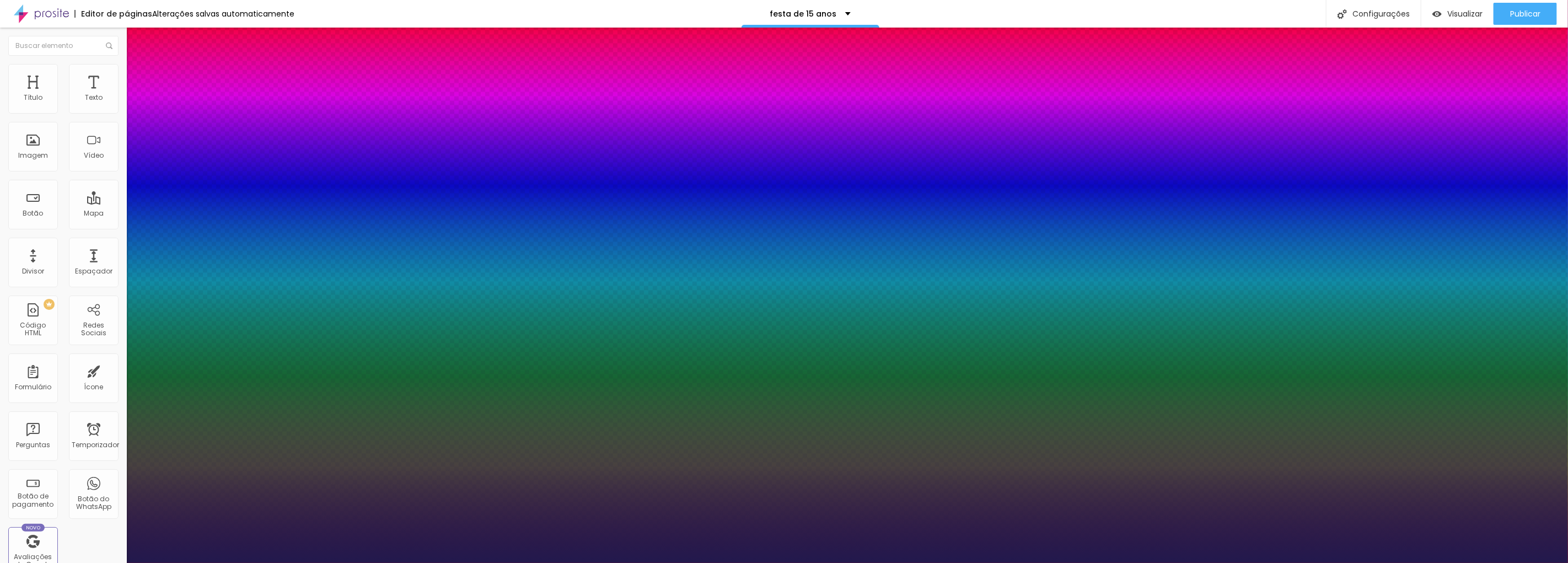
type input "1"
type input "31"
type input "1"
type input "32"
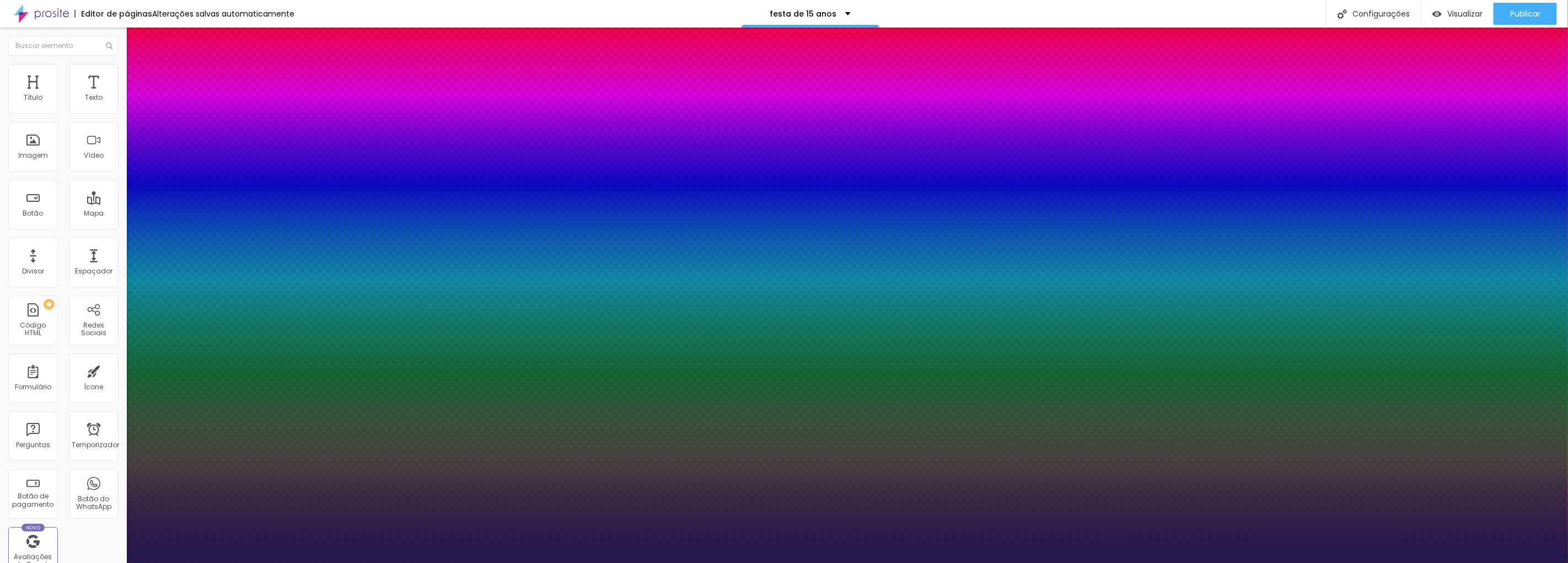
type input "32"
type input "1"
type input "33"
type input "1"
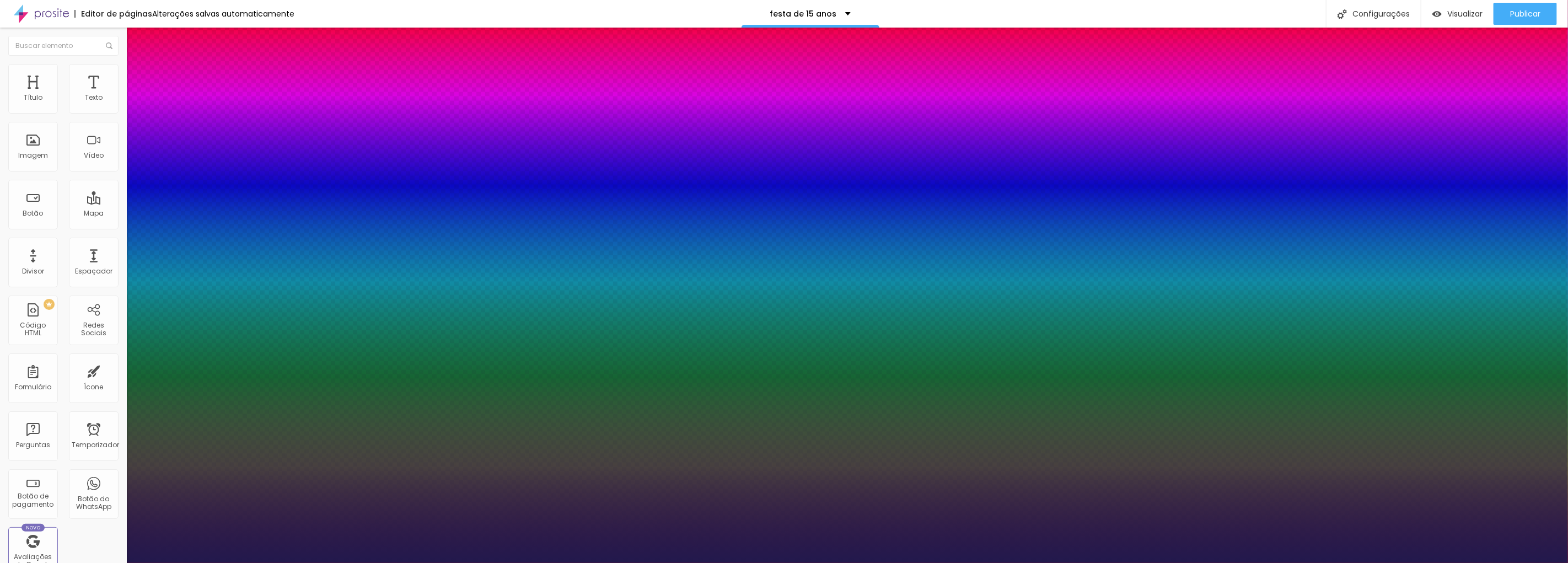
type input "32"
type input "1"
type input "31"
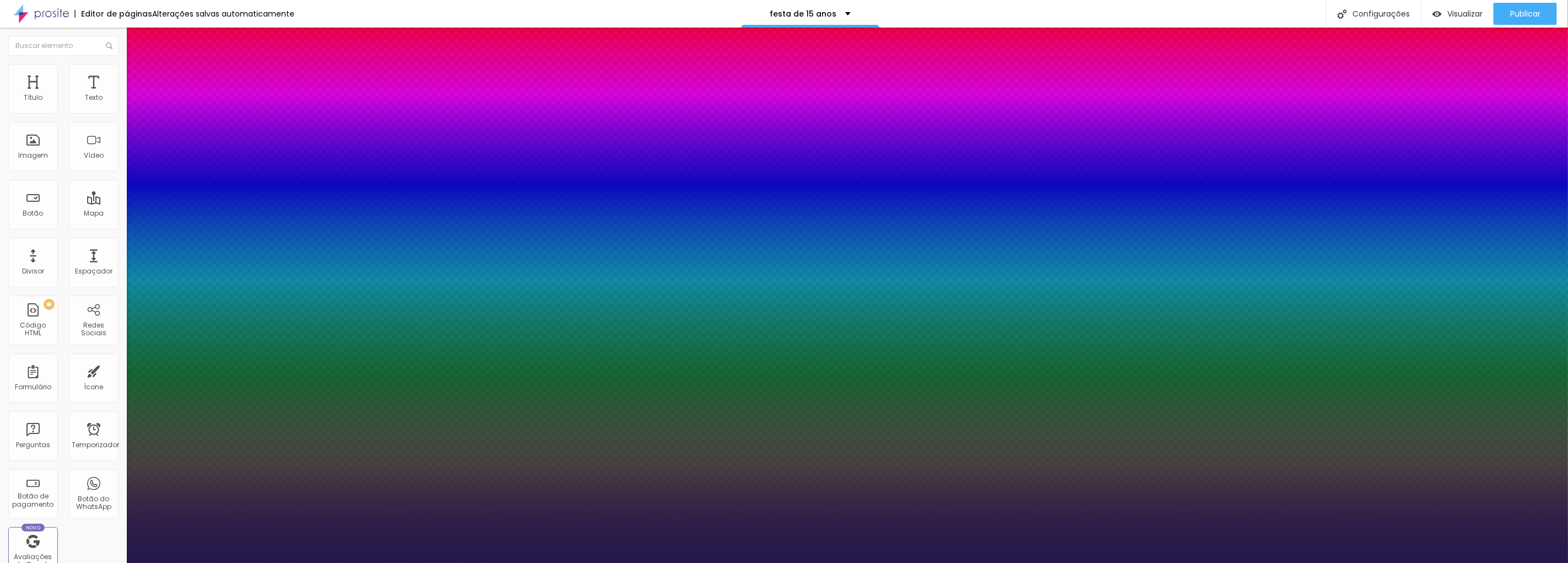
type input "1"
type input "30"
type input "1"
type input "29"
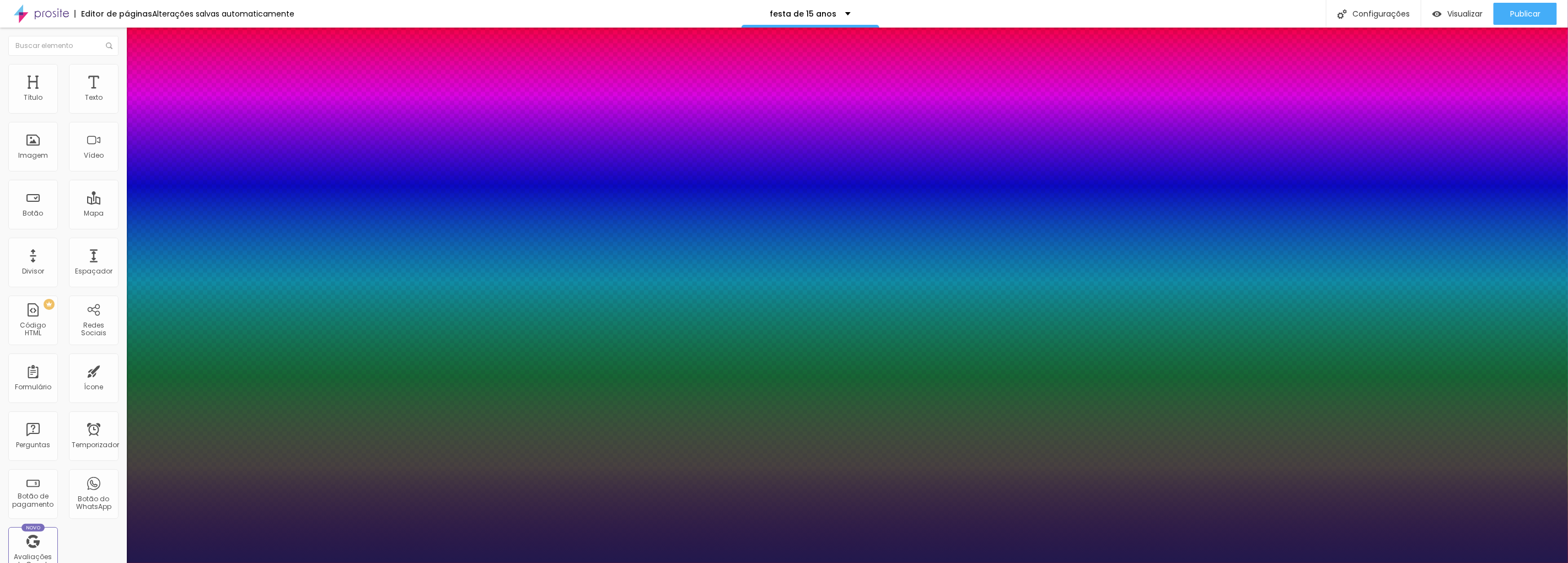
type input "29"
type input "1"
type input "28"
type input "1"
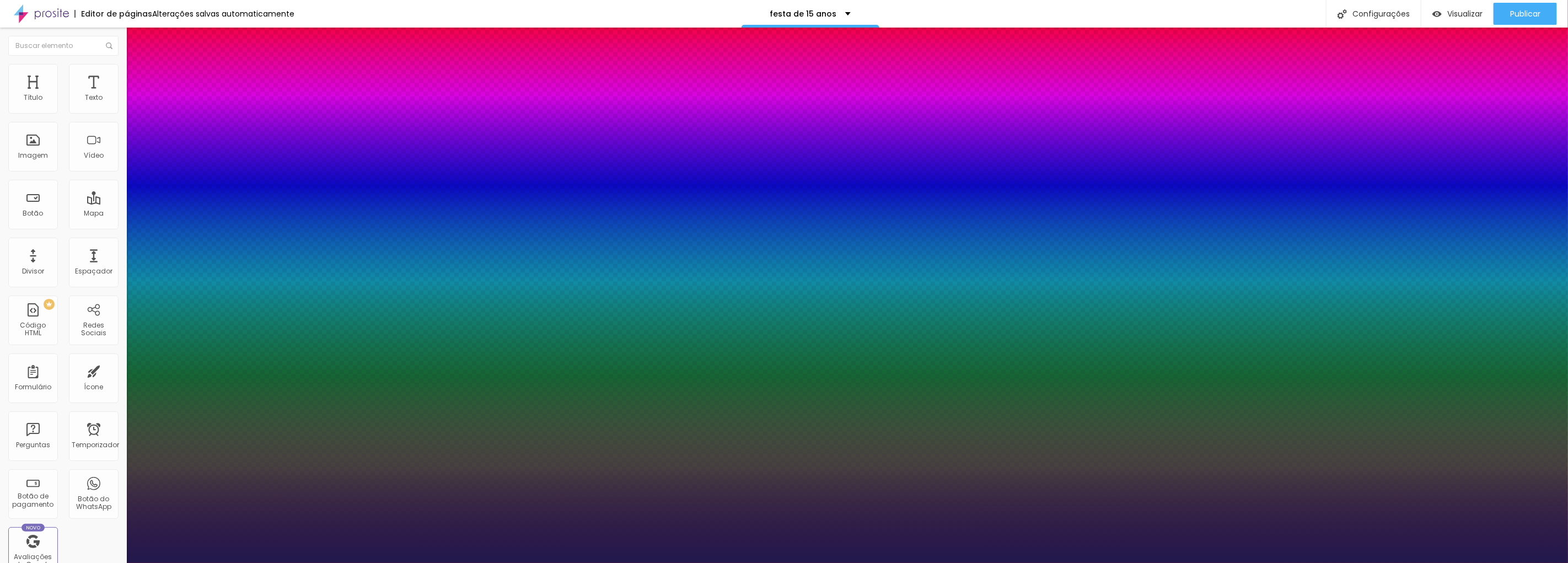
type input "28"
click at [364, 562] on div at bounding box center [784, 563] width 1568 height 0
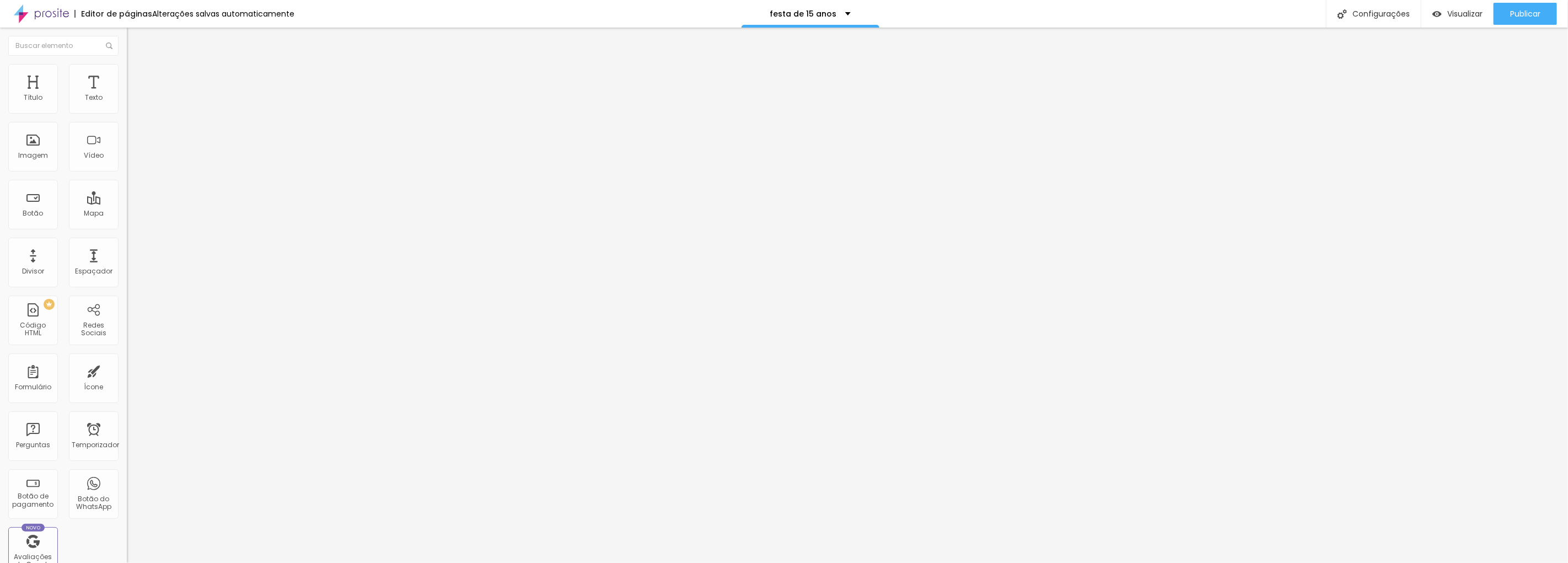
click at [133, 95] on font "Trocar imagem" at bounding box center [160, 89] width 54 height 9
click at [132, 159] on icon "button" at bounding box center [134, 156] width 4 height 4
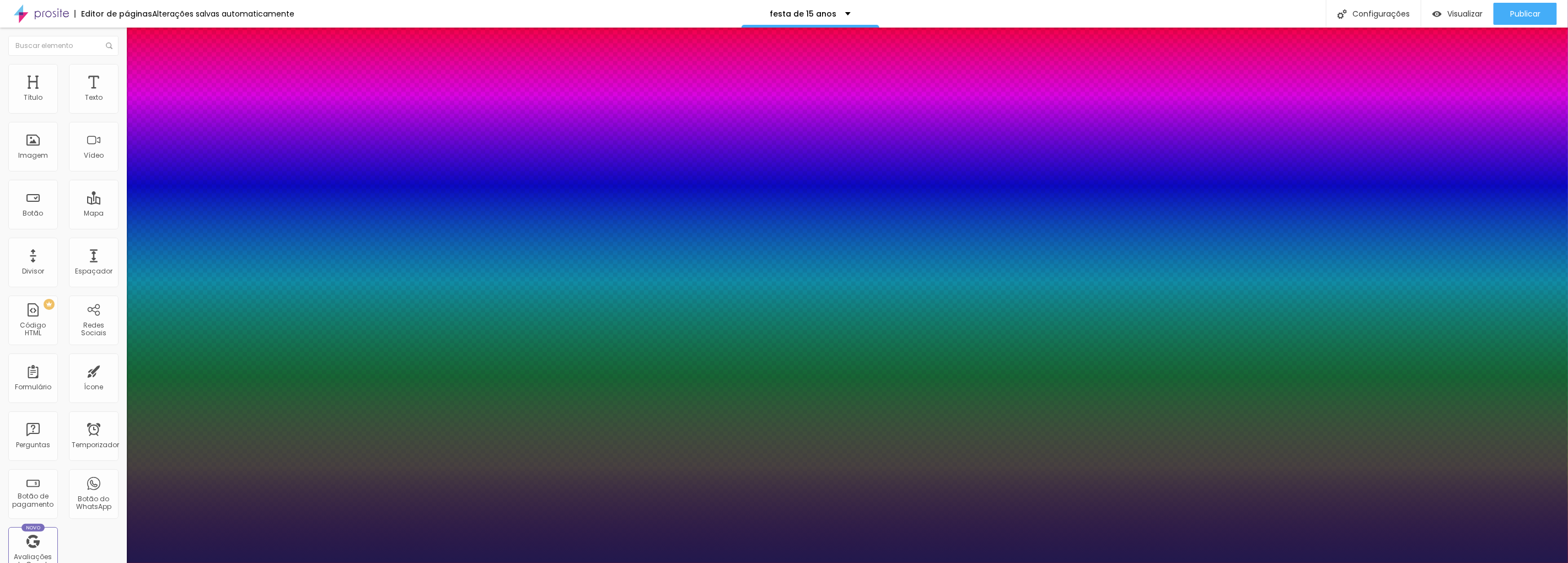
type input "1"
type input "46"
type input "1"
type input "42"
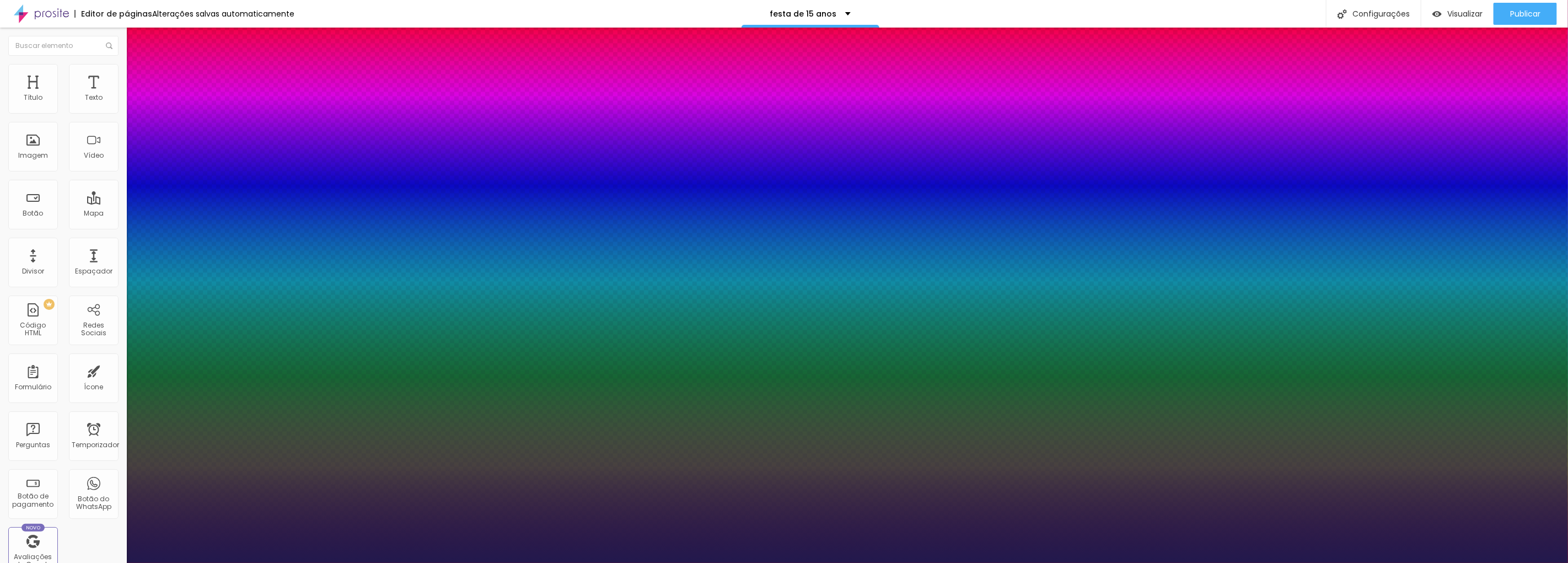
type input "42"
type input "1"
type input "41"
type input "1"
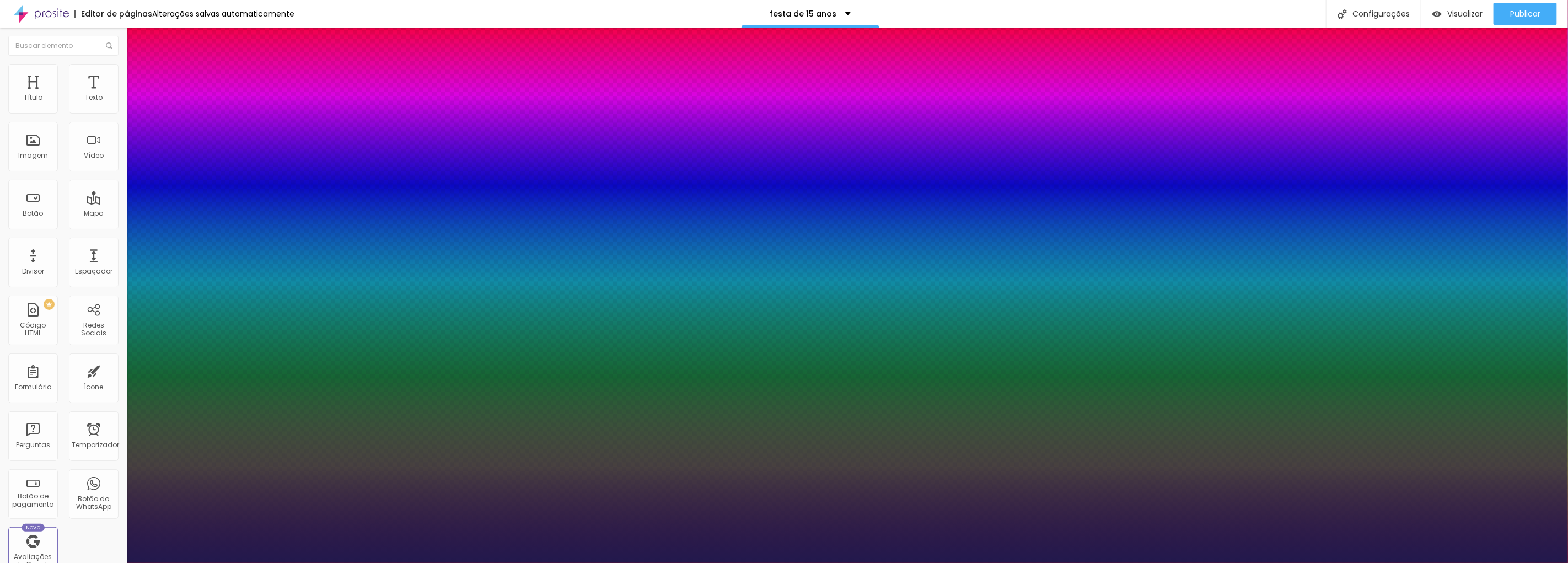
type input "40"
type input "1"
type input "39"
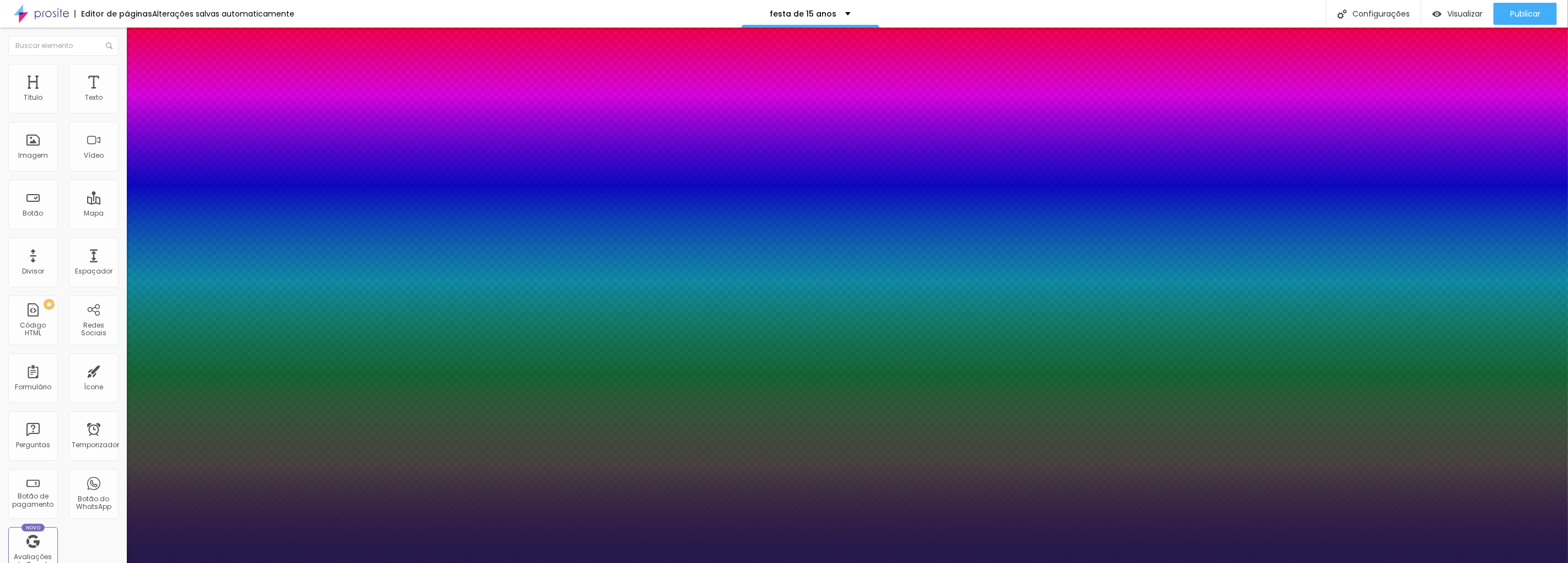
type input "1"
type input "38"
type input "1"
type input "36"
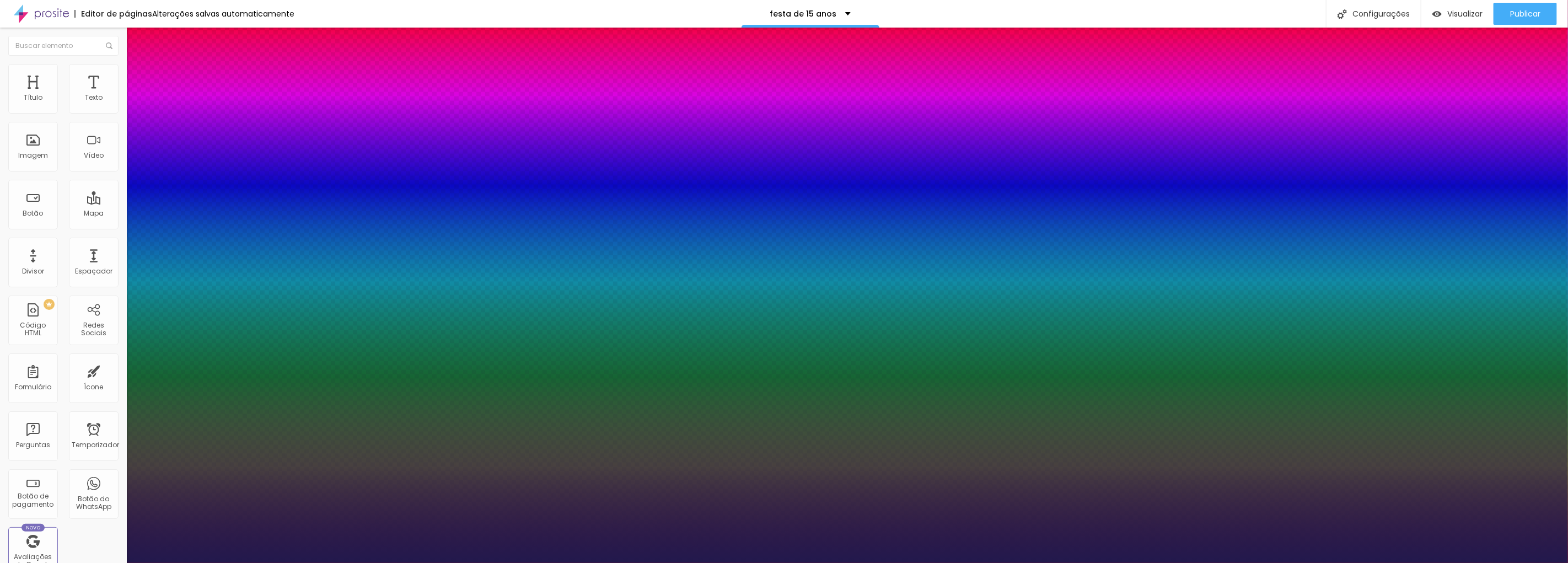
type input "36"
type input "1"
type input "35"
type input "1"
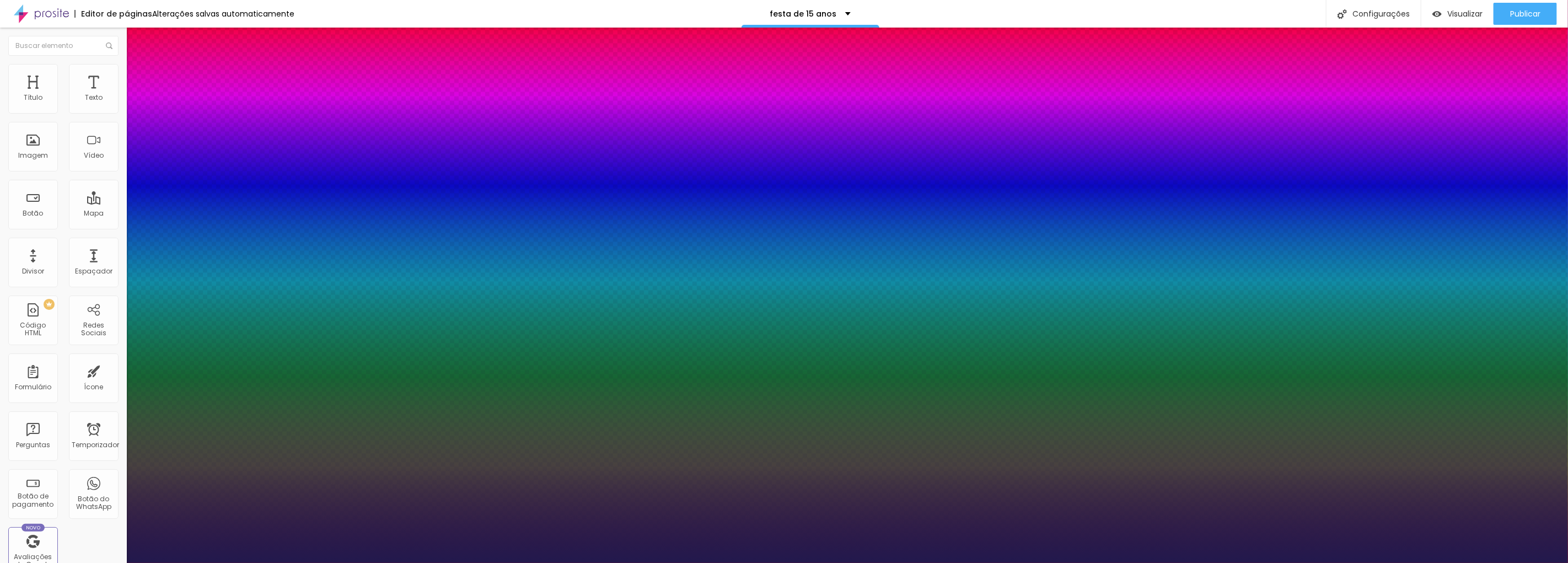
type input "33"
type input "1"
type input "32"
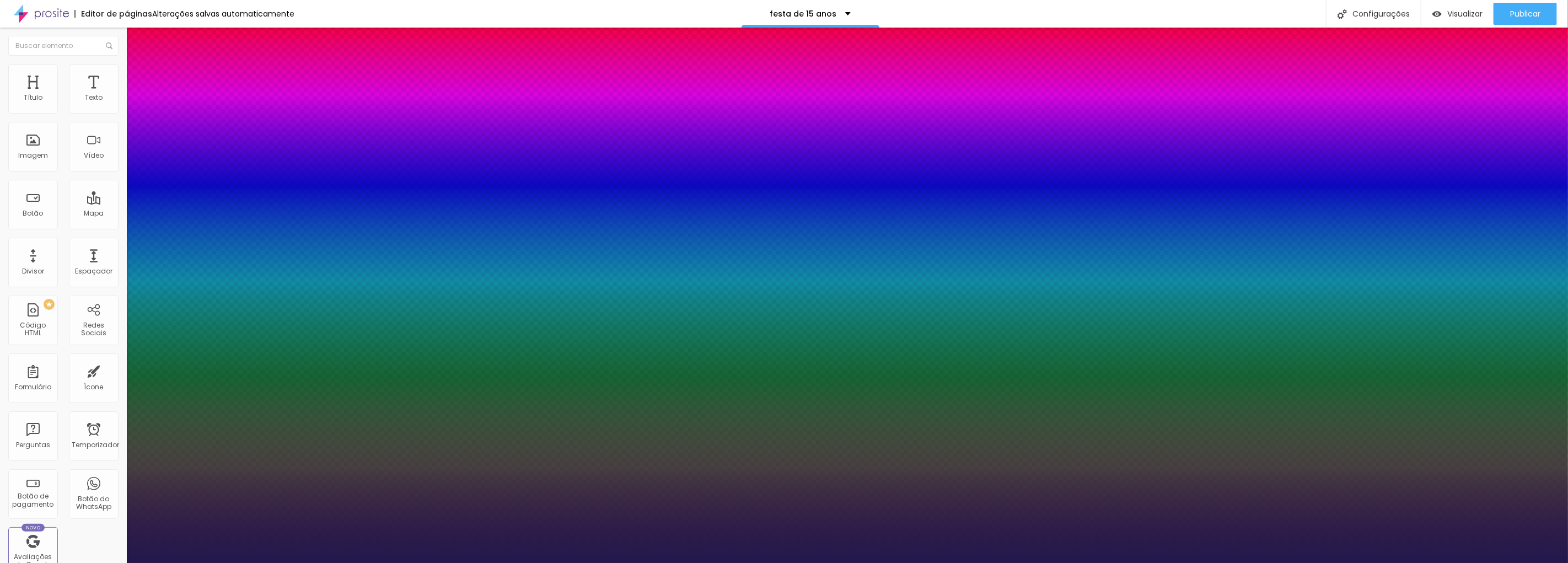
type input "1"
drag, startPoint x: 172, startPoint y: 307, endPoint x: 178, endPoint y: 307, distance: 6.0
type input "39"
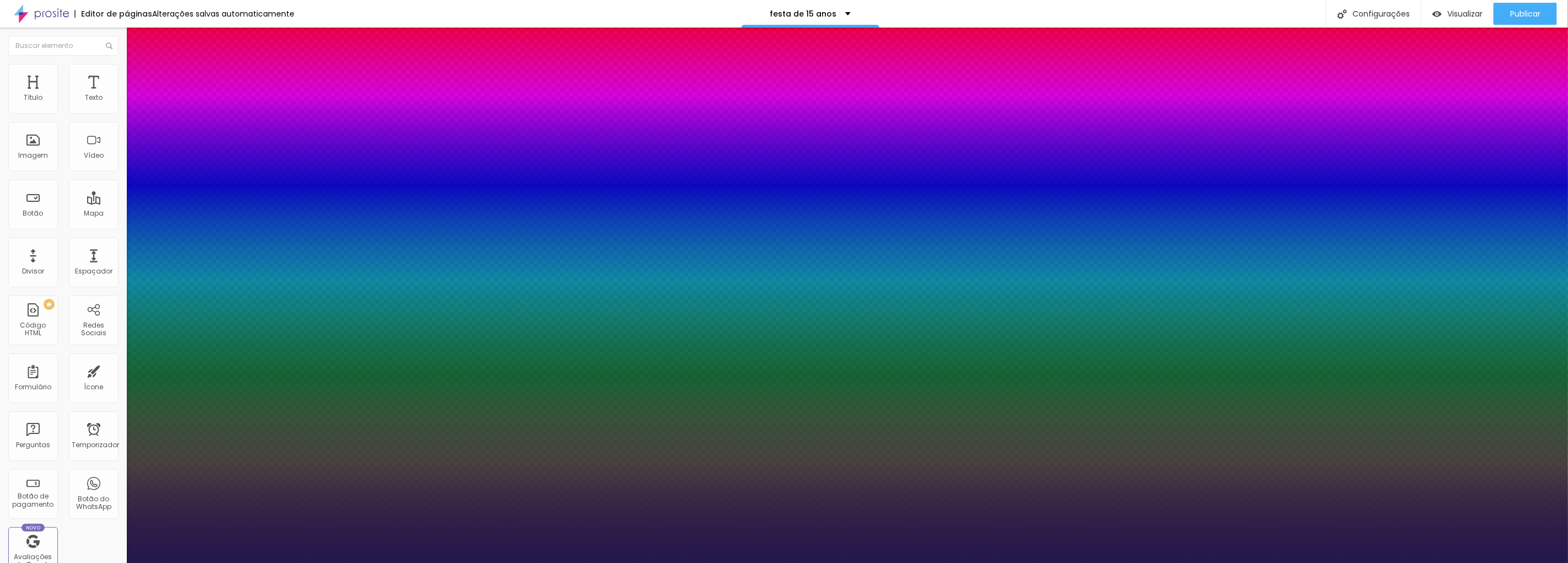
type input "1"
type input "47"
type input "1"
type input "46"
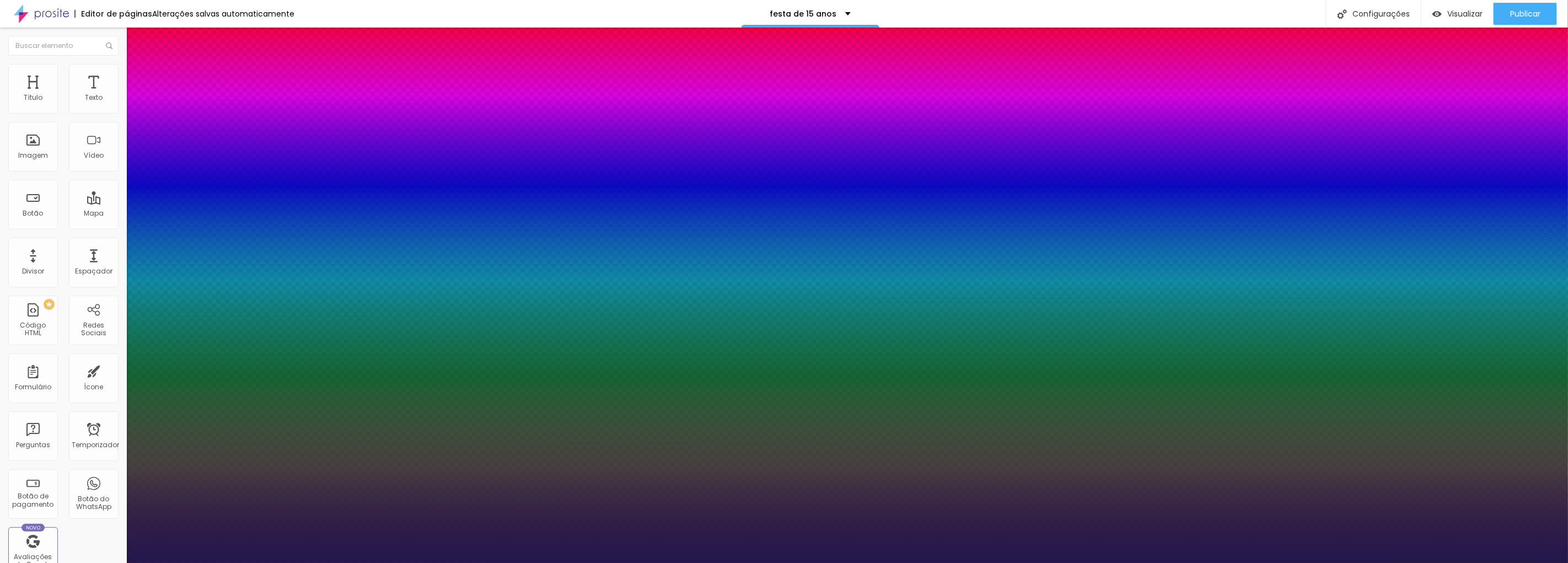
type input "46"
type input "1"
type input "42"
type input "1"
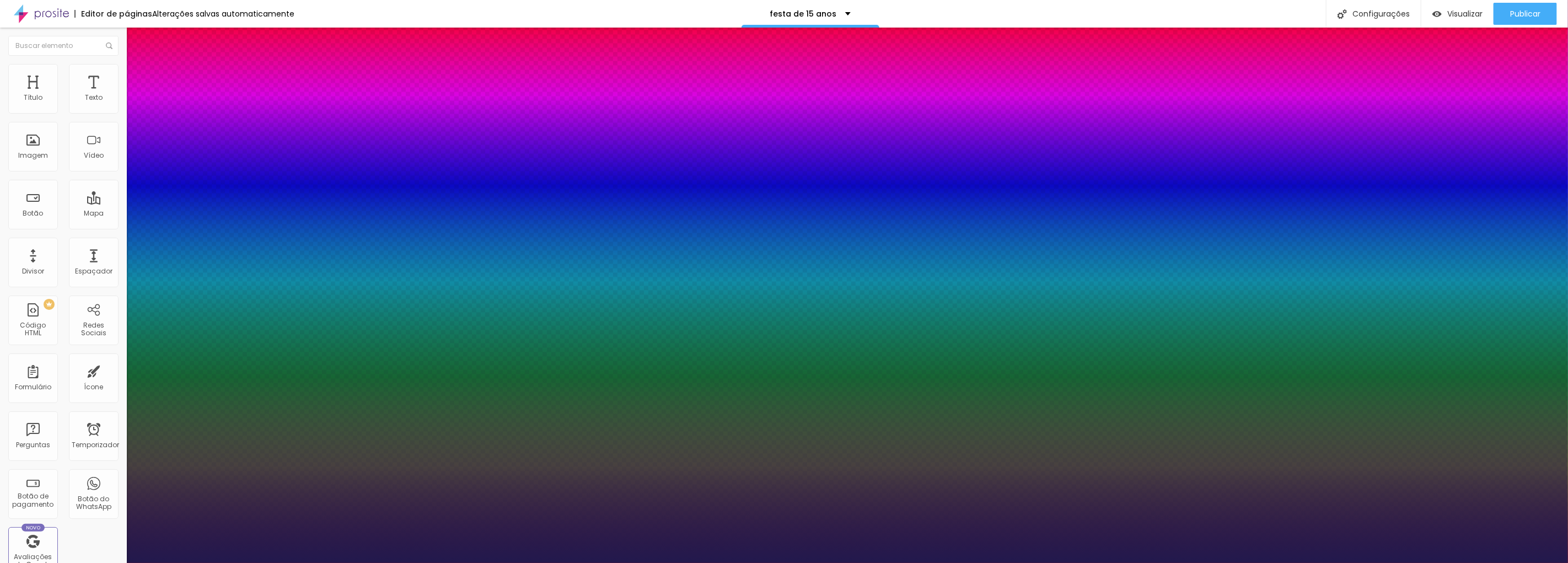
type input "37"
type input "1"
type input "31"
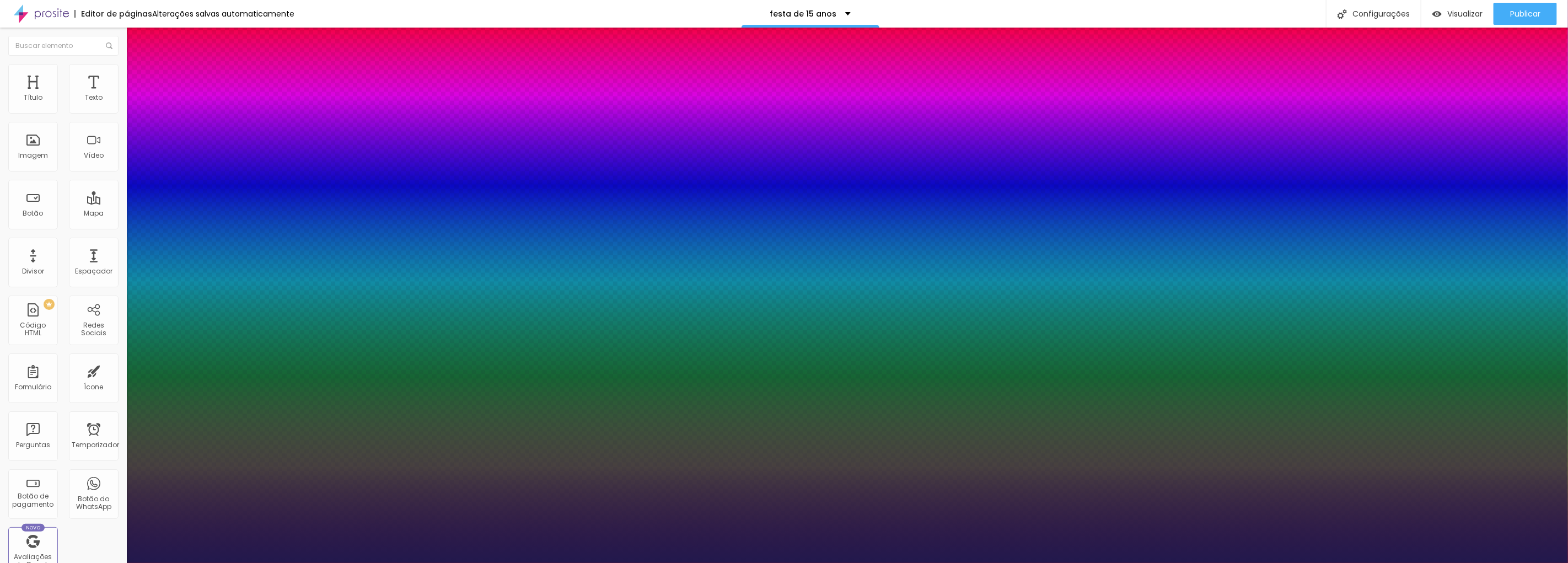
type input "1"
type input "30"
type input "1"
type input "31"
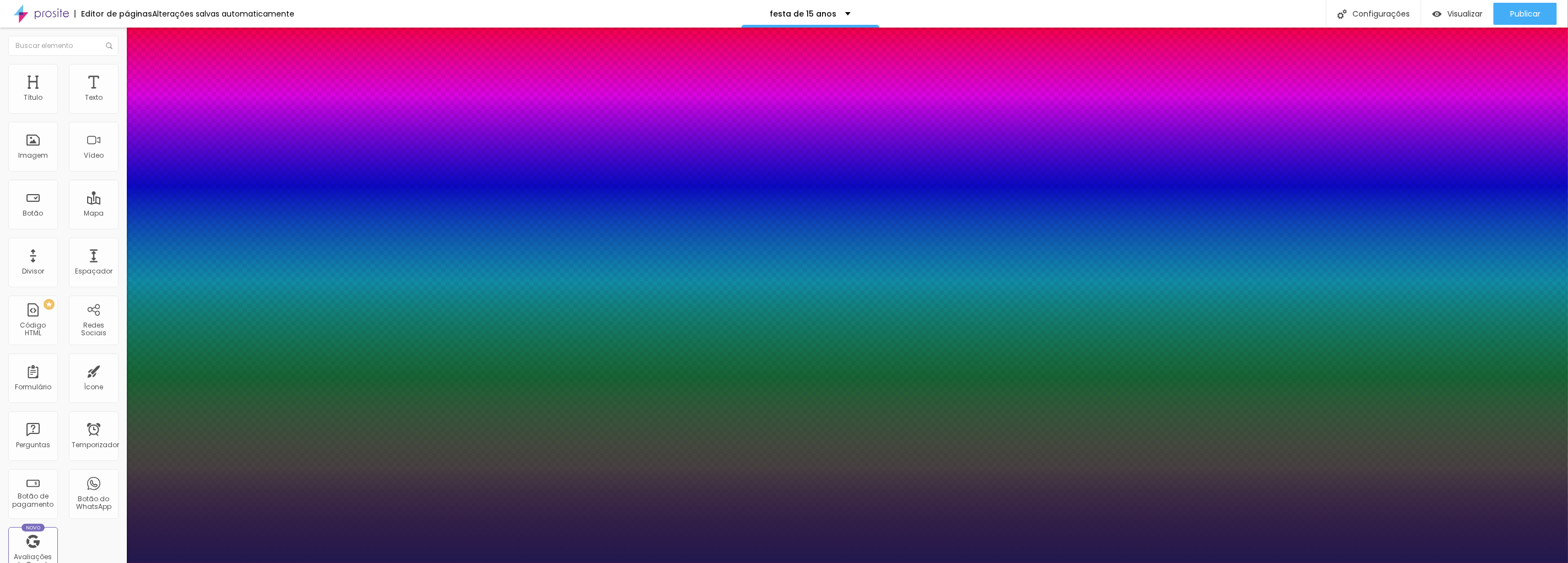
type input "31"
type input "1"
drag, startPoint x: 175, startPoint y: 307, endPoint x: 169, endPoint y: 306, distance: 6.1
type input "33"
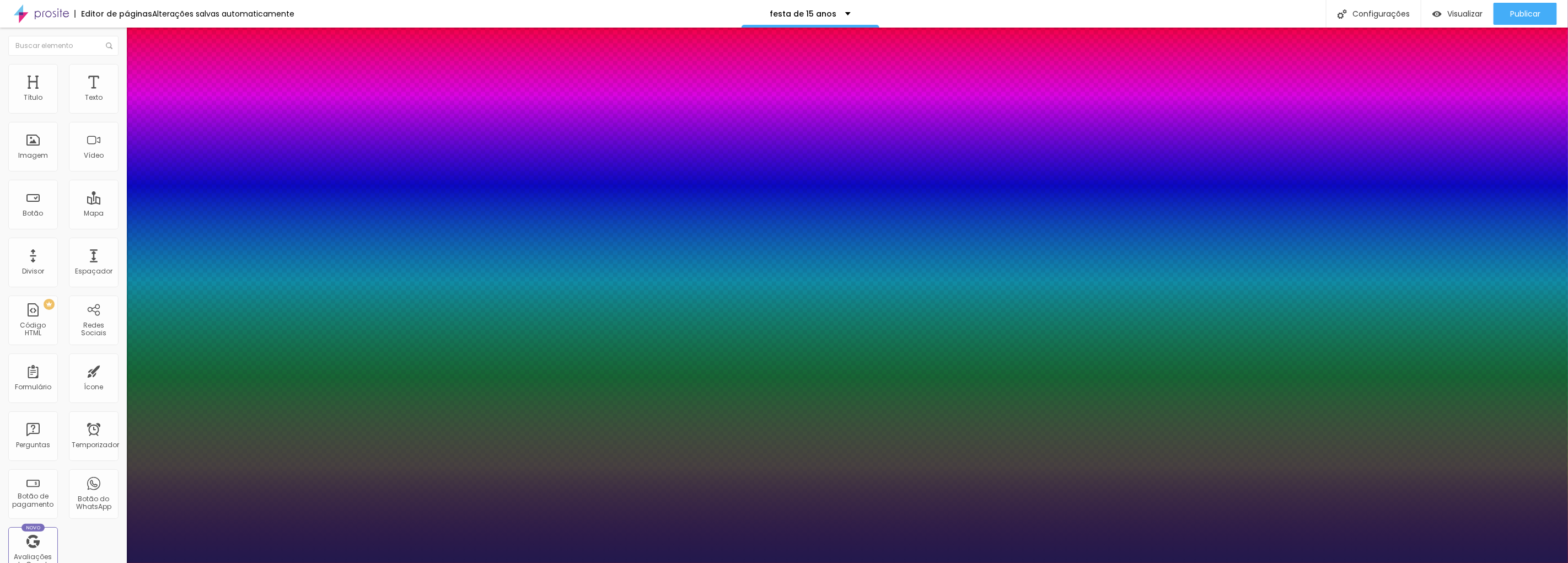
type input "33"
type input "1"
click at [609, 562] on div at bounding box center [784, 563] width 1568 height 0
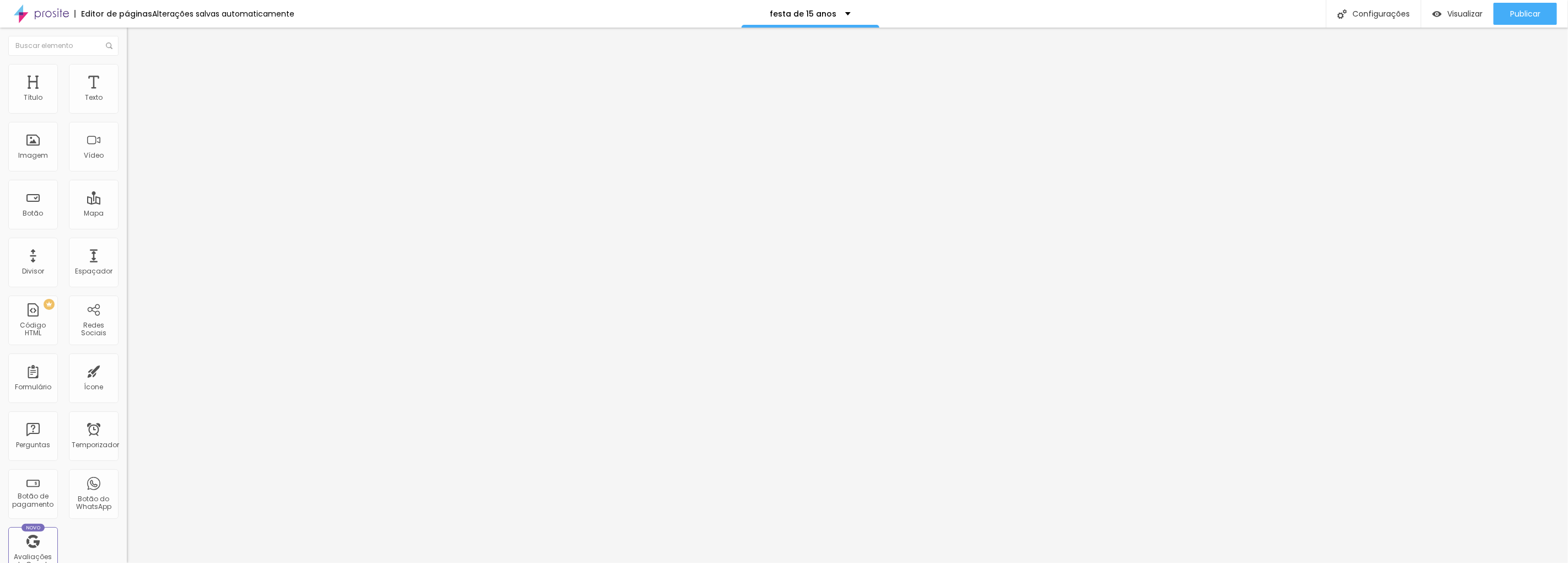
drag, startPoint x: 121, startPoint y: 234, endPoint x: 116, endPoint y: 236, distance: 5.4
click at [127, 200] on div "Tamanho Título 1 H1 Título 2 H2 Título 3 H3 Título 4 H4 Título 5 H5 Título 6 H6…" at bounding box center [190, 138] width 127 height 125
click at [131, 160] on icon "button" at bounding box center [135, 156] width 7 height 7
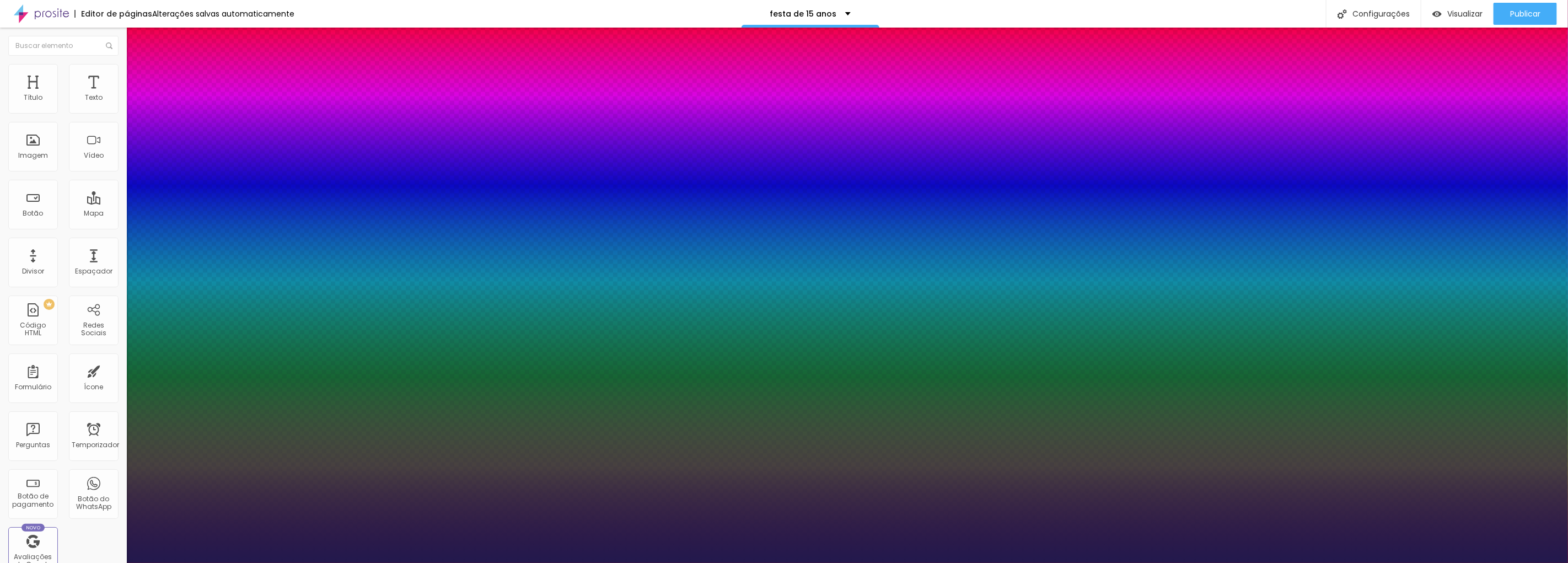
type input "1"
type input "31"
type input "1"
type input "29"
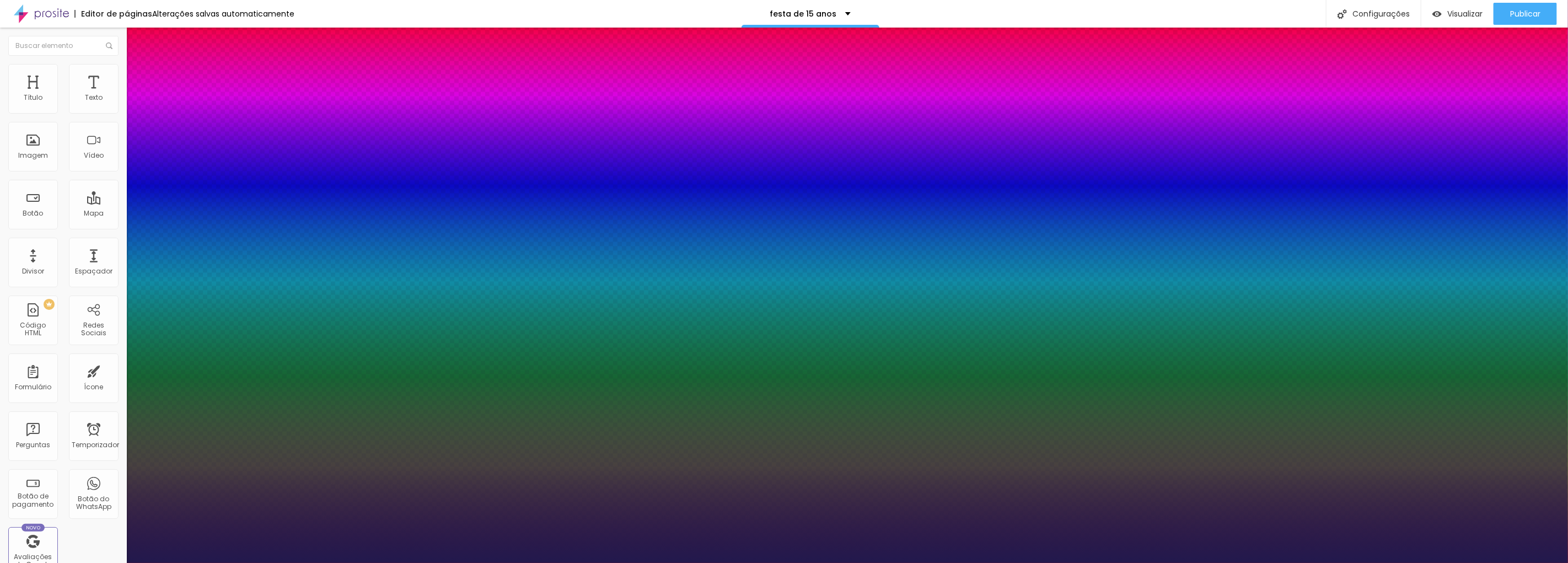
type input "29"
type input "1"
type input "25"
type input "1"
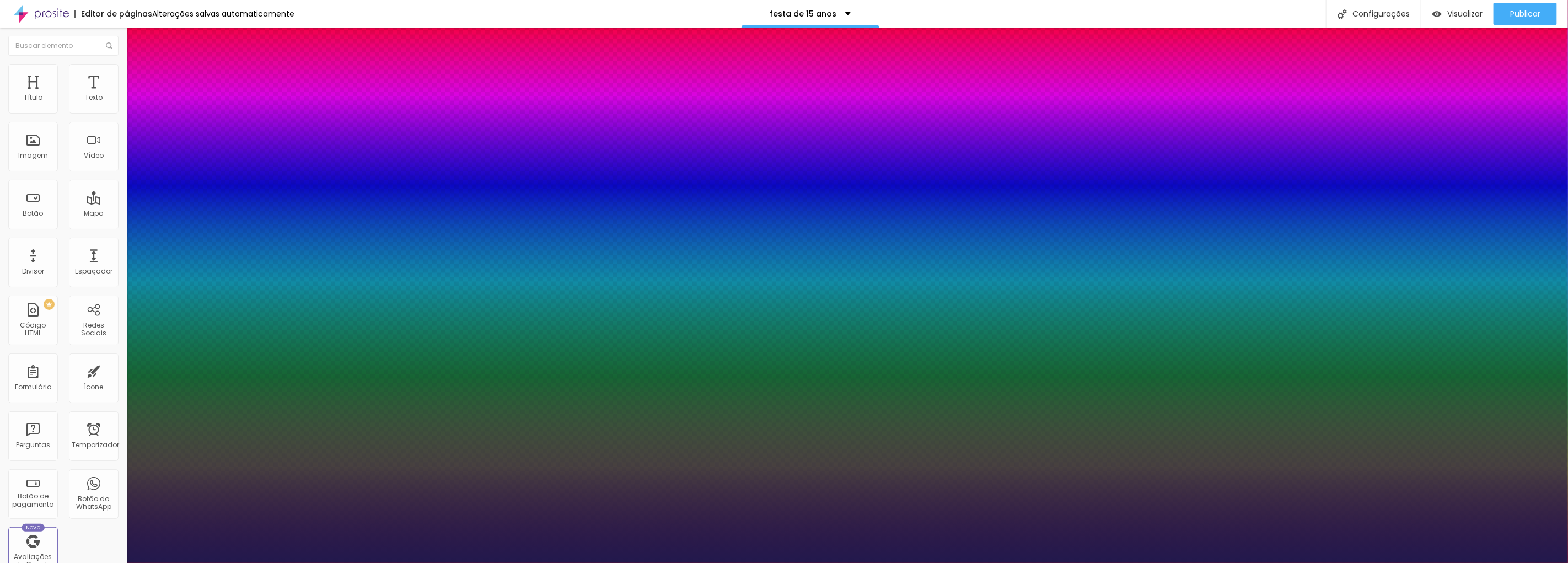
type input "23"
type input "1"
type input "22"
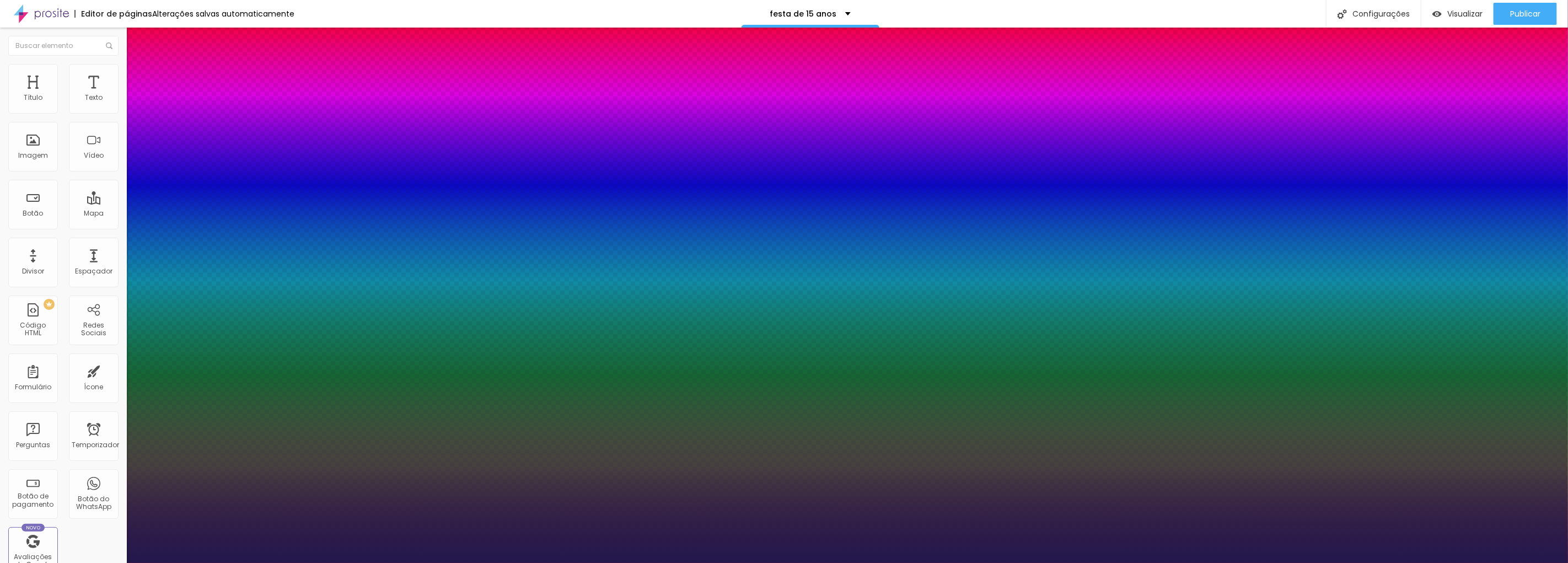
type input "1"
type input "20"
type input "1"
type input "18"
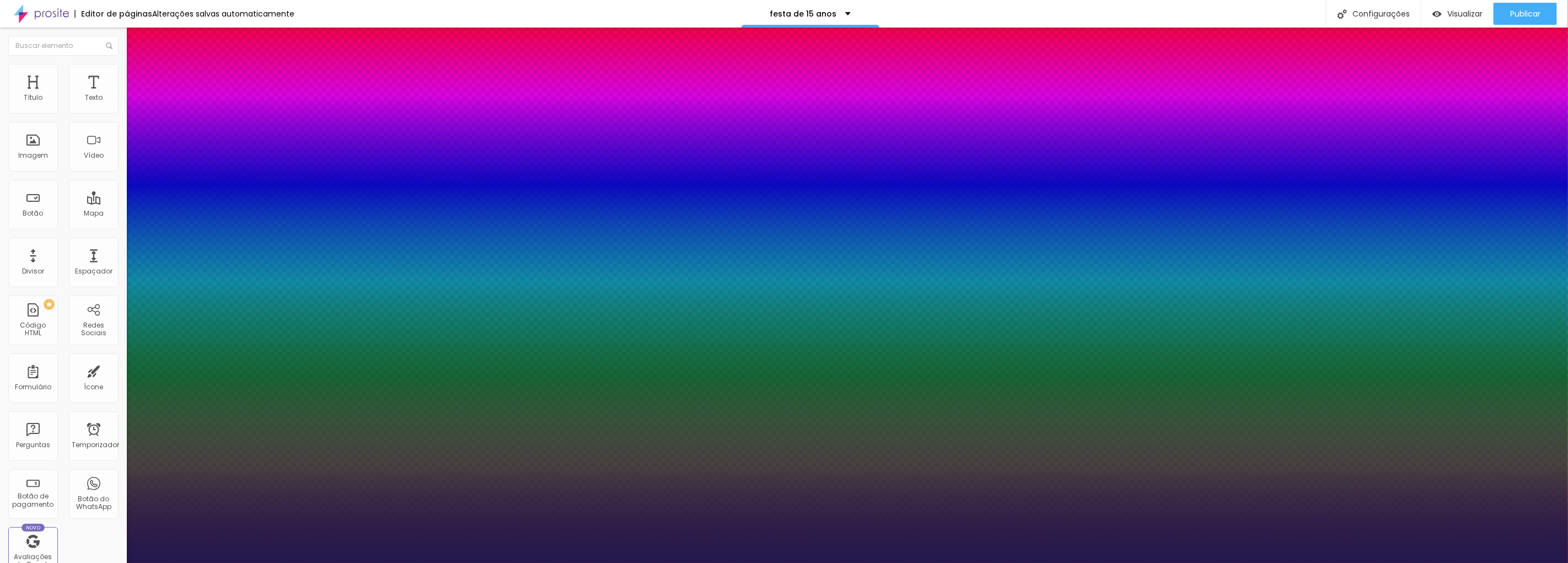
type input "18"
type input "1"
type input "19"
type input "1"
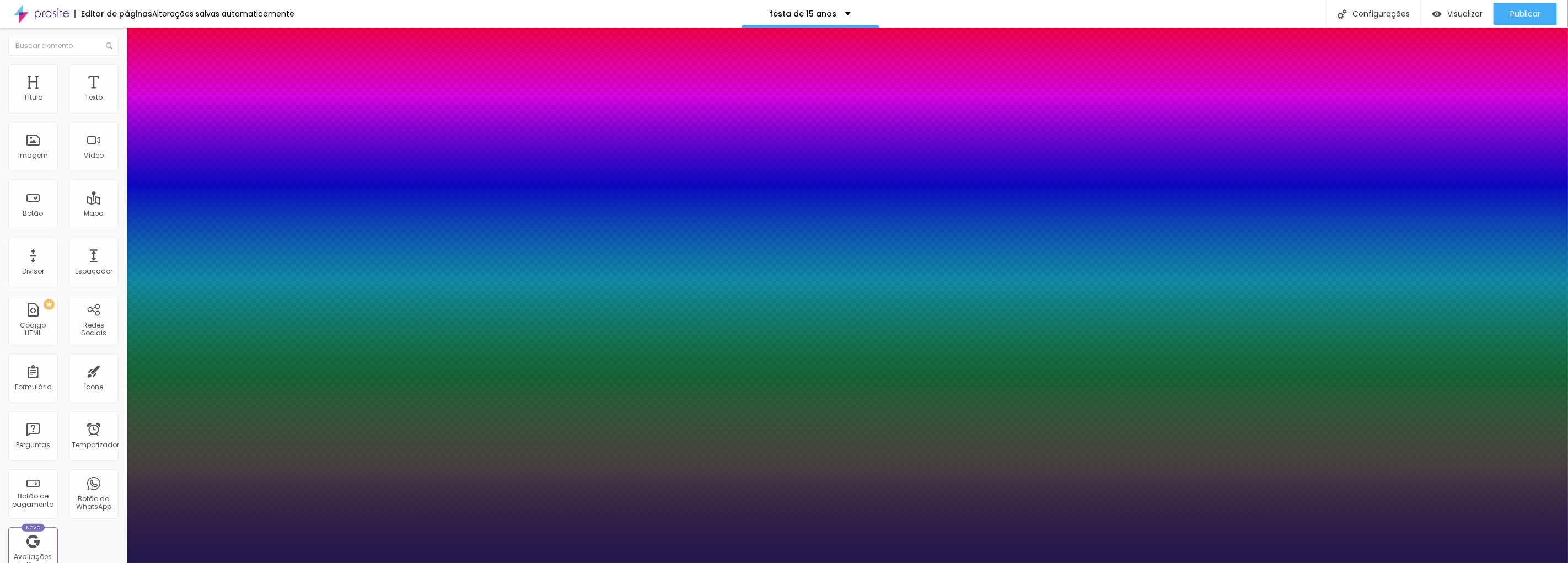
drag, startPoint x: 163, startPoint y: 312, endPoint x: 156, endPoint y: 307, distance: 8.6
type input "21"
type input "1"
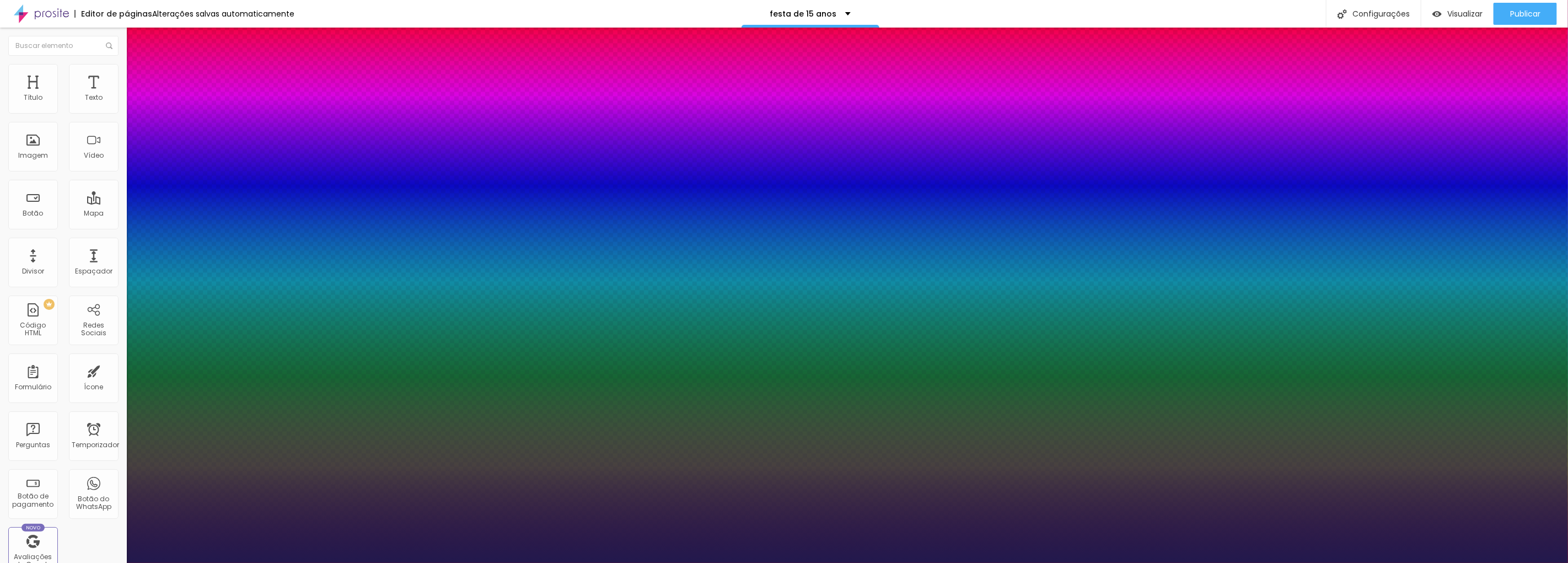
type input "36"
type input "1"
type input "57"
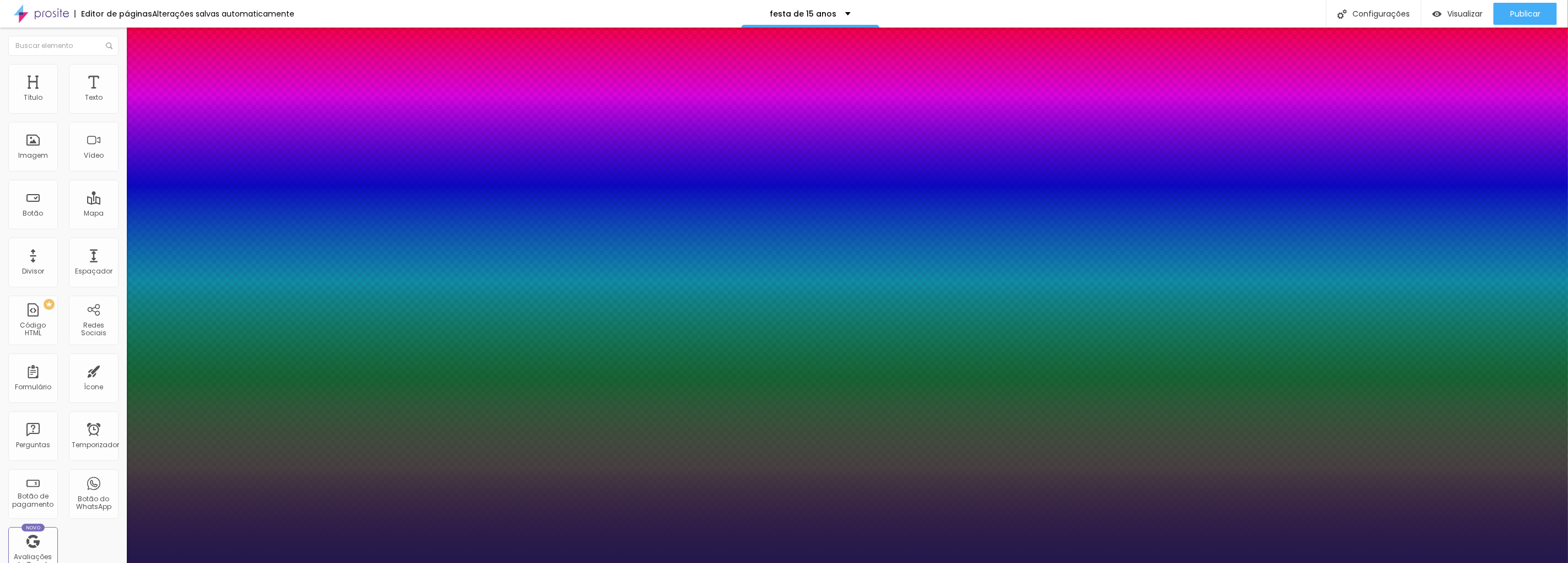
type input "1"
type input "58"
type input "1"
type input "59"
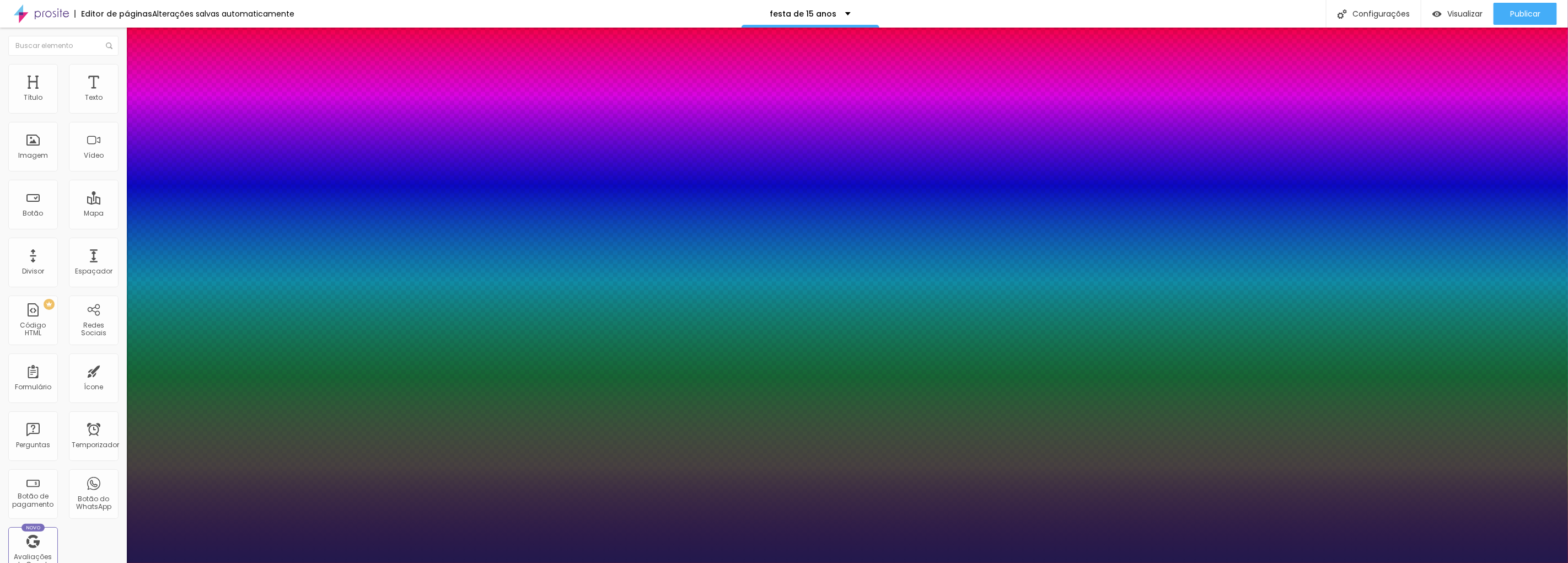
type input "59"
type input "1"
type input "62"
type input "1"
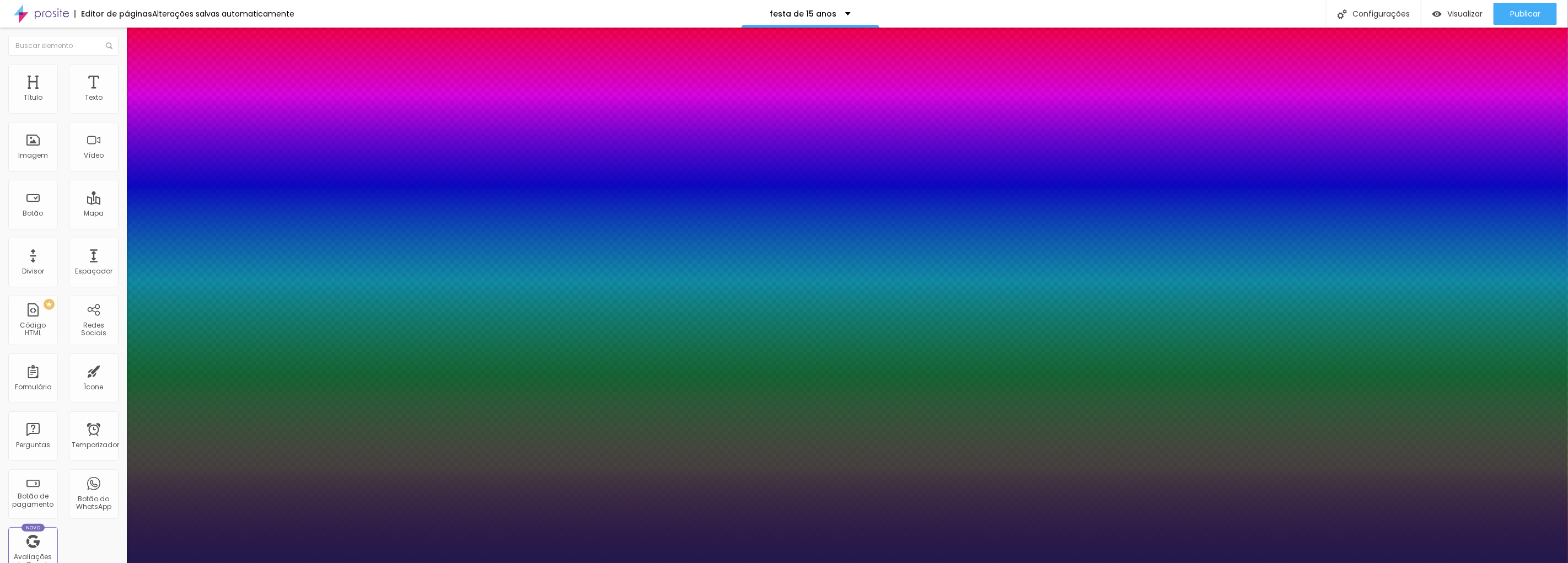
type input "63"
type input "1"
type input "66"
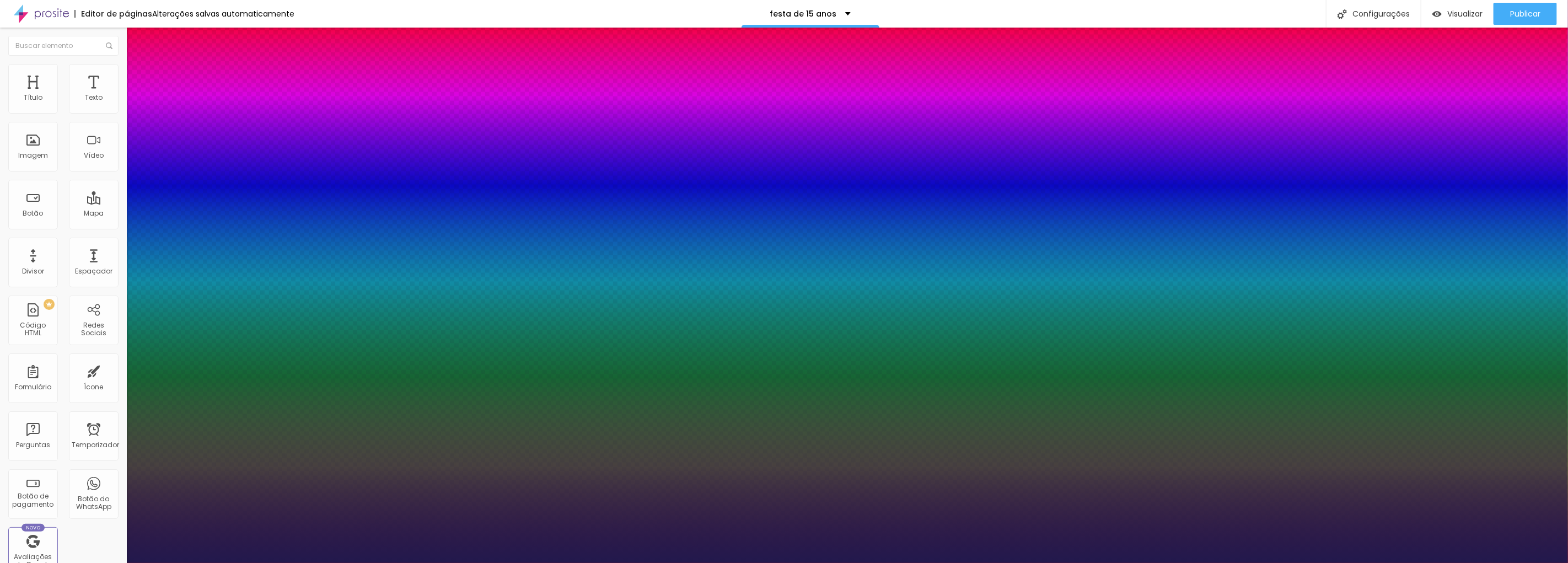
type input "1"
type input "70"
type input "1"
type input "71"
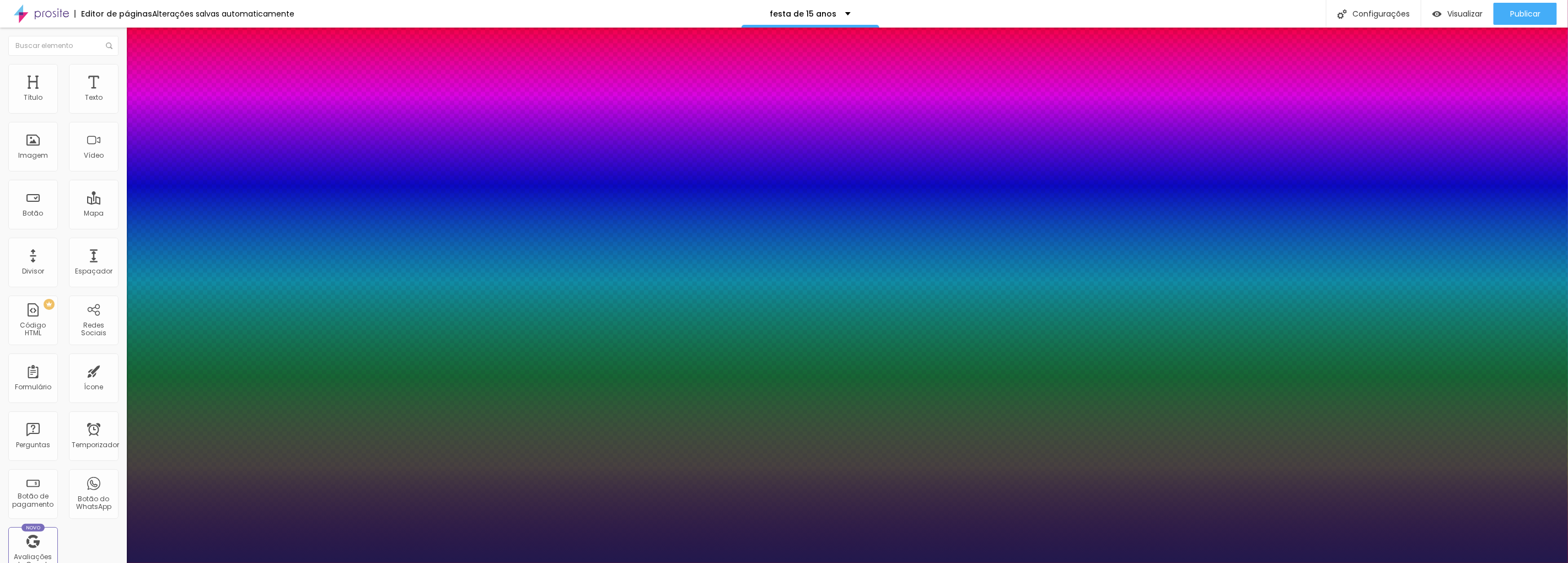
type input "71"
type input "1"
type input "54"
type input "1"
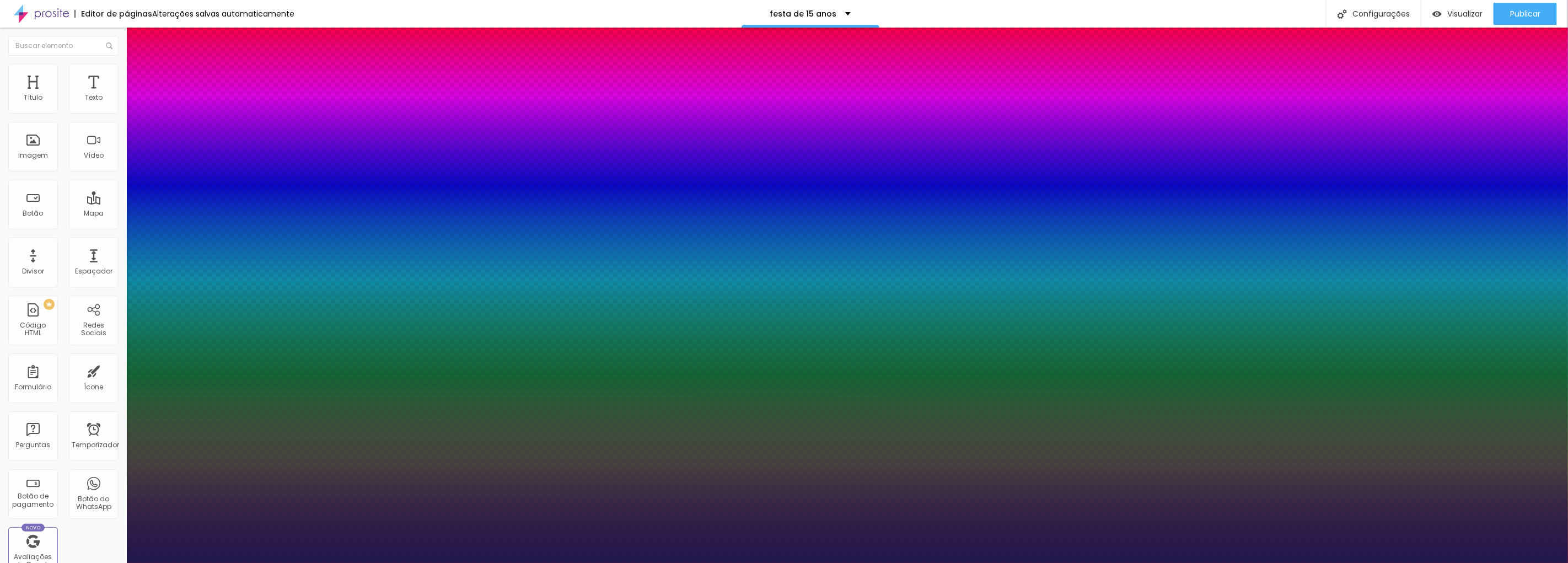
type input "49"
type input "1"
type input "48"
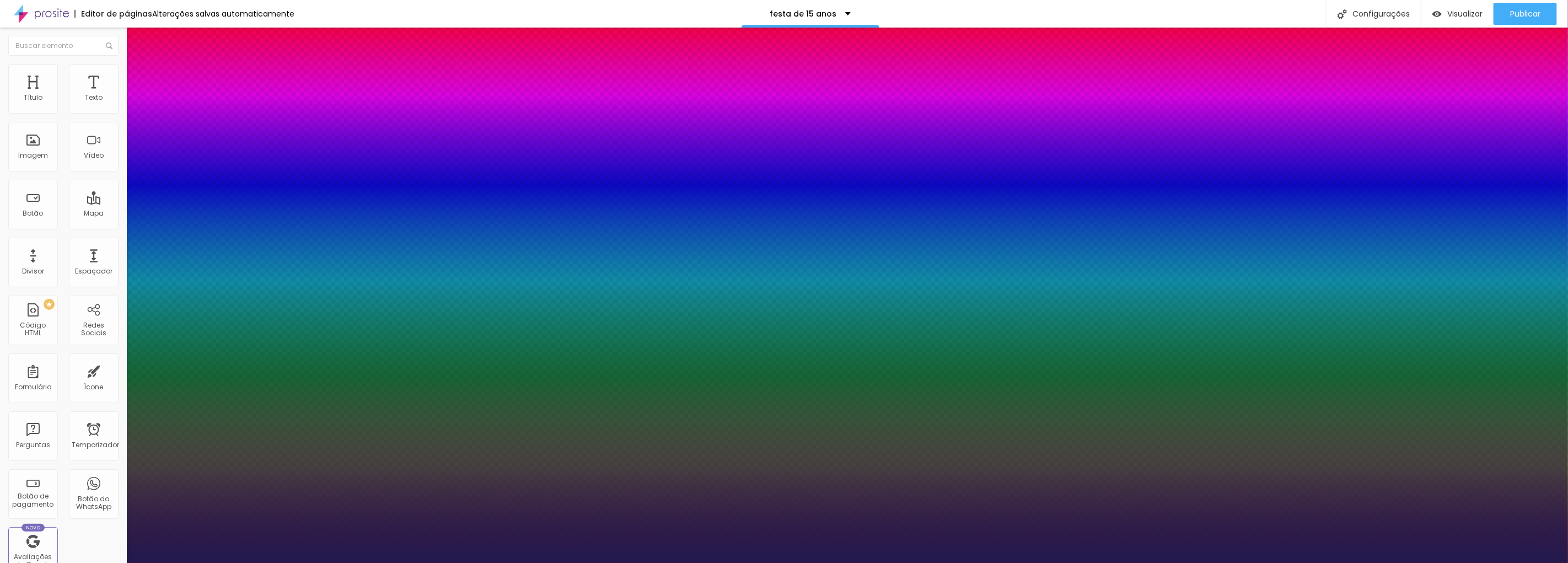
type input "1"
type input "46"
type input "1"
type input "43"
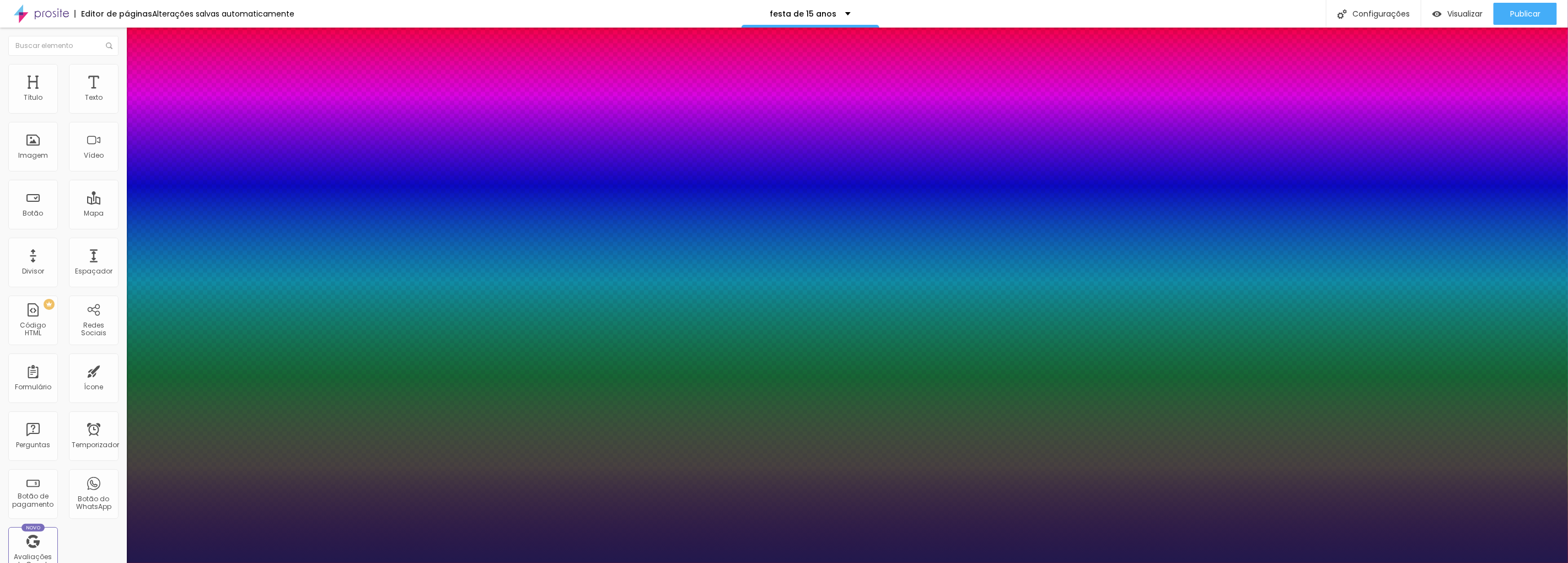
type input "43"
type input "1"
type input "35"
type input "1"
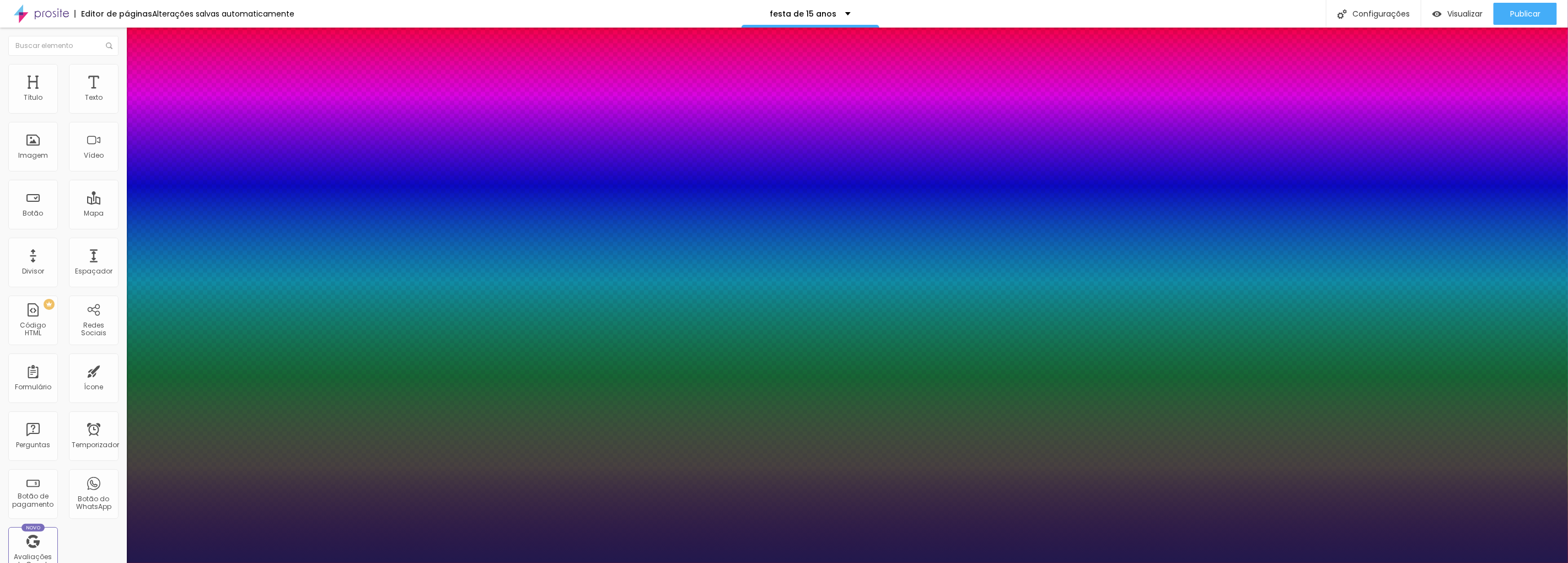
type input "30"
type input "1"
type input "28"
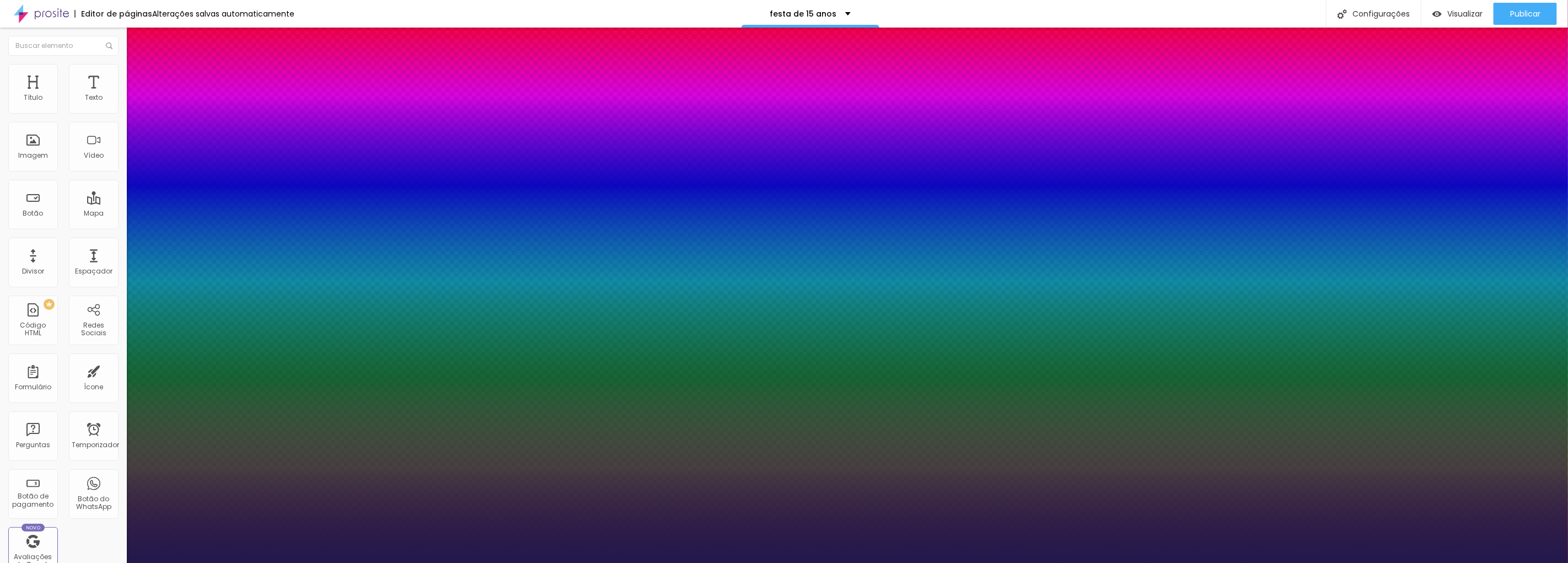
type input "1"
type input "26"
type input "1"
type input "23"
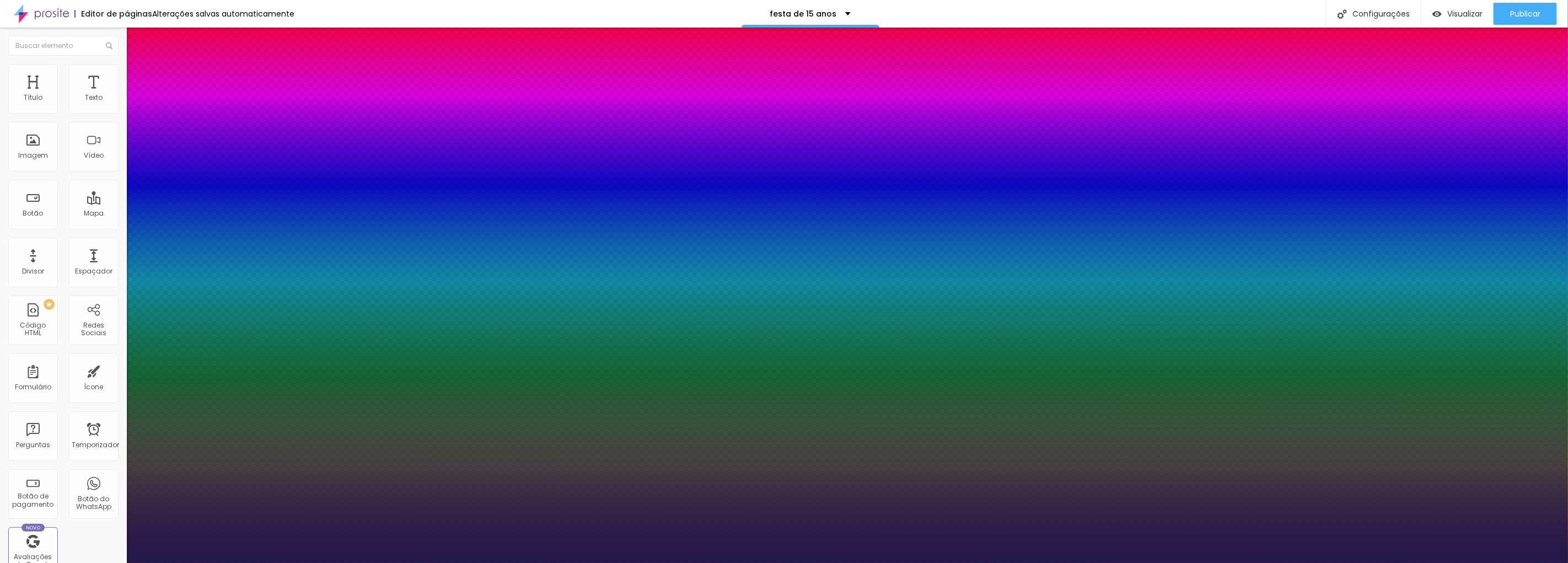
type input "23"
type input "1"
type input "21"
type input "1"
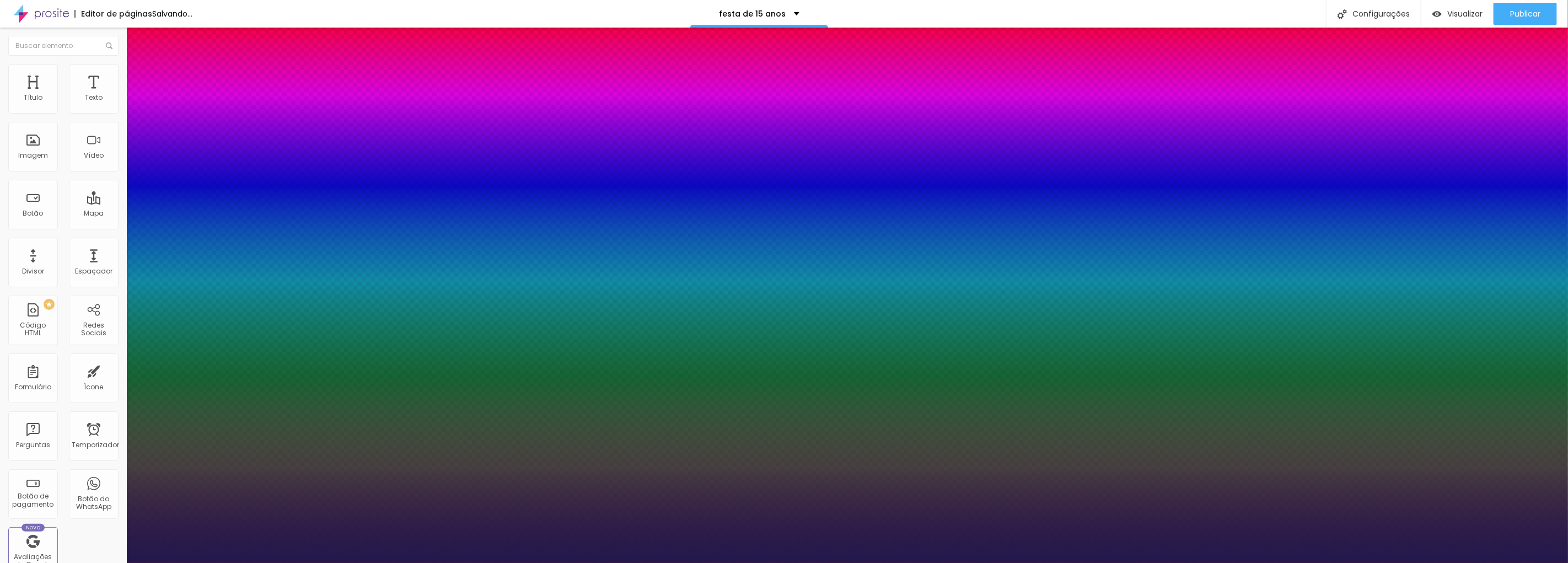
type input "12"
type input "1"
type input "8"
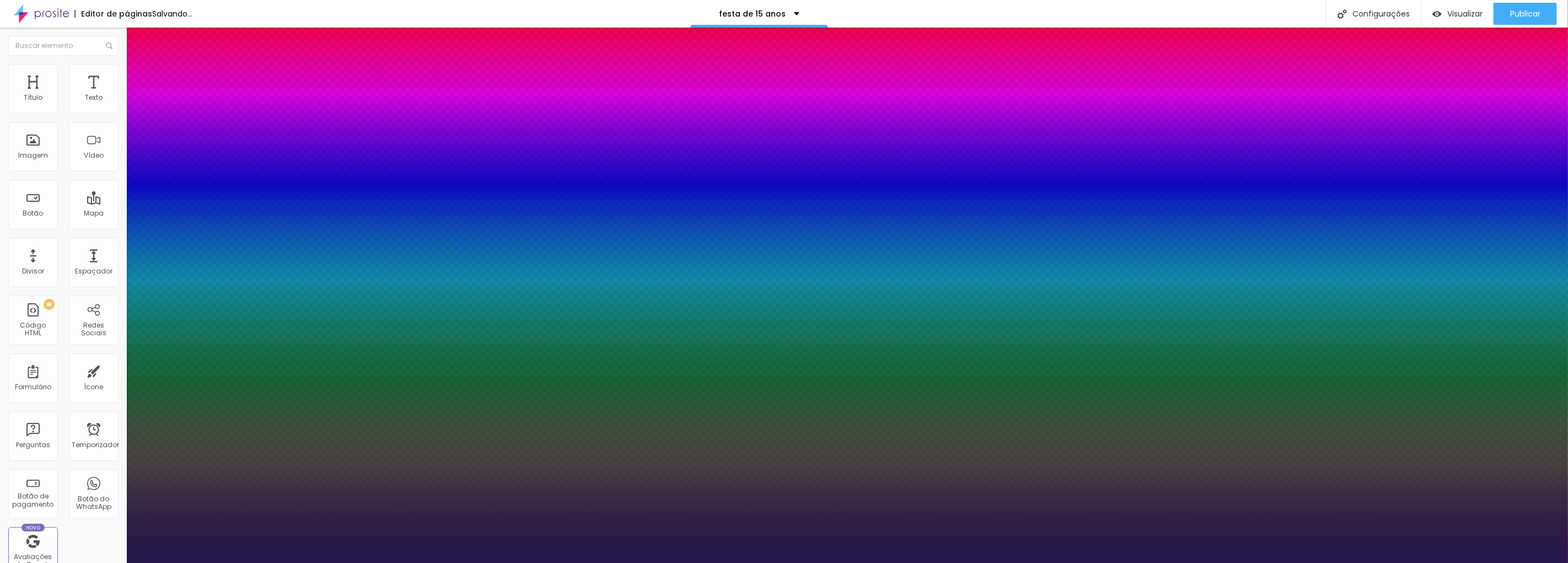
type input "1"
drag, startPoint x: 152, startPoint y: 307, endPoint x: 139, endPoint y: 316, distance: 15.8
type input "8"
type input "1"
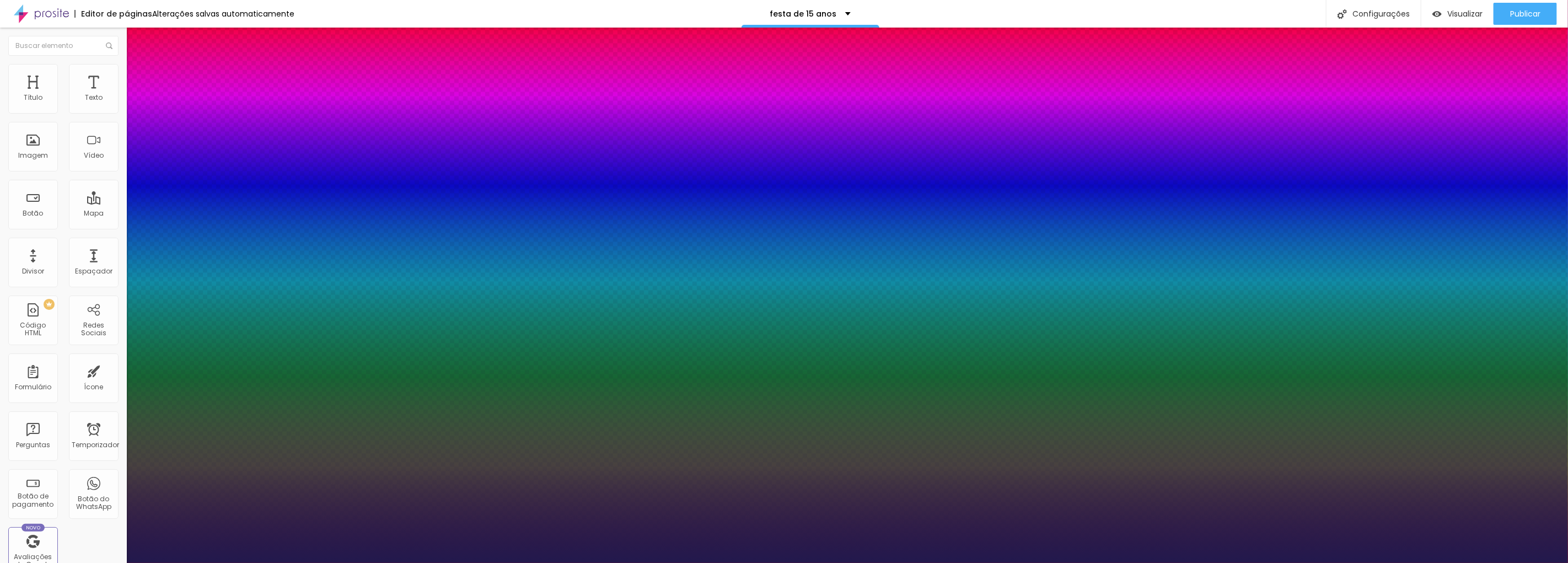
type input "0.9"
type input "1"
type input "0.8"
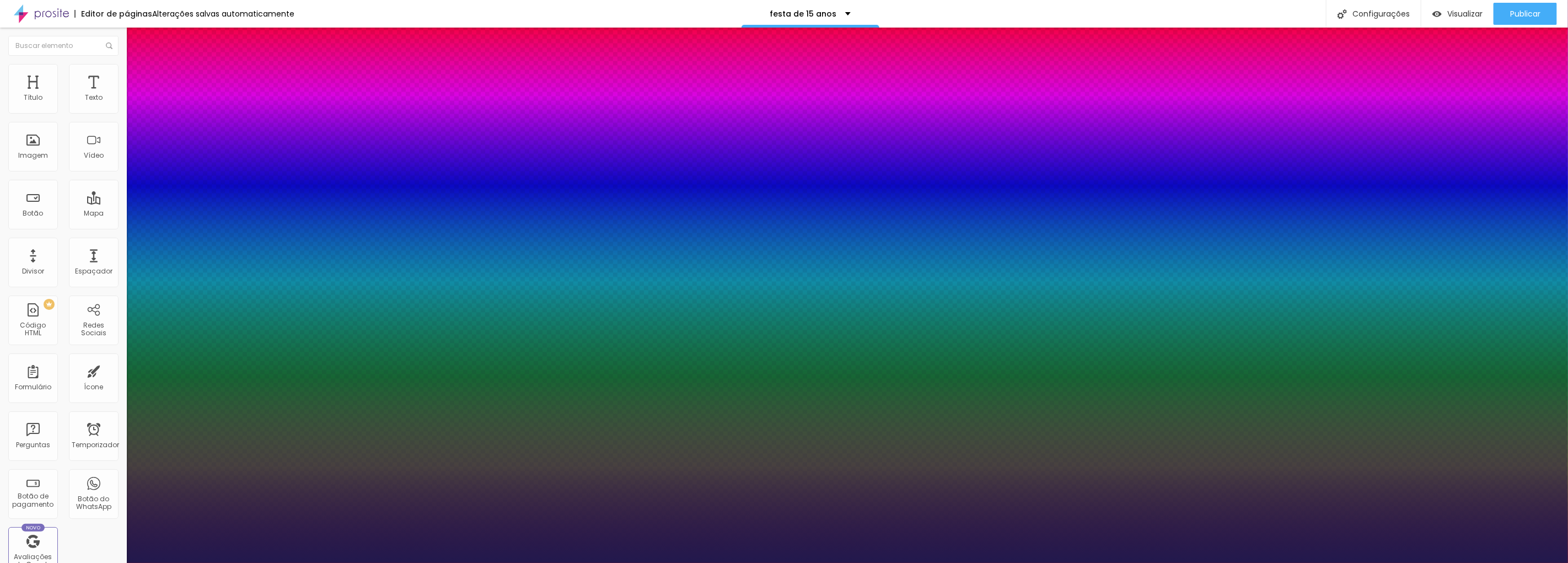
type input "1"
type input "0.9"
type input "1"
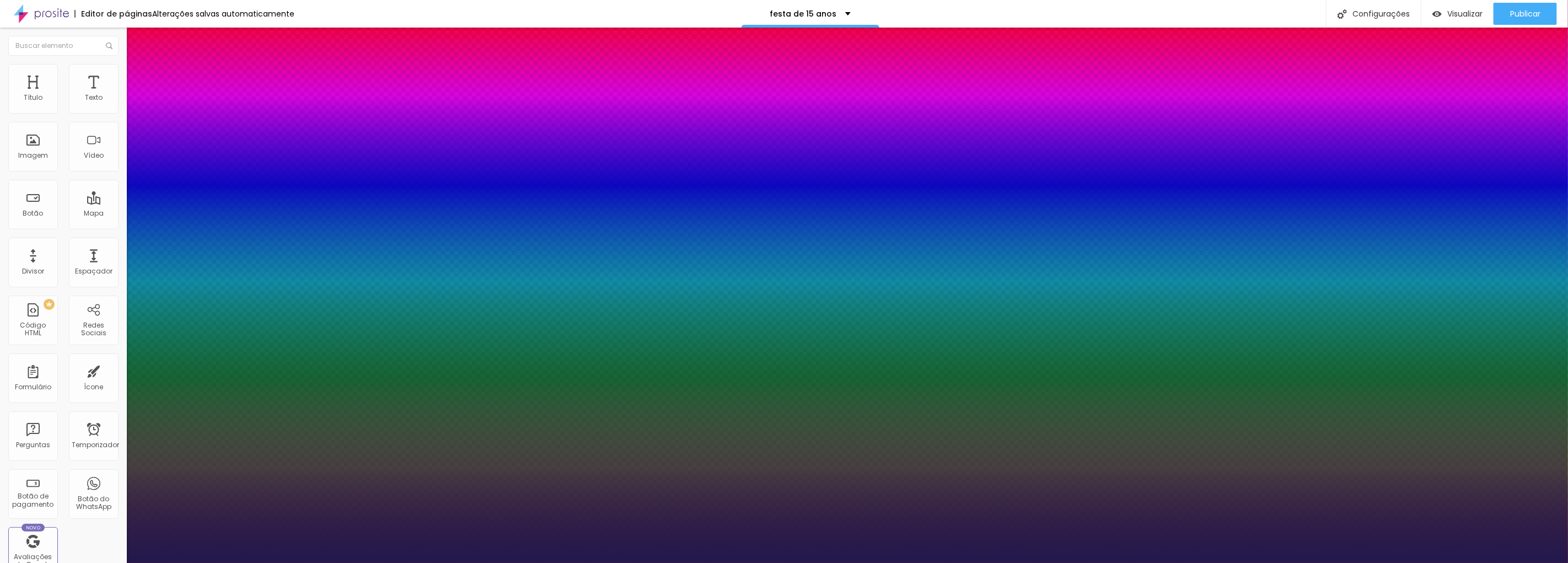
type input "1"
type input "1.1"
type input "1"
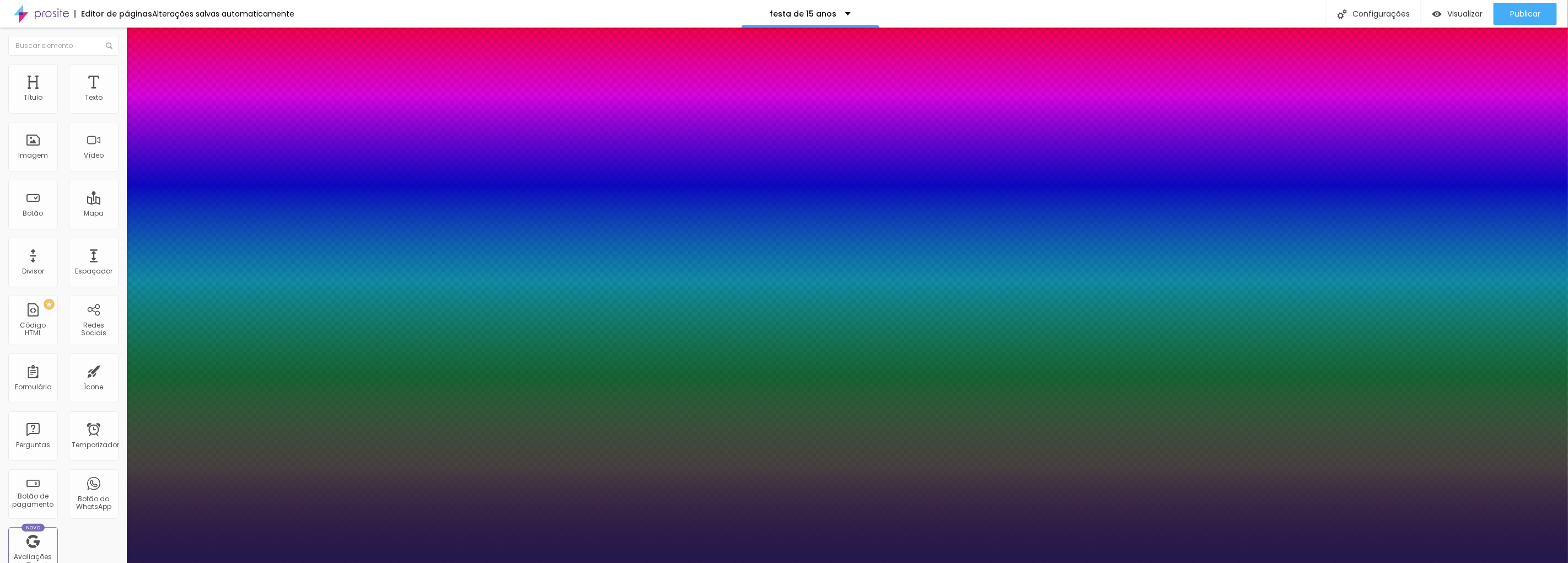
drag, startPoint x: 158, startPoint y: 388, endPoint x: 173, endPoint y: 389, distance: 15.0
type input "1.1"
type input "1"
click at [369, 562] on div at bounding box center [784, 563] width 1568 height 0
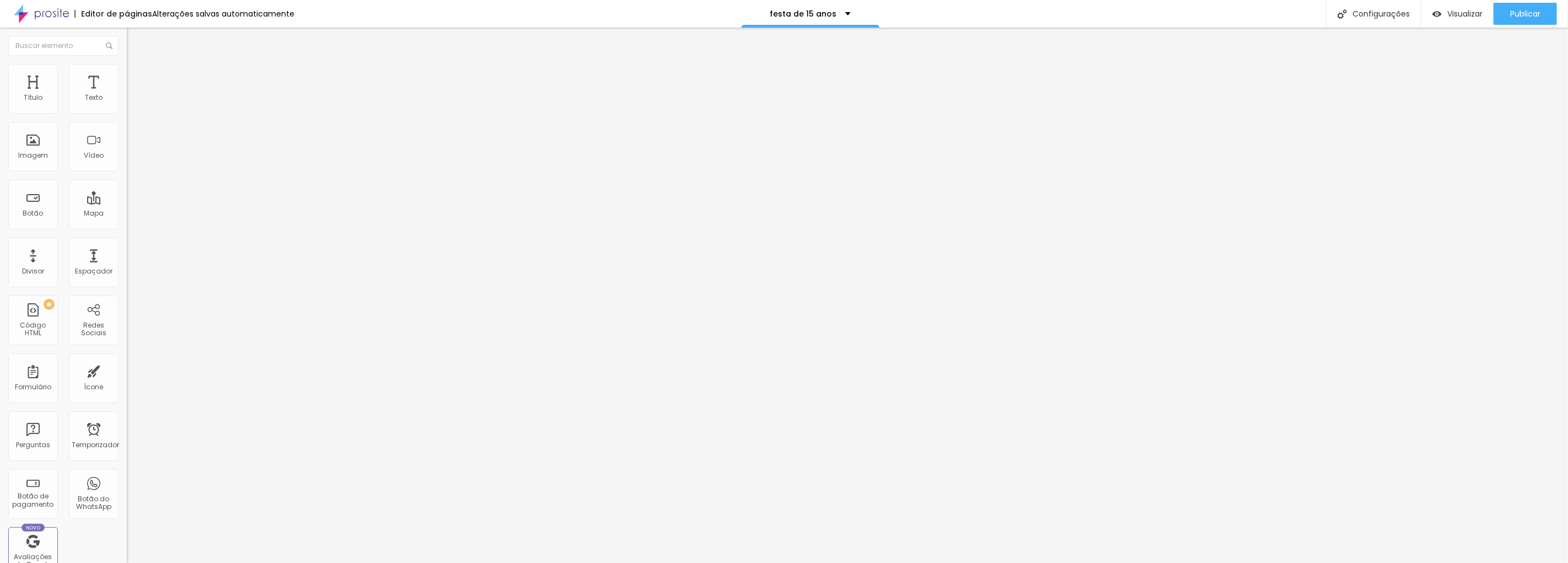
paste input "https://youtu.be/KLy22ELOQPY"
type input "https://youtu.be/KLy22ELOQPY"
drag, startPoint x: 108, startPoint y: 127, endPoint x: 9, endPoint y: 120, distance: 99.2
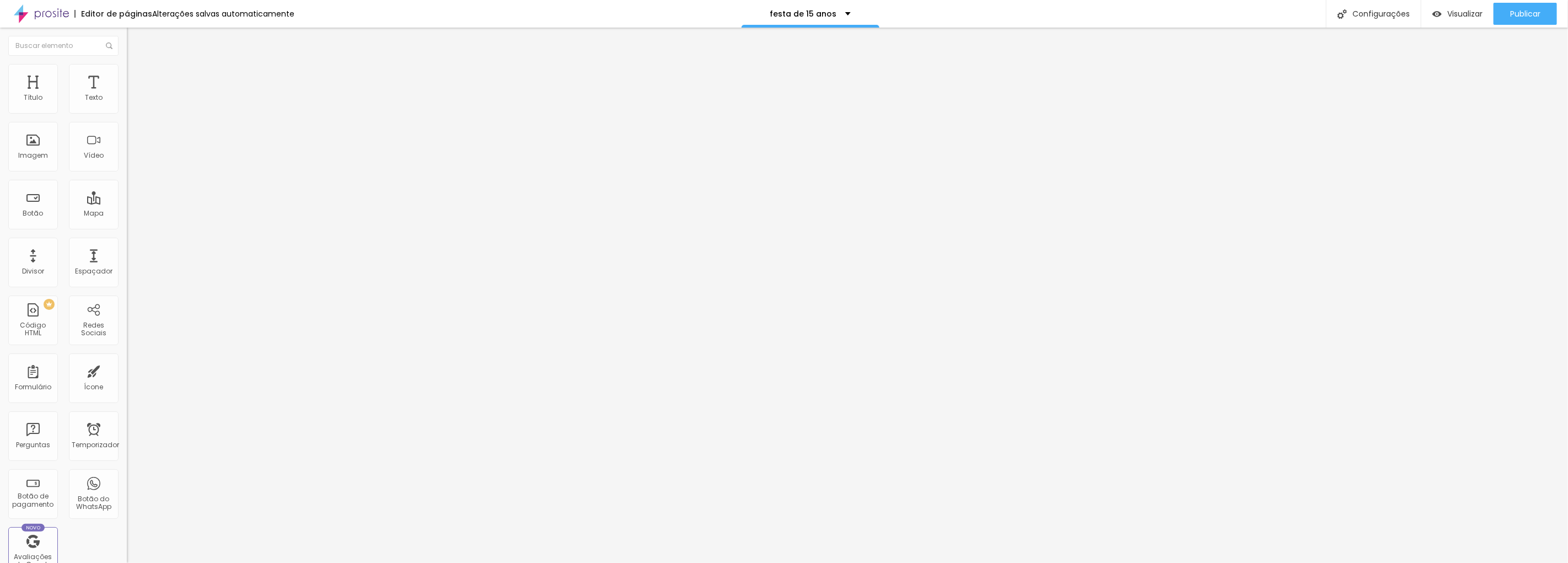
click at [127, 103] on input "text" at bounding box center [192, 98] width 132 height 11
paste input "https://www.josevaniamallet.com.br/portfolio/15-anos/1333045-sem-titulo"
type input "https://www.josevaniamallet.com.br/portfolio/15-anos/1333045-sem-titulo"
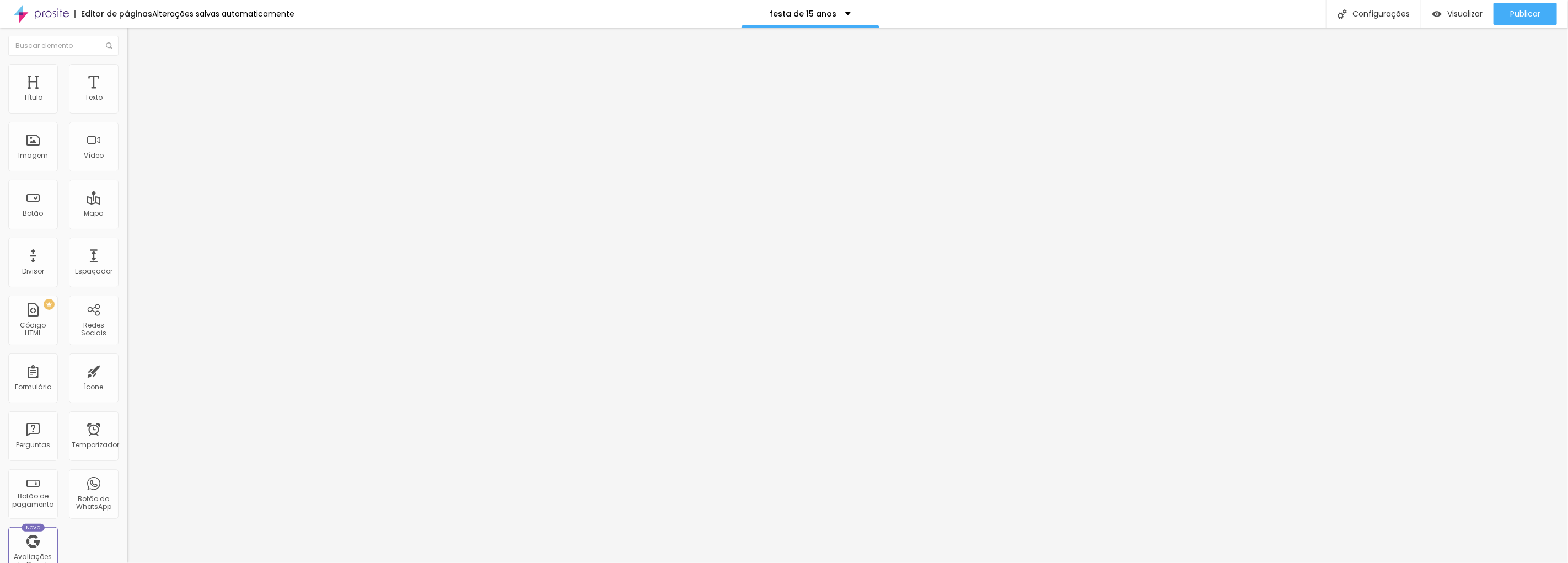
click at [127, 103] on input "https://www.josevaniamallet.com.br/portfolio/15-anos/1333045-sem-titulo" at bounding box center [192, 98] width 132 height 11
click at [127, 103] on input "text" at bounding box center [192, 98] width 132 height 11
paste input "https://www.josevaniamallet.com.br/portfolio/15-anos/1333045-sem-titulo"
type input "https://www.josevaniamallet.com.br/portfolio/15-anos/1333045-sem-titulo"
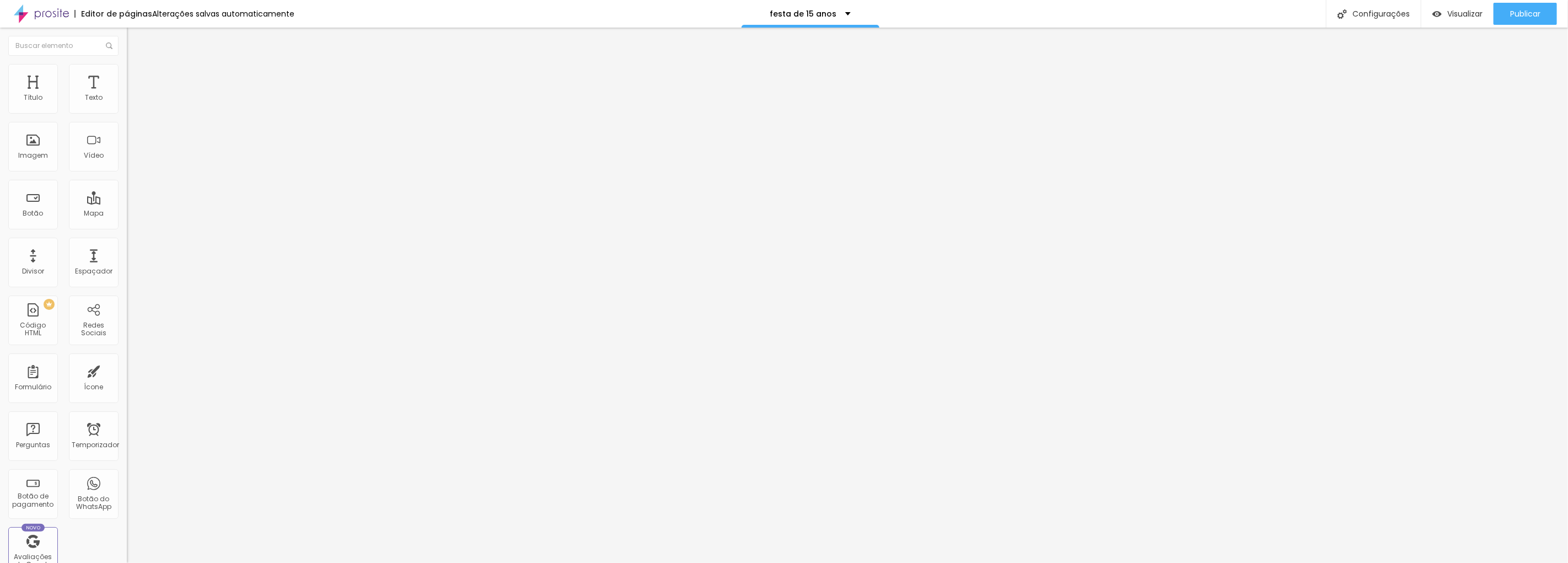
drag, startPoint x: 43, startPoint y: 123, endPoint x: 52, endPoint y: 120, distance: 9.5
click at [127, 103] on input "https://www.josevaniamallet.com.br/portfolio/15-anos/1333045-sem-titulo" at bounding box center [192, 98] width 132 height 11
paste input "https://youtu.be/Ss1mLNmHD7o"
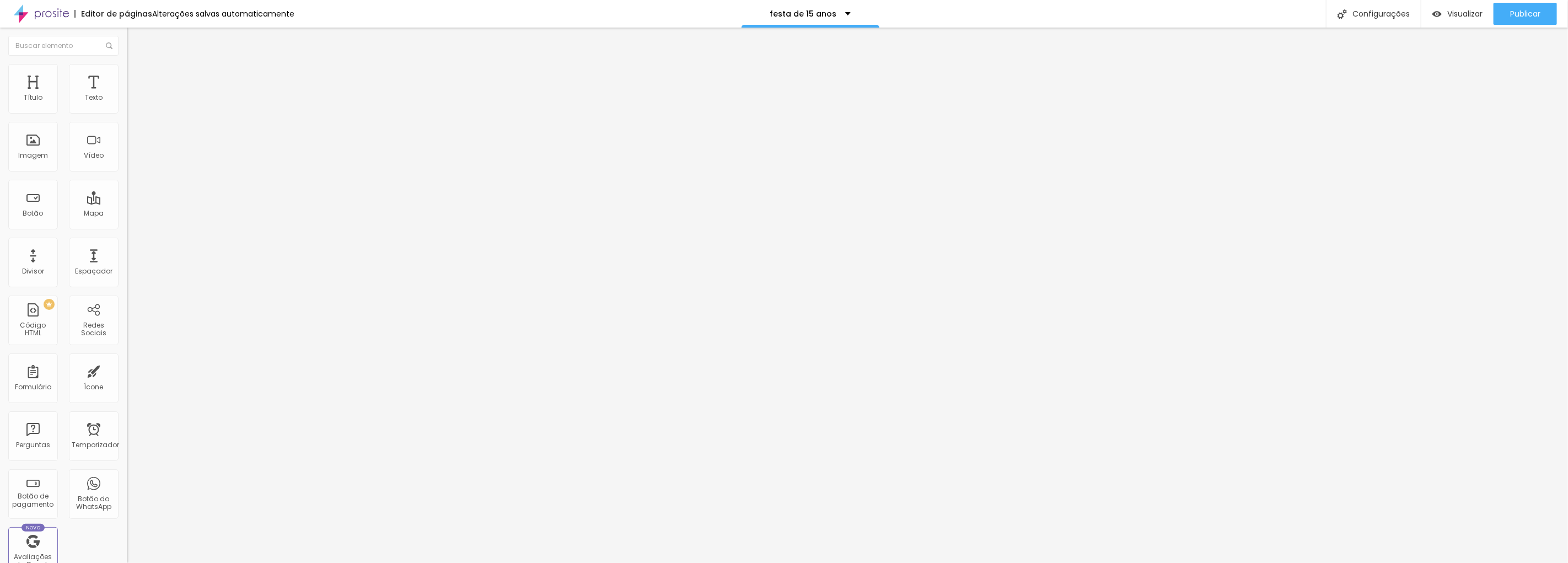
click at [127, 103] on input "text" at bounding box center [192, 98] width 132 height 11
paste input "https://youtu.be/tEV0dbyPSXg"
click at [1530, 12] on font "Publicar" at bounding box center [1525, 14] width 30 height 11
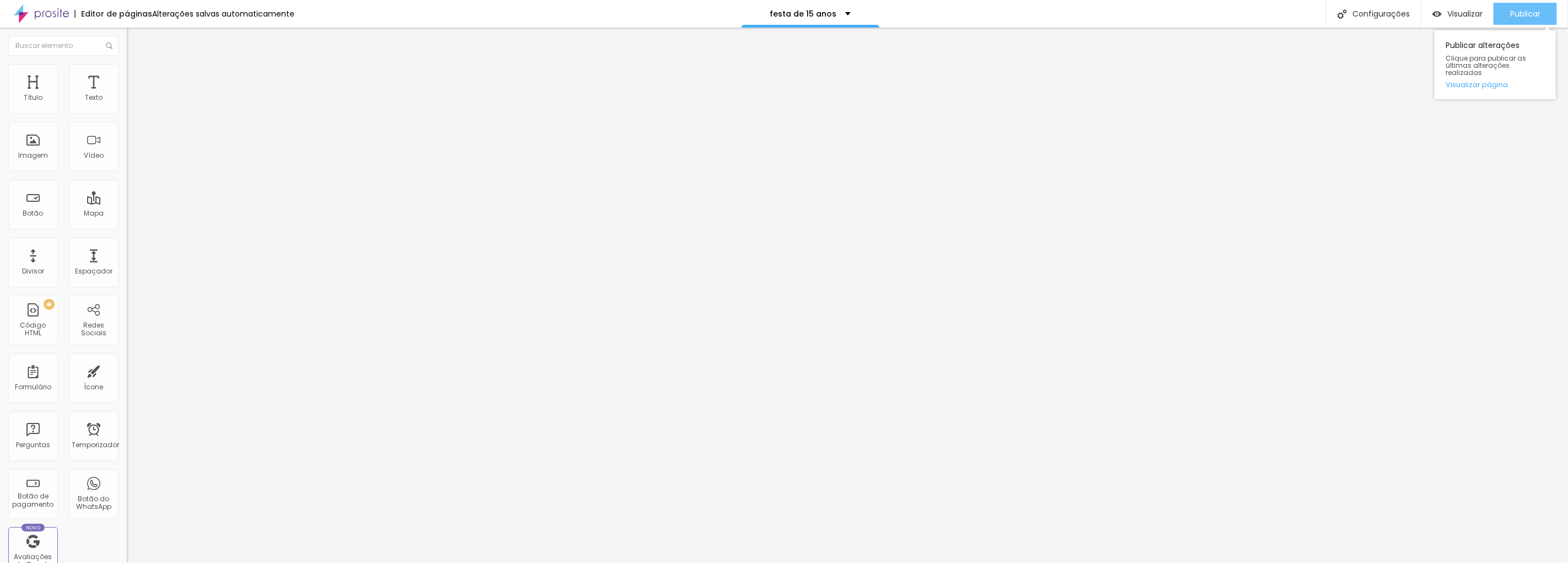
click at [1531, 12] on font "Publicar" at bounding box center [1525, 14] width 30 height 11
